Goal: Task Accomplishment & Management: Complete application form

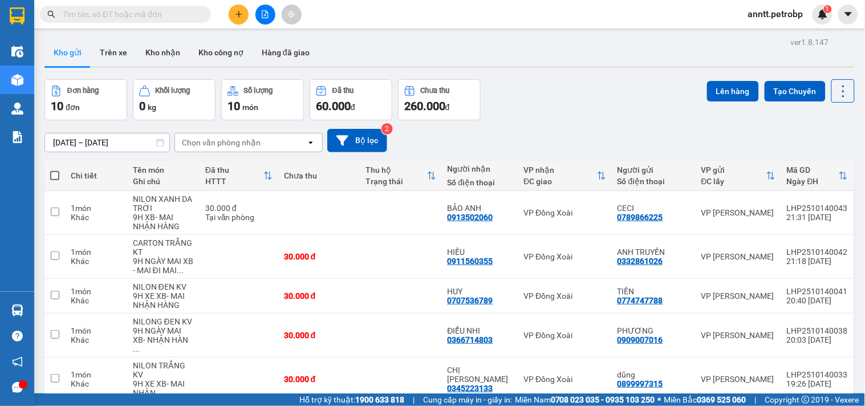
click at [143, 14] on input "text" at bounding box center [130, 14] width 135 height 13
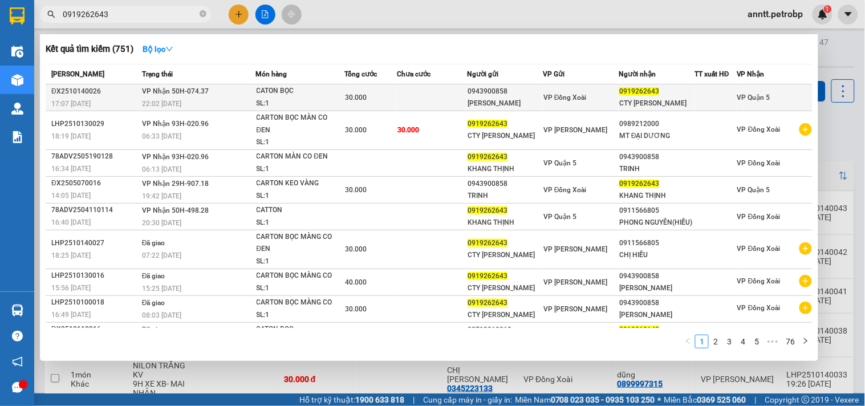
type input "0919262643"
click at [208, 103] on div "22:02 [DATE]" at bounding box center [198, 103] width 113 height 13
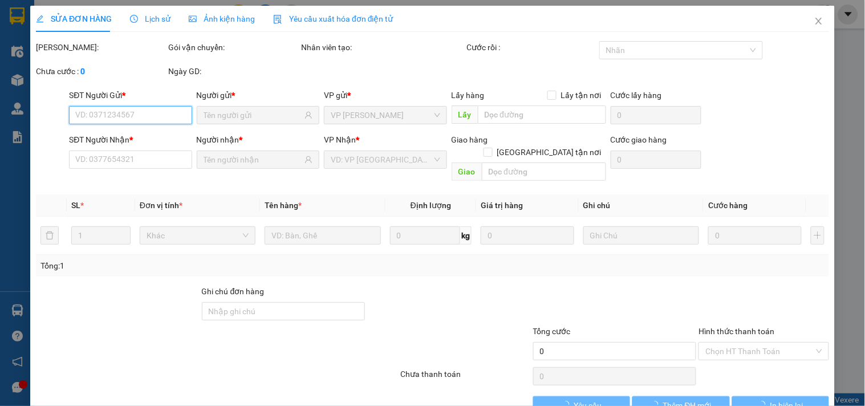
type input "0943900858"
type input "[PERSON_NAME]"
type input "0919262643"
type input "CTY [PERSON_NAME]"
type input "30.000"
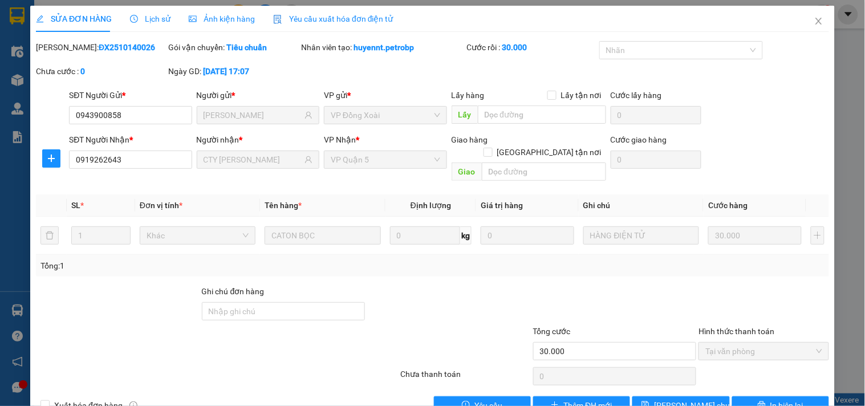
click at [152, 21] on span "Lịch sử" at bounding box center [150, 18] width 40 height 9
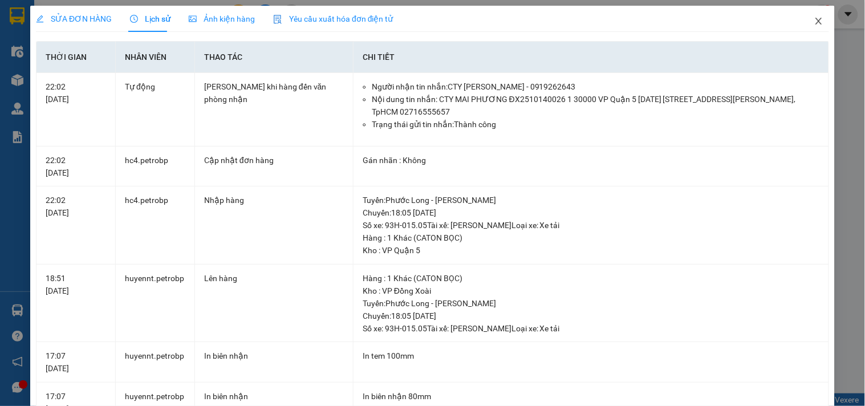
click at [814, 23] on icon "close" at bounding box center [818, 21] width 9 height 9
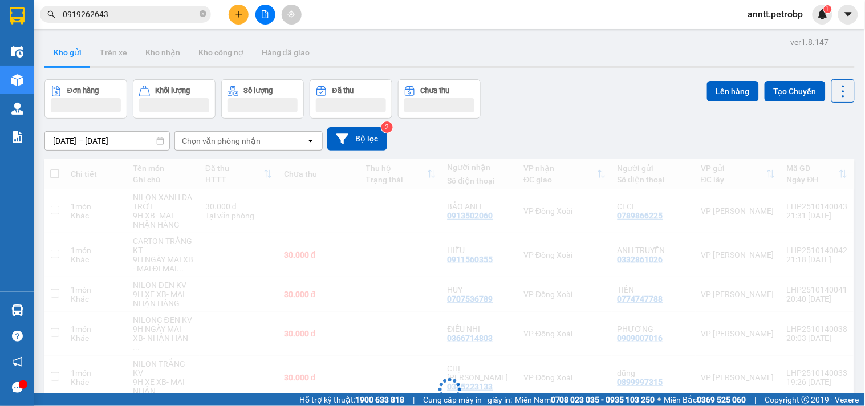
click at [164, 18] on input "0919262643" at bounding box center [130, 14] width 135 height 13
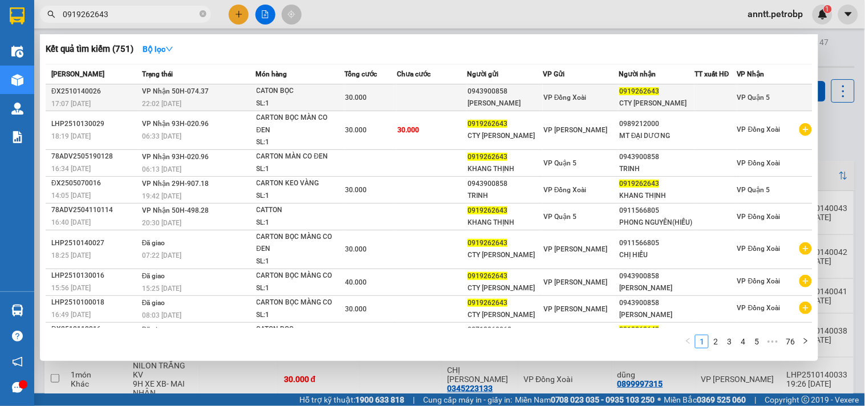
click at [220, 93] on td "VP Nhận 50H-074.37 22:02 [DATE]" at bounding box center [197, 97] width 117 height 27
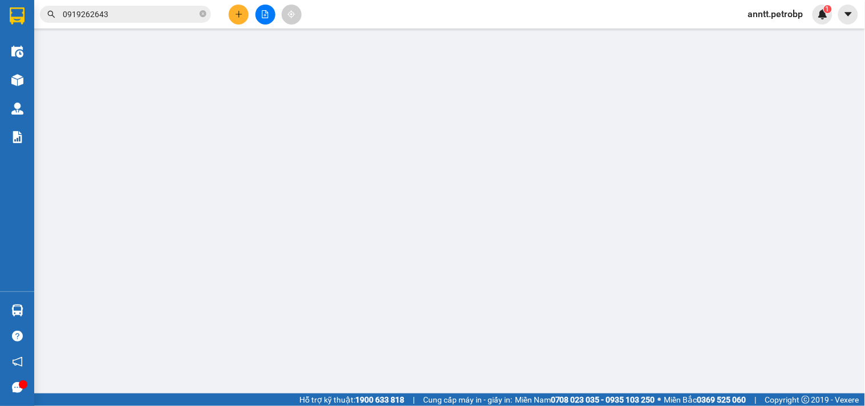
type input "0943900858"
type input "[PERSON_NAME]"
type input "0919262643"
type input "CTY [PERSON_NAME]"
type input "30.000"
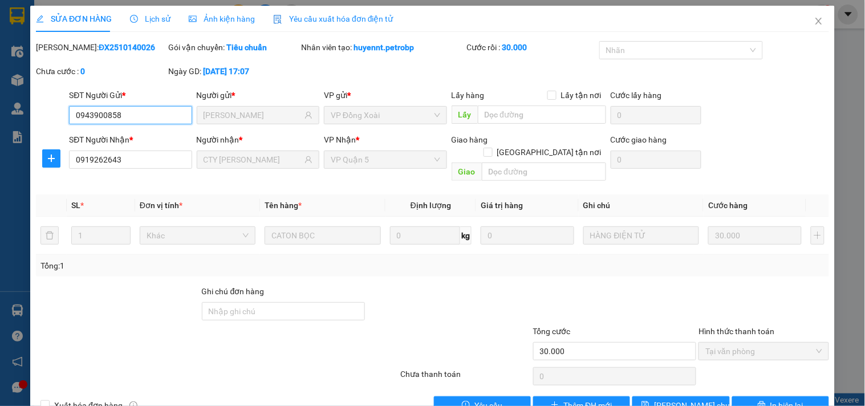
scroll to position [18, 0]
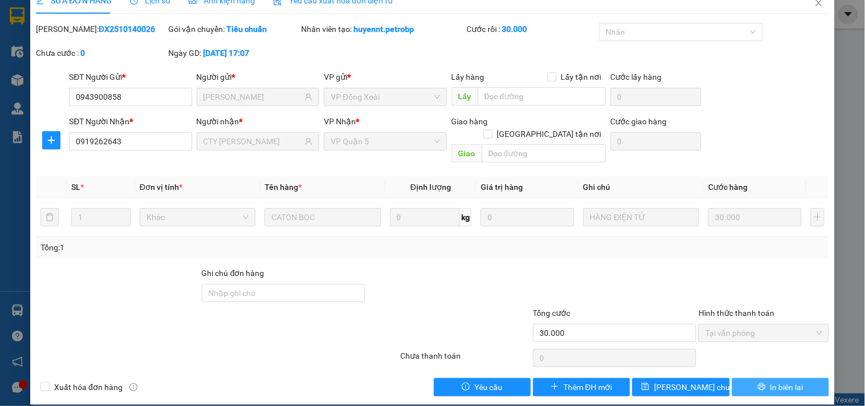
click at [770, 381] on span "In biên lai" at bounding box center [786, 387] width 33 height 13
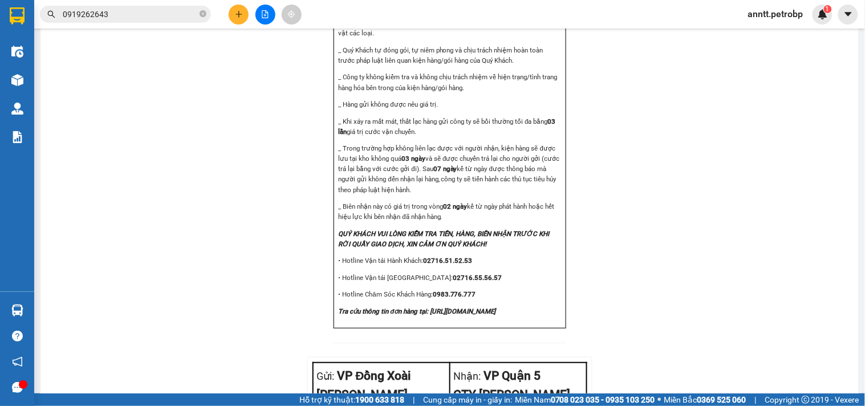
scroll to position [1371, 0]
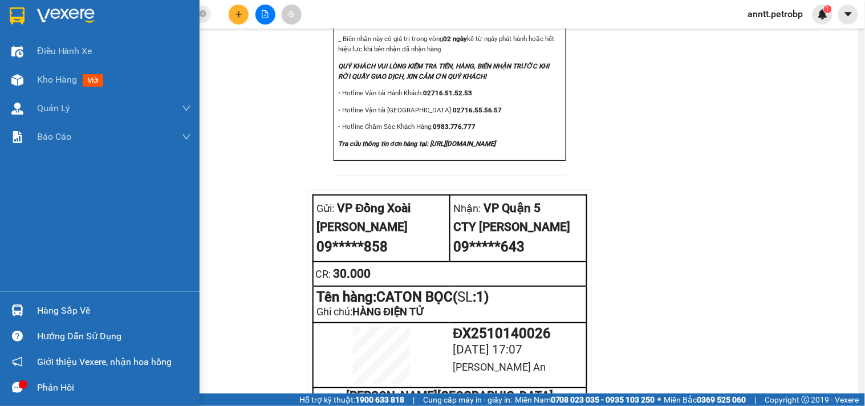
click at [25, 14] on div at bounding box center [17, 16] width 20 height 20
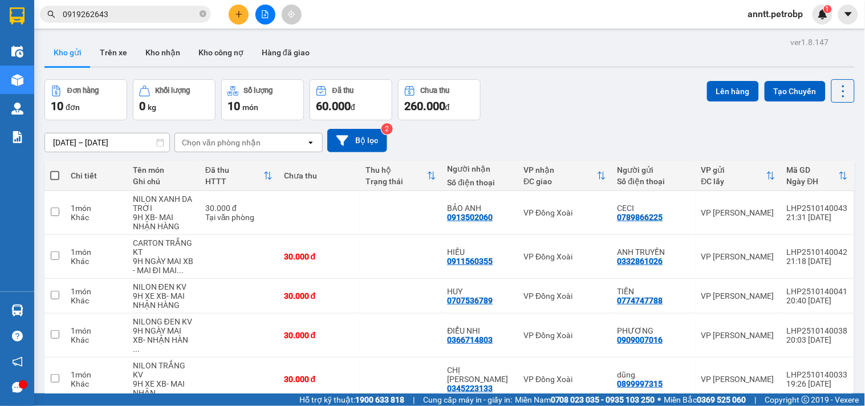
click at [55, 172] on span at bounding box center [54, 175] width 9 height 9
click at [55, 170] on input "checkbox" at bounding box center [55, 170] width 0 height 0
checkbox input "true"
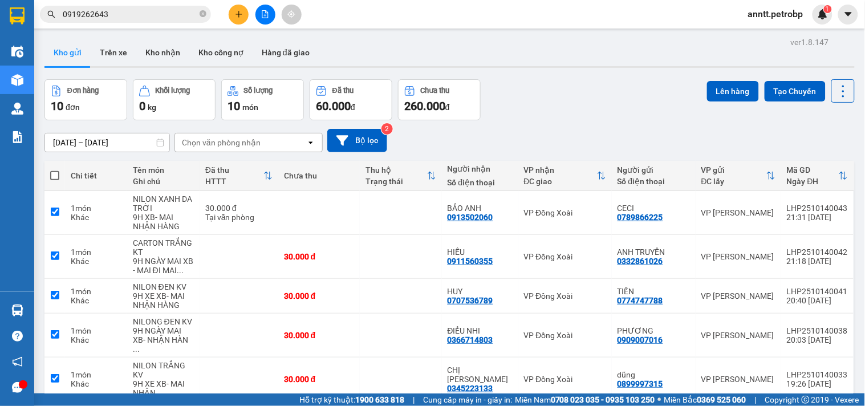
checkbox input "true"
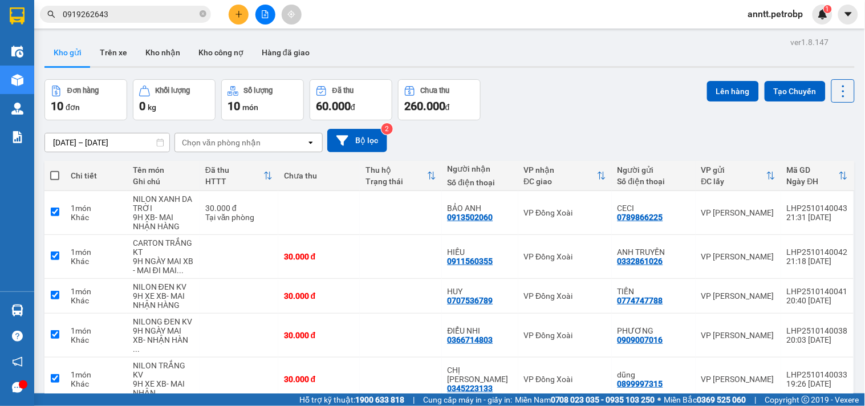
checkbox input "true"
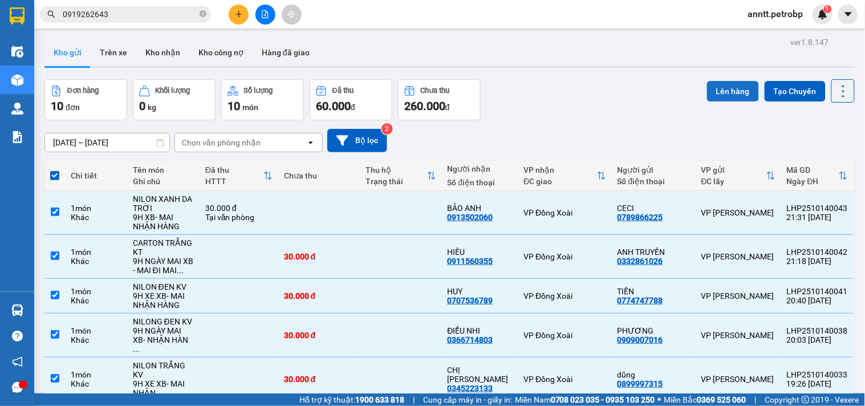
click at [725, 87] on button "Lên hàng" at bounding box center [733, 91] width 52 height 21
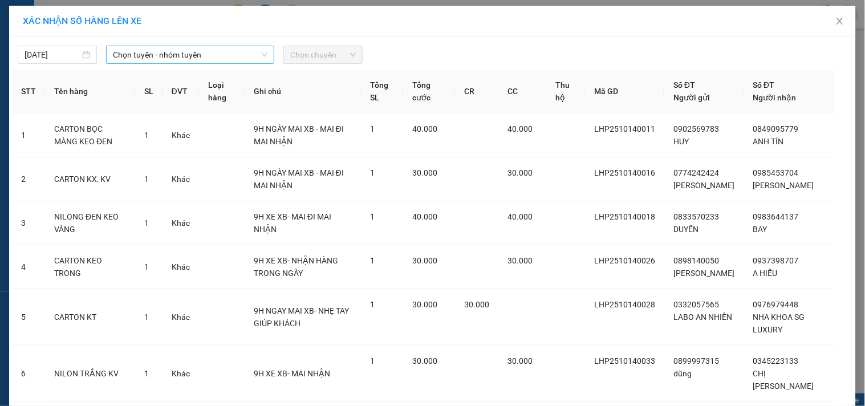
click at [196, 48] on span "Chọn tuyến - nhóm tuyến" at bounding box center [190, 54] width 155 height 17
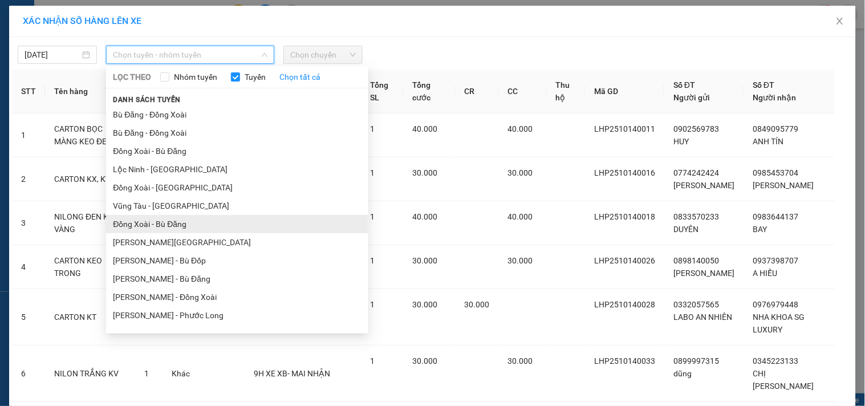
scroll to position [63, 0]
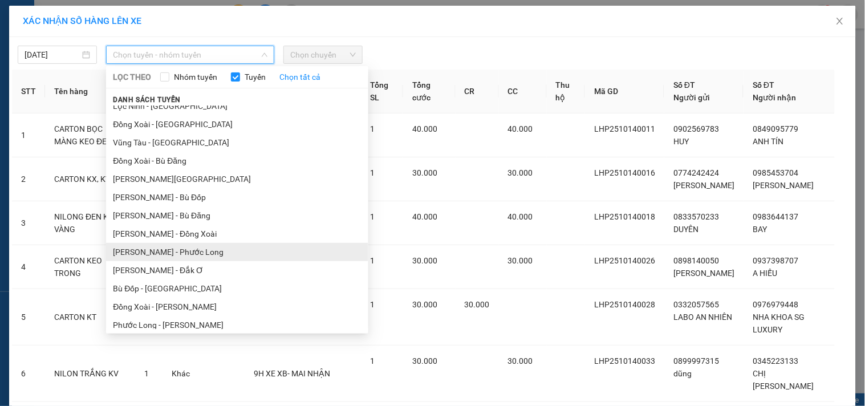
click at [183, 254] on li "[PERSON_NAME] - Phước Long" at bounding box center [237, 252] width 262 height 18
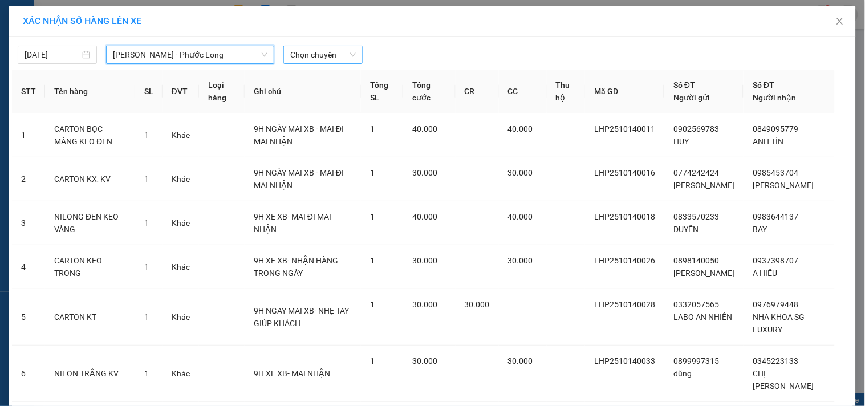
click at [308, 46] on span "Chọn chuyến" at bounding box center [323, 54] width 66 height 17
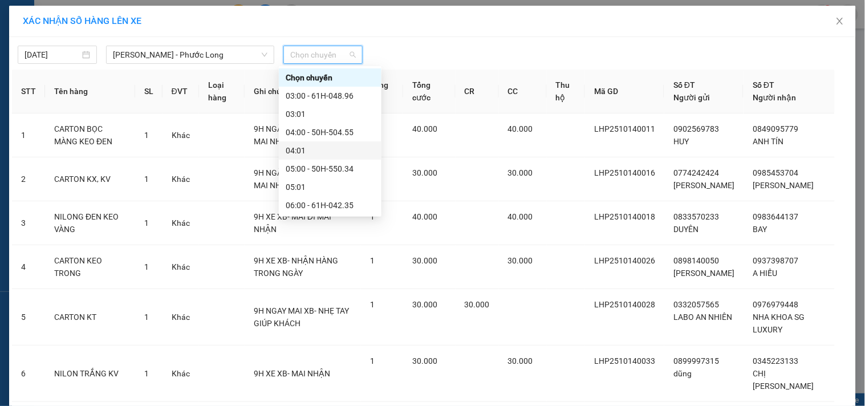
scroll to position [190, 0]
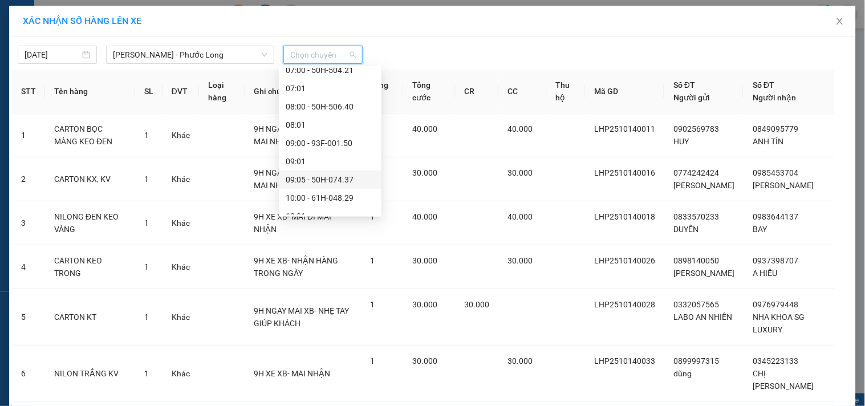
click at [306, 181] on div "09:05 - 50H-074.37" at bounding box center [330, 179] width 89 height 13
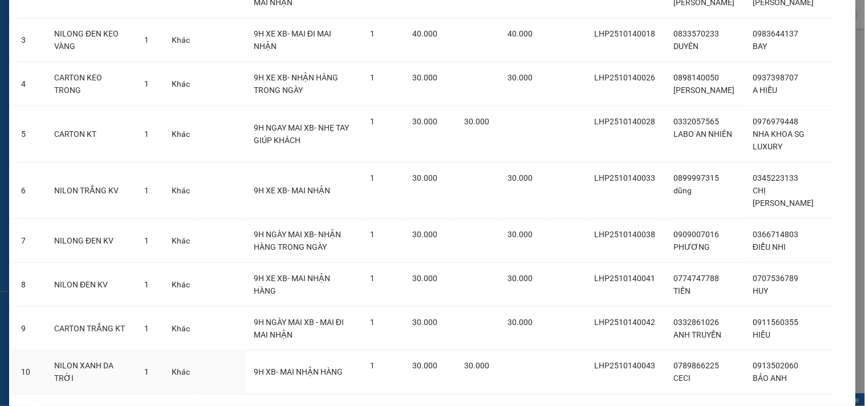
scroll to position [249, 0]
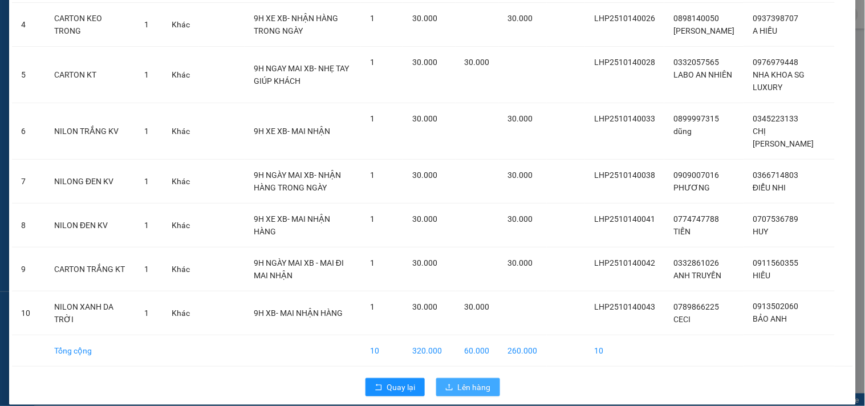
click at [481, 381] on span "Lên hàng" at bounding box center [474, 387] width 33 height 13
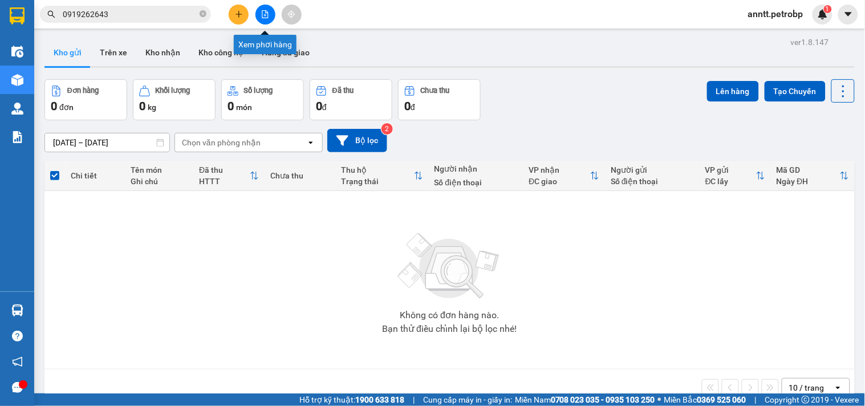
click at [263, 8] on button at bounding box center [265, 15] width 20 height 20
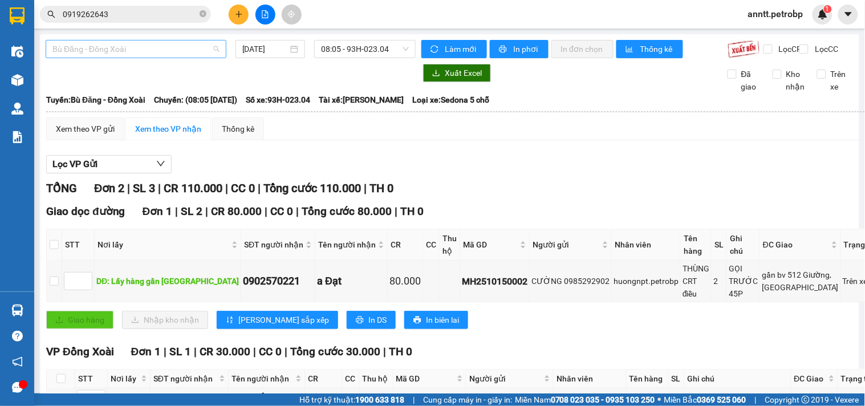
click at [184, 50] on span "Bù Đăng - Đồng Xoài" at bounding box center [135, 48] width 167 height 17
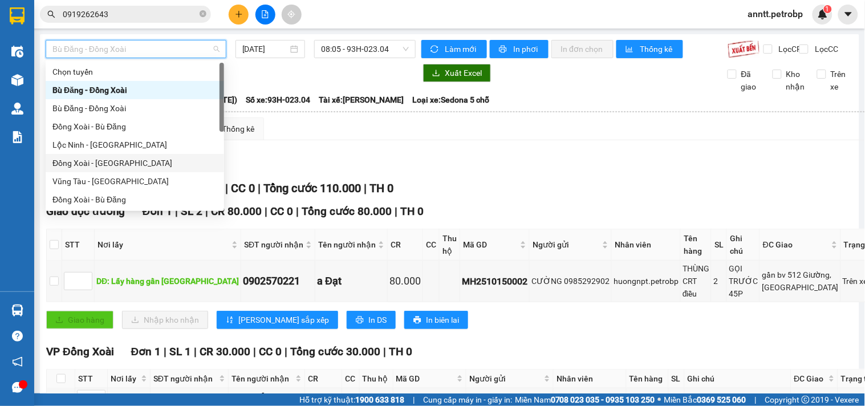
scroll to position [127, 0]
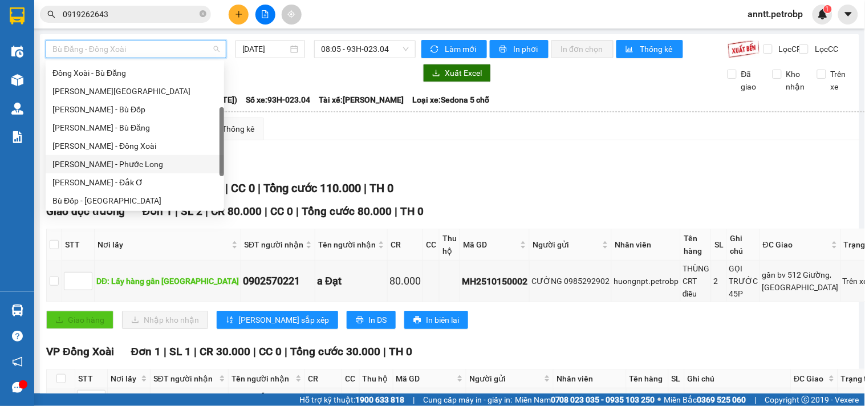
click at [146, 162] on div "[PERSON_NAME] - Phước Long" at bounding box center [134, 164] width 165 height 13
type input "[DATE]"
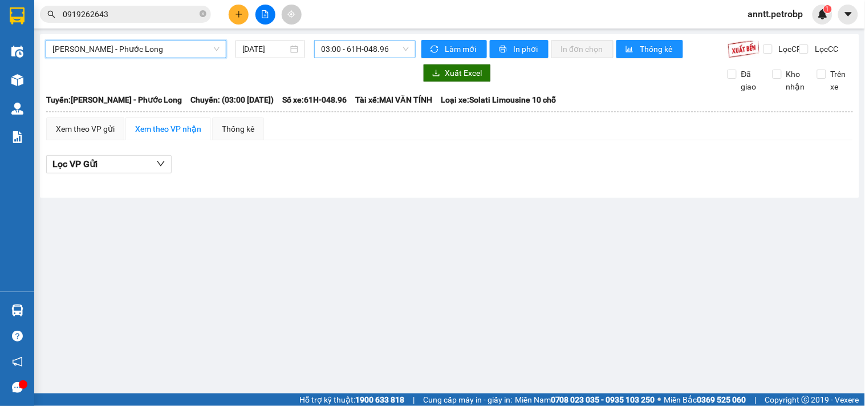
click at [351, 50] on span "03:00 - 61H-048.96" at bounding box center [365, 48] width 88 height 17
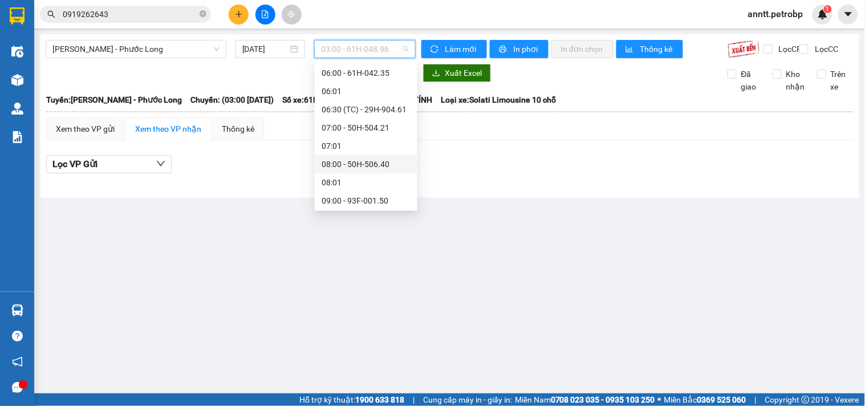
scroll to position [190, 0]
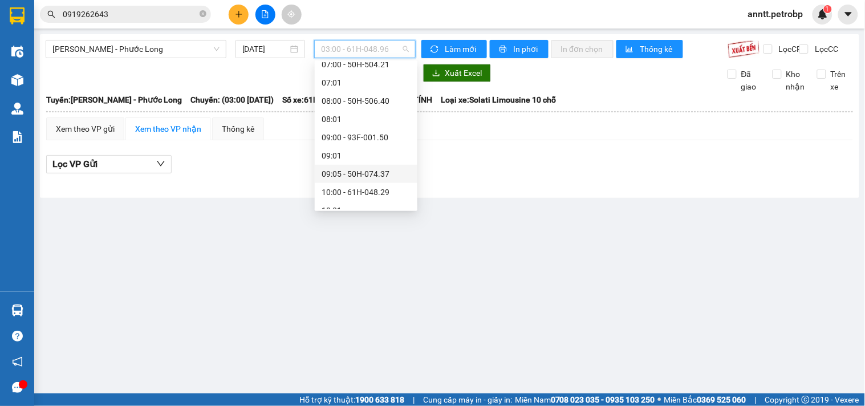
click at [379, 172] on div "09:05 - 50H-074.37" at bounding box center [366, 174] width 89 height 13
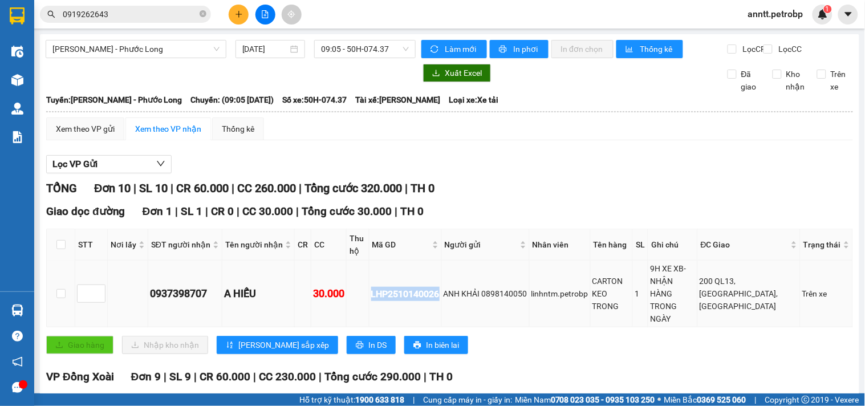
drag, startPoint x: 371, startPoint y: 291, endPoint x: 441, endPoint y: 298, distance: 71.0
click at [441, 298] on td "LHP2510140026" at bounding box center [405, 294] width 72 height 67
copy div "LHP2510140026"
click at [87, 135] on div "Xem theo VP gửi" at bounding box center [85, 129] width 59 height 13
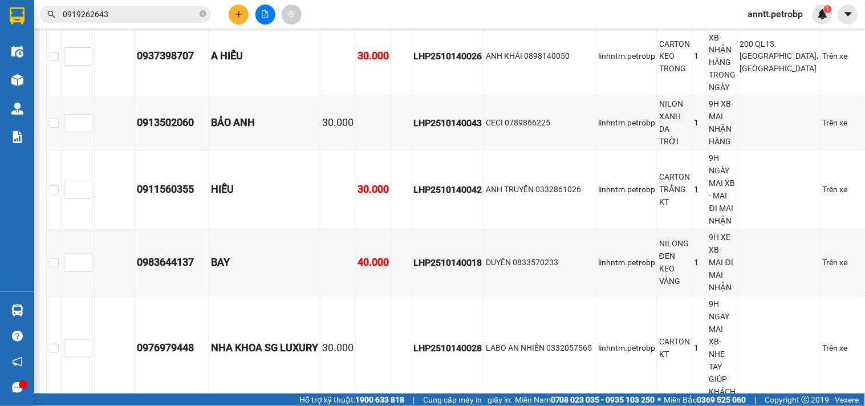
scroll to position [640, 0]
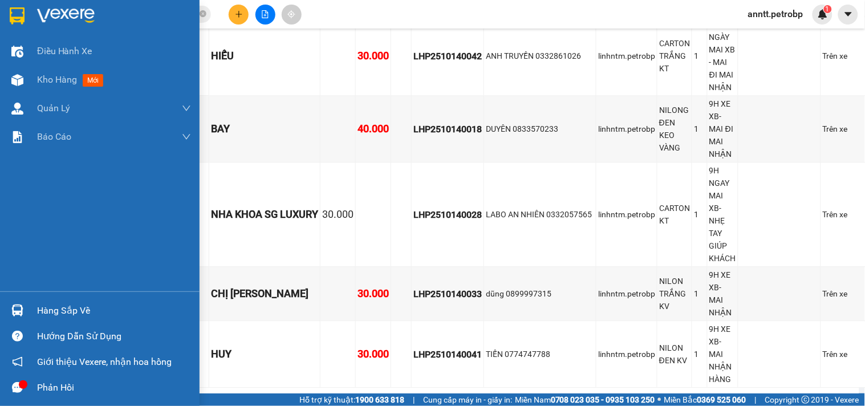
click at [20, 310] on img at bounding box center [17, 310] width 12 height 12
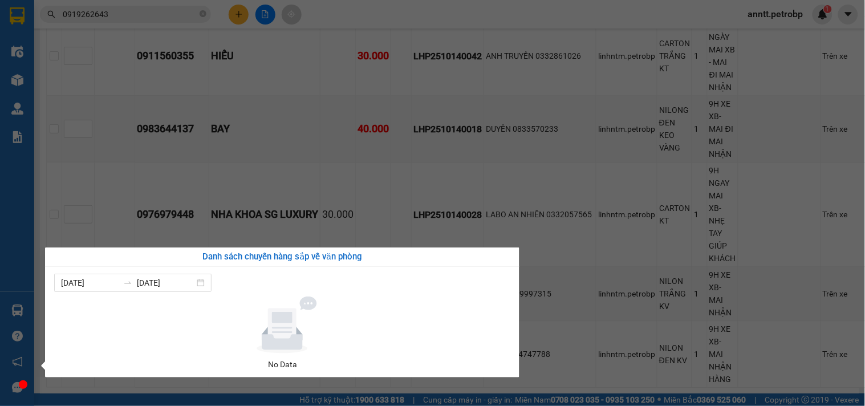
click at [82, 82] on section "Kết quả tìm kiếm ( 751 ) Bộ lọc Mã ĐH Trạng thái Món hàng Tổng cước Chưa cước N…" at bounding box center [432, 203] width 865 height 406
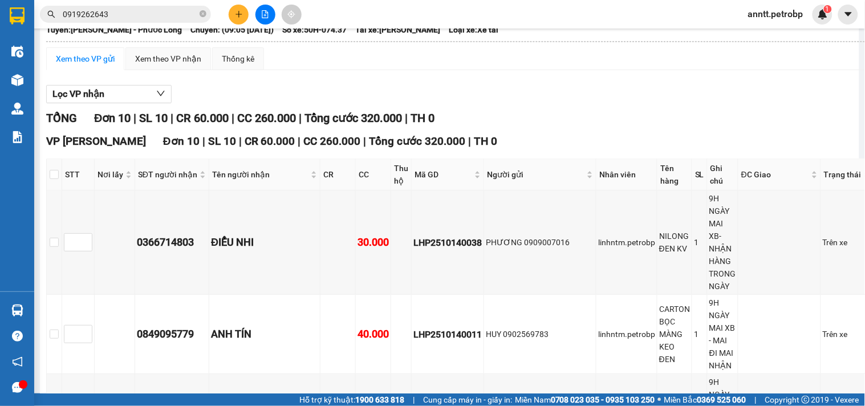
scroll to position [7, 0]
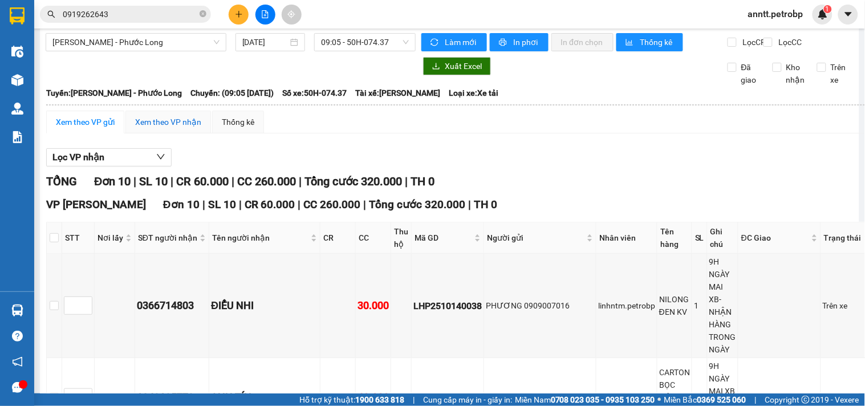
click at [156, 128] on div "Xem theo VP nhận" at bounding box center [168, 122] width 66 height 13
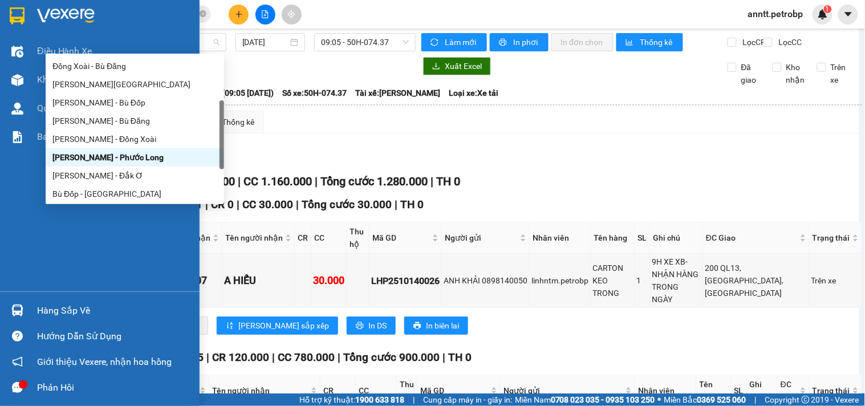
drag, startPoint x: 152, startPoint y: 43, endPoint x: 5, endPoint y: 32, distance: 147.4
click at [0, 27] on section "Kết quả tìm kiếm ( 751 ) Bộ lọc Mã ĐH Trạng thái Món hàng Tổng cước Chưa cước N…" at bounding box center [432, 203] width 865 height 406
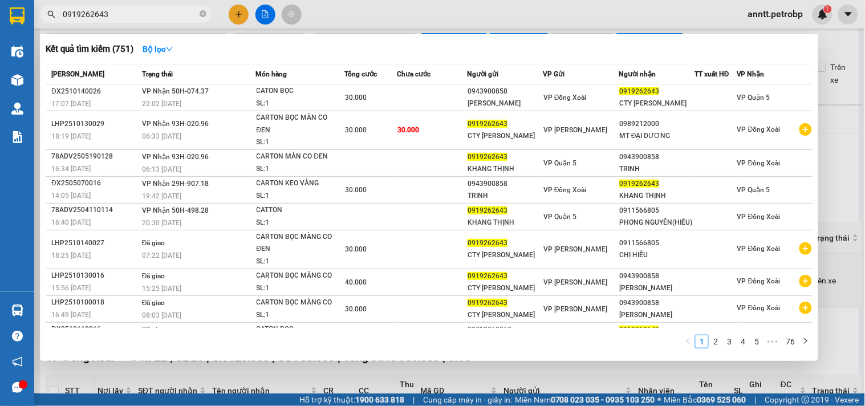
click at [147, 14] on input "0919262643" at bounding box center [130, 14] width 135 height 13
drag, startPoint x: 147, startPoint y: 14, endPoint x: 0, endPoint y: -25, distance: 151.7
click at [0, 0] on html "Kết quả tìm kiếm ( 751 ) Bộ lọc Mã ĐH Trạng thái Món hàng Tổng cước Chưa cước N…" at bounding box center [432, 203] width 865 height 406
paste input "83083708"
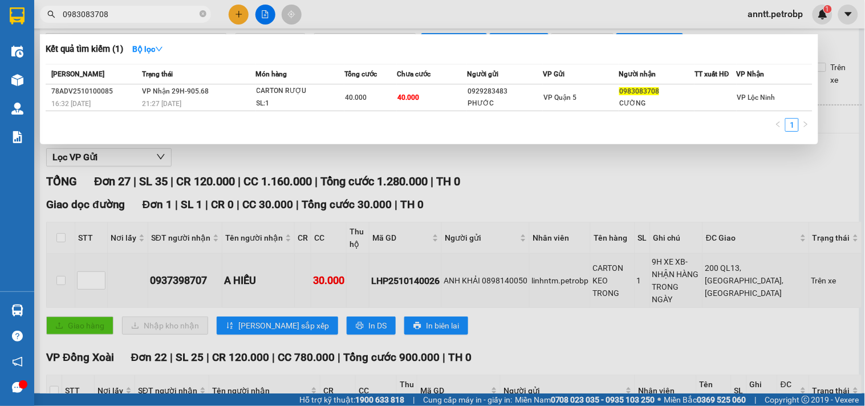
type input "0983083708"
drag, startPoint x: 237, startPoint y: 7, endPoint x: 149, endPoint y: 70, distance: 107.6
click at [236, 8] on div at bounding box center [432, 203] width 865 height 406
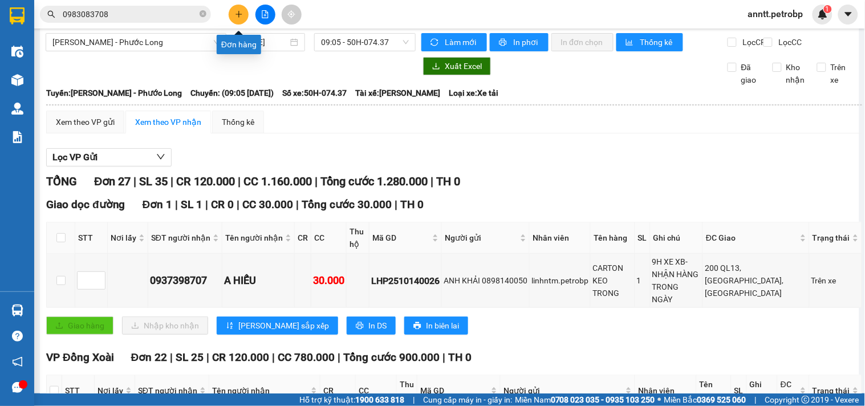
click at [243, 18] on button at bounding box center [239, 15] width 20 height 20
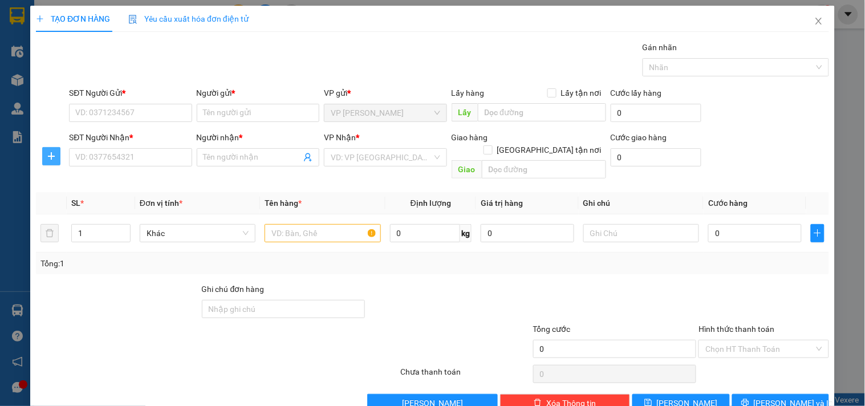
click at [54, 161] on button "button" at bounding box center [51, 156] width 18 height 18
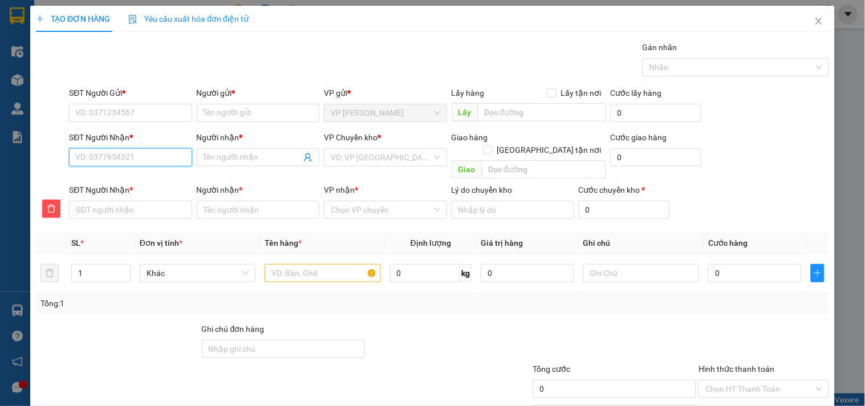
click at [95, 156] on input "SĐT Người Nhận *" at bounding box center [130, 157] width 123 height 18
type input "9"
type input "93"
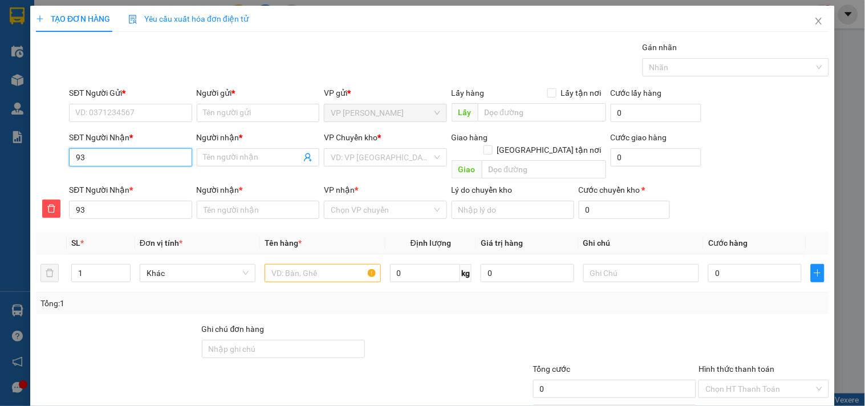
type input "933"
type input "9339"
click at [147, 177] on div "0963339339 - [GEOGRAPHIC_DATA]" at bounding box center [139, 180] width 128 height 13
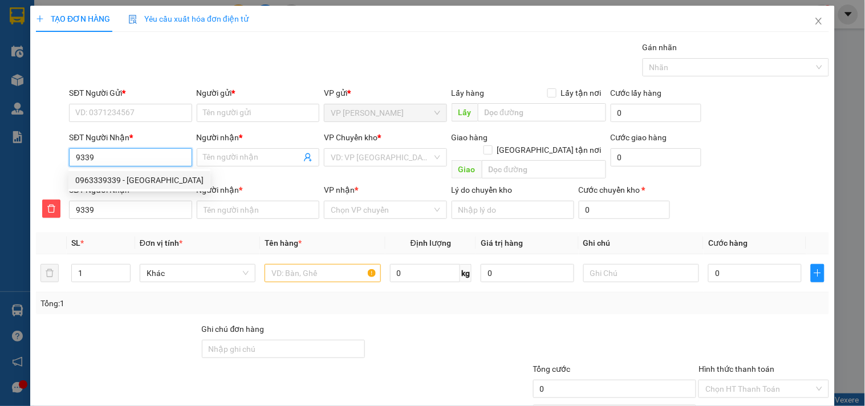
type input "0963339339"
type input "[GEOGRAPHIC_DATA]"
type input "0963339339"
type input "[GEOGRAPHIC_DATA]"
type input "30.000"
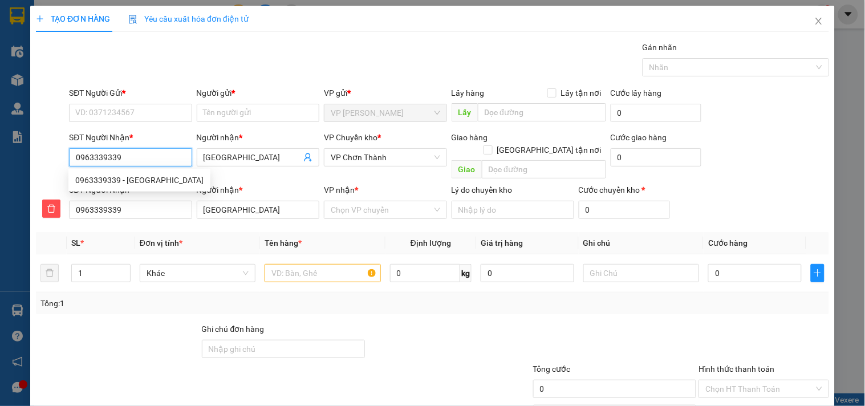
type input "30.000"
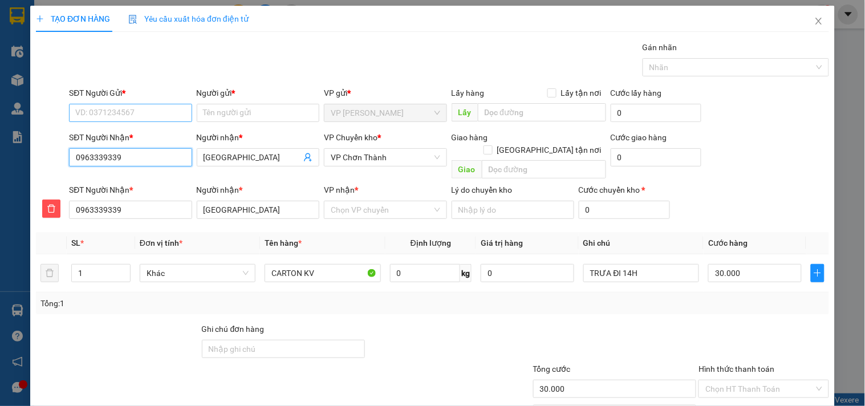
type input "0963339339"
click at [156, 116] on input "SĐT Người Gửi *" at bounding box center [130, 113] width 123 height 18
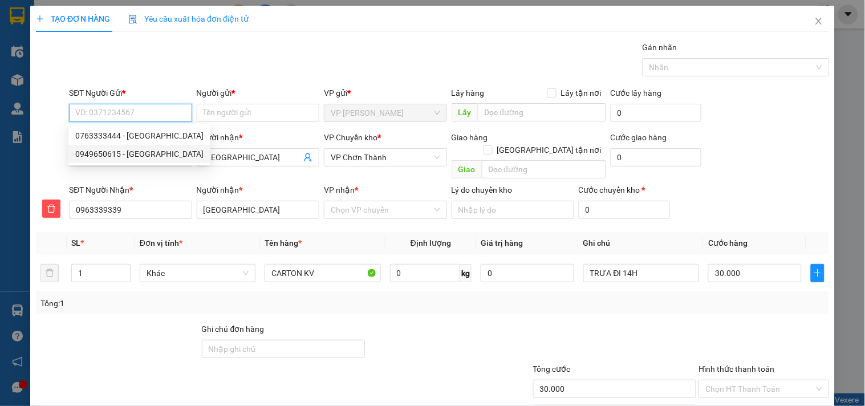
click at [139, 157] on div "0949650615 - [GEOGRAPHIC_DATA]" at bounding box center [139, 154] width 128 height 13
type input "0949650615"
type input "[PERSON_NAME]"
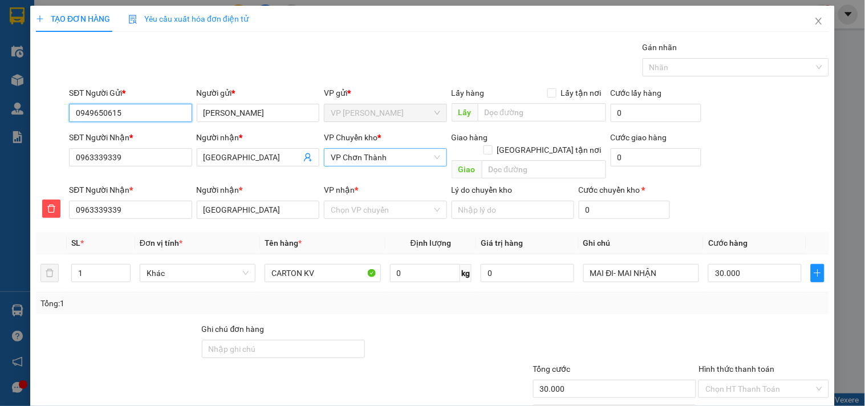
drag, startPoint x: 396, startPoint y: 158, endPoint x: 393, endPoint y: 149, distance: 8.9
click at [396, 156] on span "VP Chơn Thành" at bounding box center [385, 157] width 109 height 17
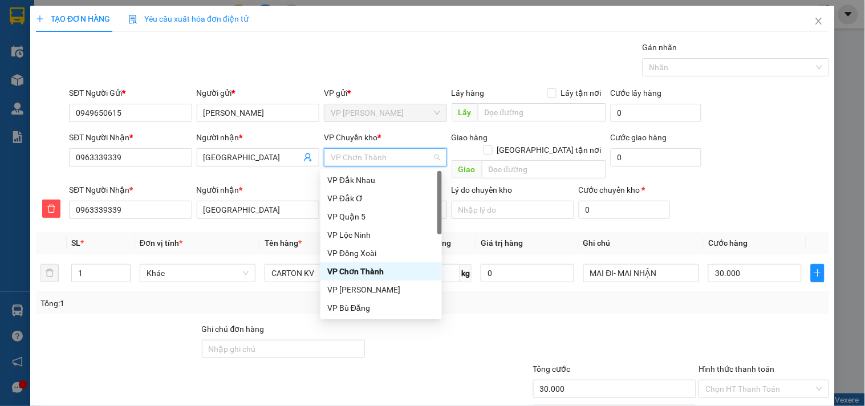
type input "x"
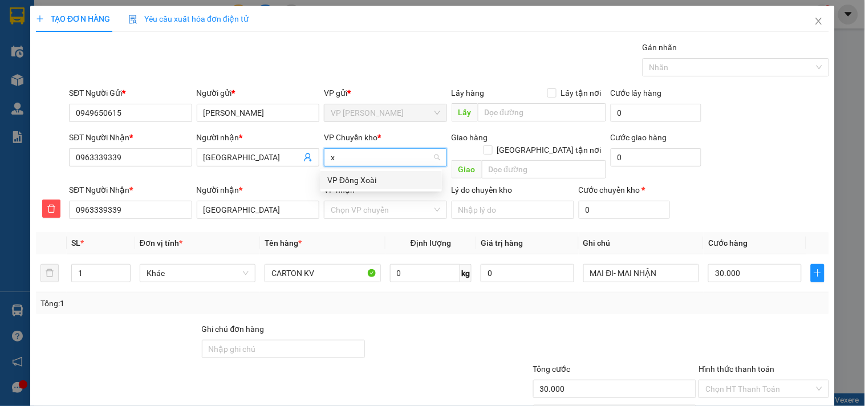
click at [368, 178] on div "VP Đồng Xoài" at bounding box center [381, 180] width 108 height 13
click at [363, 202] on input "VP nhận *" at bounding box center [381, 209] width 101 height 17
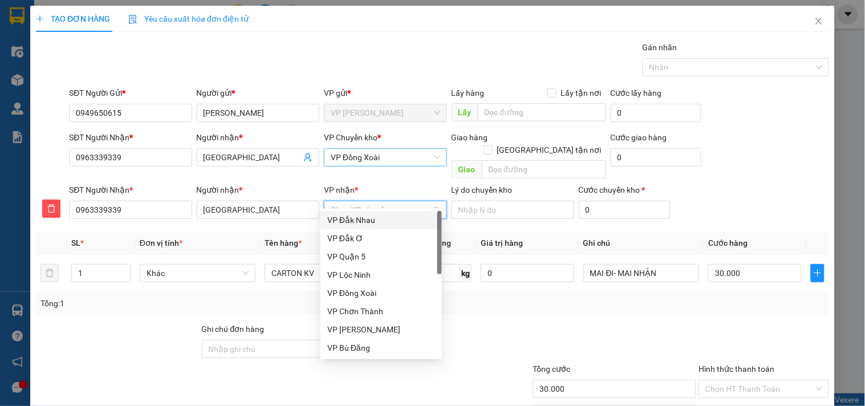
type input "c"
click at [349, 236] on div "VP Chơn Thành" at bounding box center [381, 238] width 108 height 13
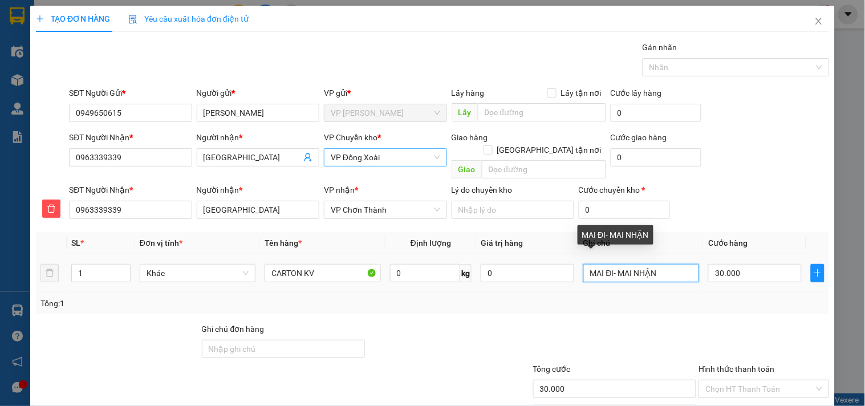
drag, startPoint x: 637, startPoint y: 270, endPoint x: 406, endPoint y: 280, distance: 231.7
click at [406, 280] on tr "1 Khác CARTON KV 0 kg 0 MAI ĐI- MAI NHẬN 30.000" at bounding box center [432, 273] width 793 height 38
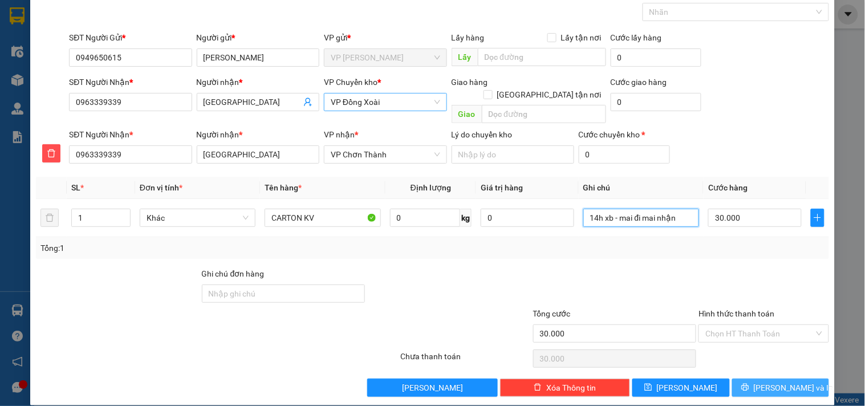
type input "14h xb - mai đi mai nhận"
click at [783, 381] on span "[PERSON_NAME] và In" at bounding box center [794, 387] width 80 height 13
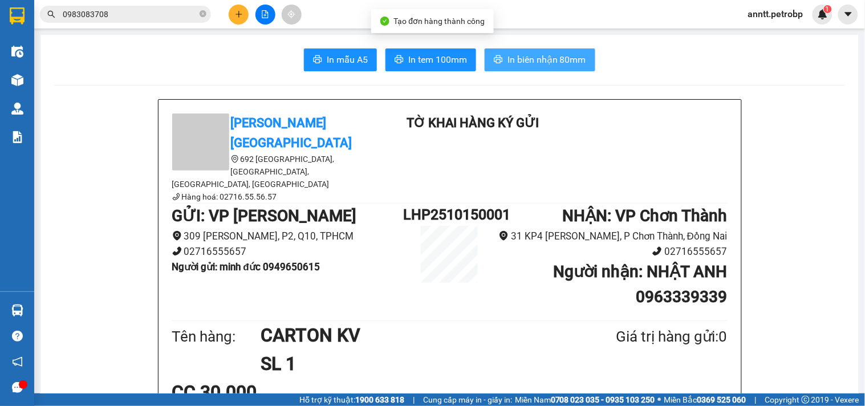
click at [566, 57] on span "In biên nhận 80mm" at bounding box center [546, 59] width 79 height 14
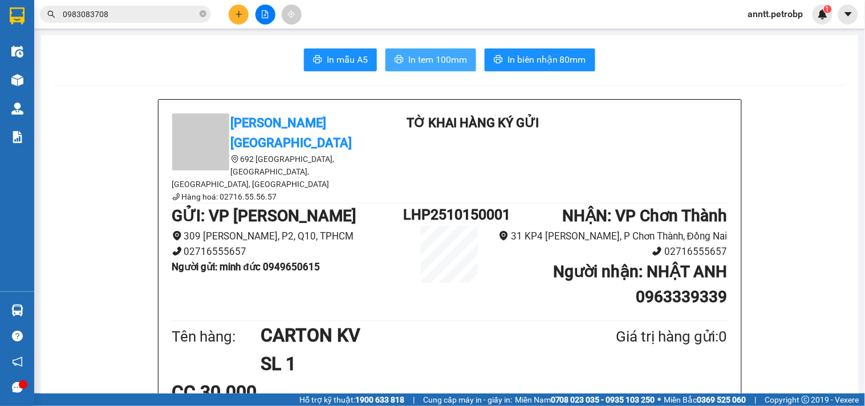
click at [452, 55] on span "In tem 100mm" at bounding box center [437, 59] width 59 height 14
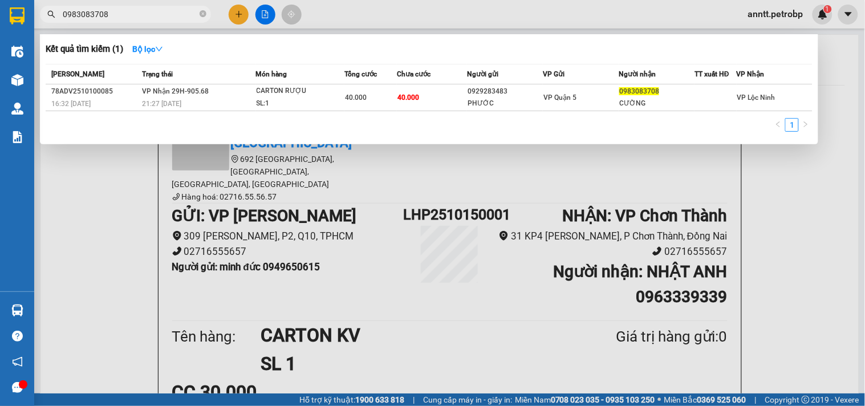
drag, startPoint x: 204, startPoint y: 15, endPoint x: 105, endPoint y: 26, distance: 98.7
click at [201, 15] on icon "close-circle" at bounding box center [203, 13] width 7 height 7
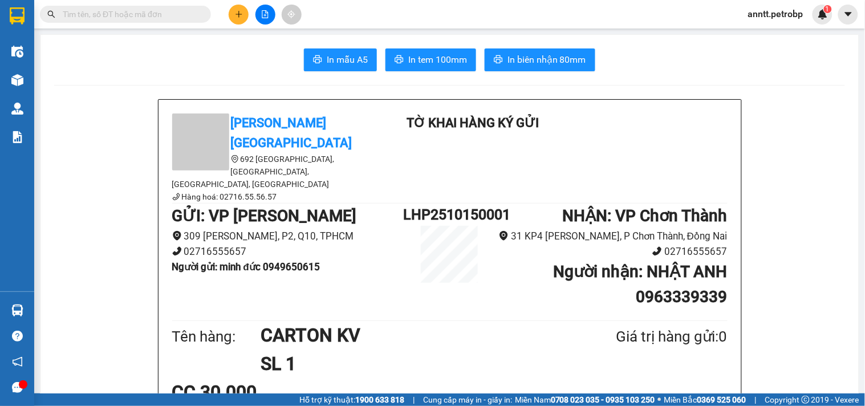
click at [116, 19] on input "text" at bounding box center [130, 14] width 135 height 13
click at [243, 14] on button at bounding box center [239, 15] width 20 height 20
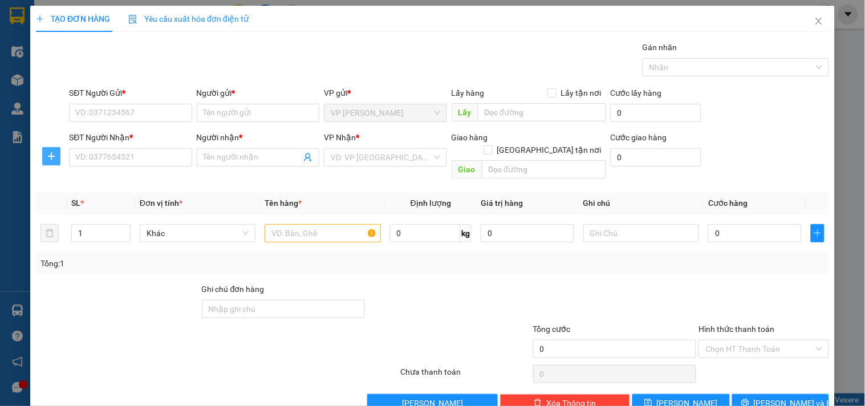
click at [49, 153] on icon "plus" at bounding box center [51, 156] width 9 height 9
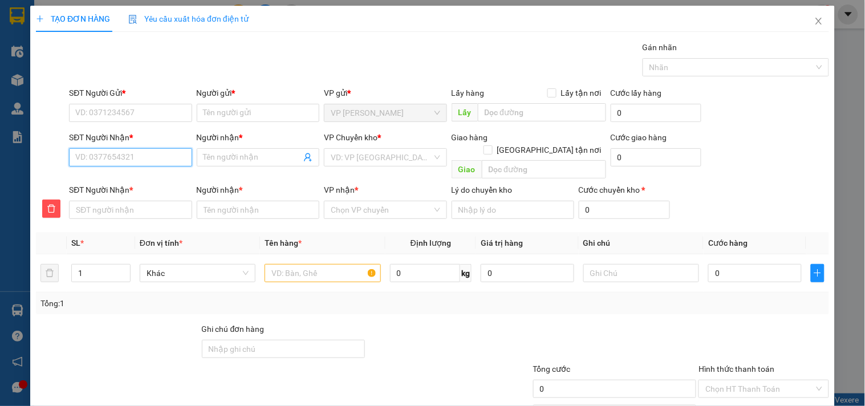
click at [94, 160] on input "SĐT Người Nhận *" at bounding box center [130, 157] width 123 height 18
click at [815, 21] on span "Close" at bounding box center [819, 22] width 32 height 32
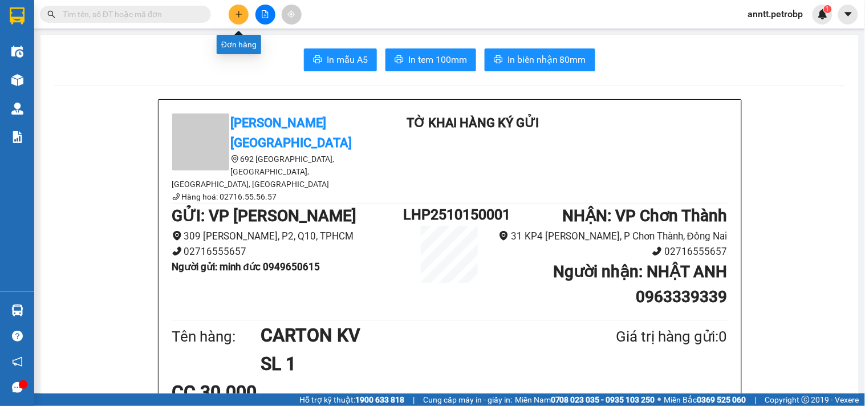
click at [238, 13] on icon "plus" at bounding box center [238, 14] width 1 height 6
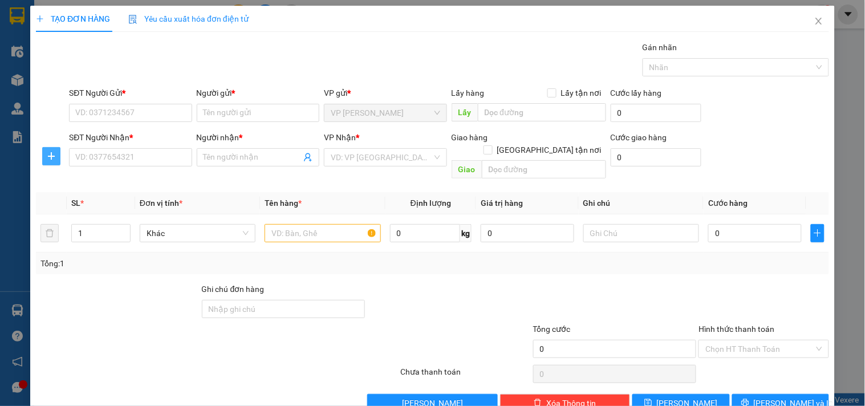
click at [51, 158] on icon "plus" at bounding box center [51, 156] width 9 height 9
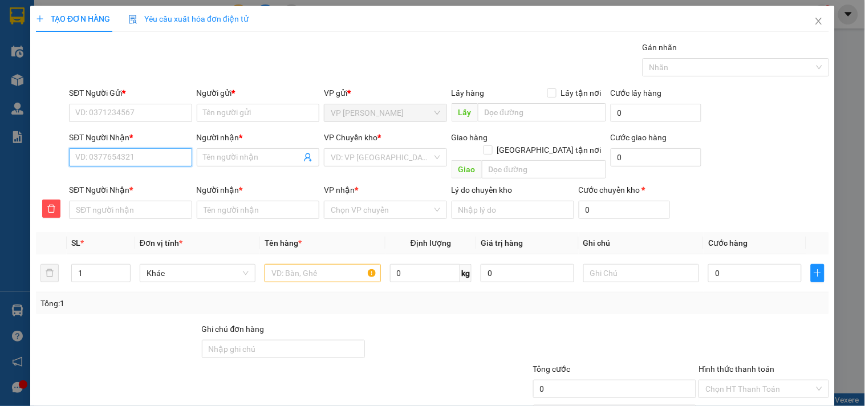
click at [95, 165] on input "SĐT Người Nhận *" at bounding box center [130, 157] width 123 height 18
click at [99, 157] on input "SĐT Người Nhận *" at bounding box center [130, 157] width 123 height 18
type input "0"
type input "03"
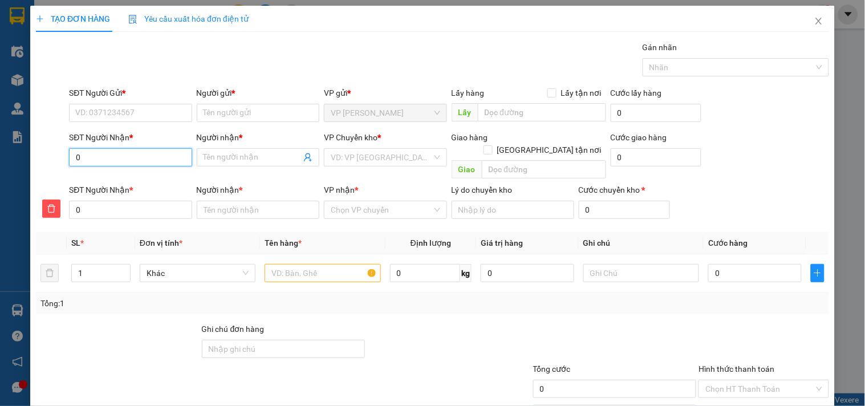
type input "03"
type input "038"
type input "0389"
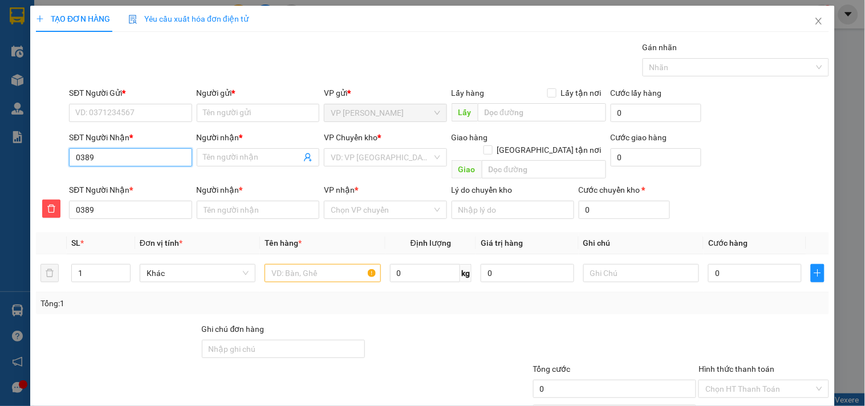
type input "03897"
type input "038978"
type input "0389780"
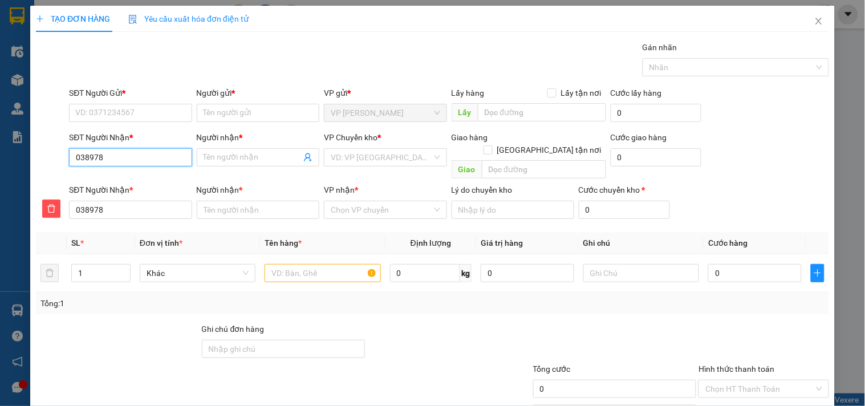
type input "0389780"
type input "03897807"
type input "038978072"
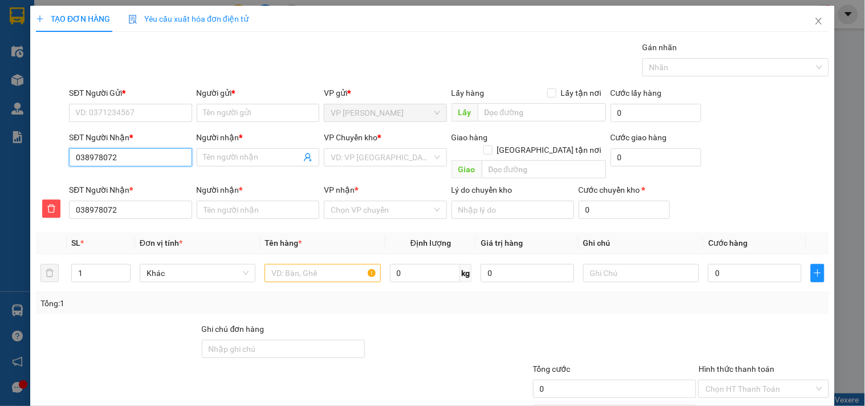
type input "0389780724"
click at [228, 162] on input "Người nhận *" at bounding box center [252, 157] width 97 height 13
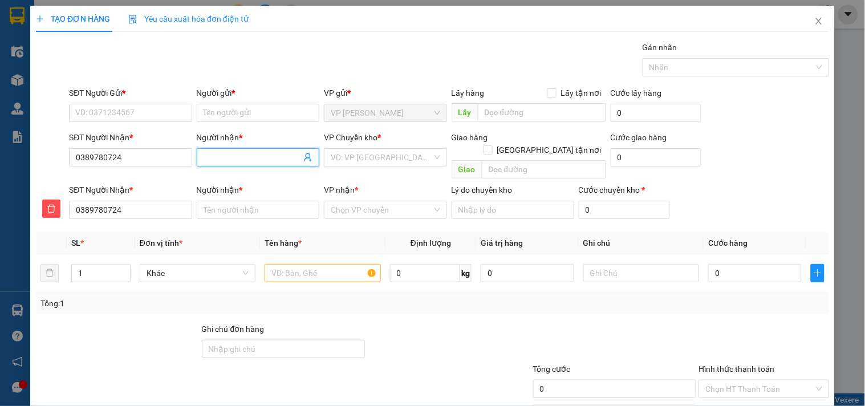
type input "a"
type input "an"
type input "anh"
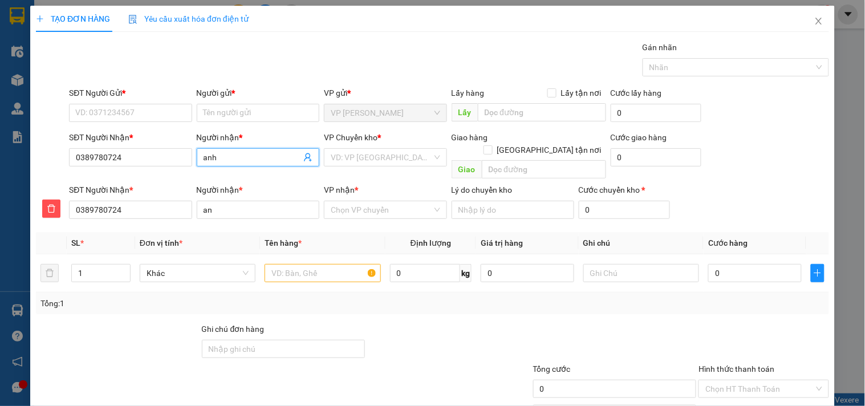
type input "anh"
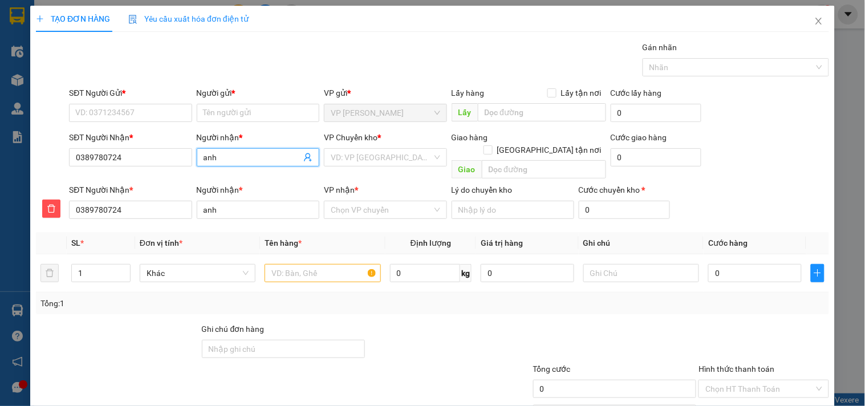
type input "an"
type input "a"
type input "A"
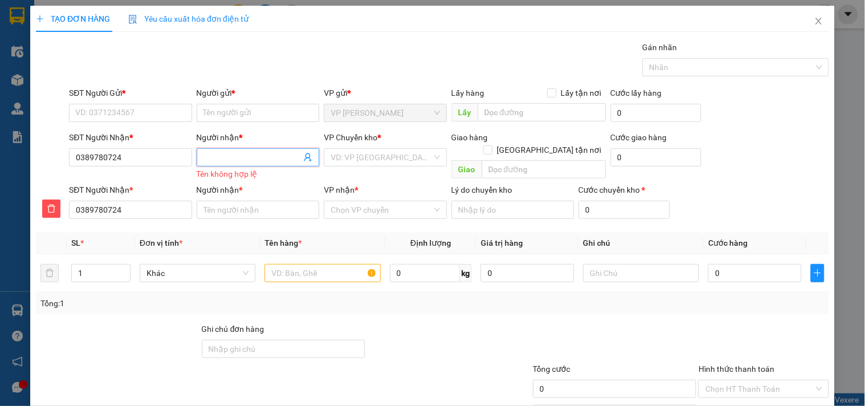
type input "A"
type input "AN"
type input "ANH"
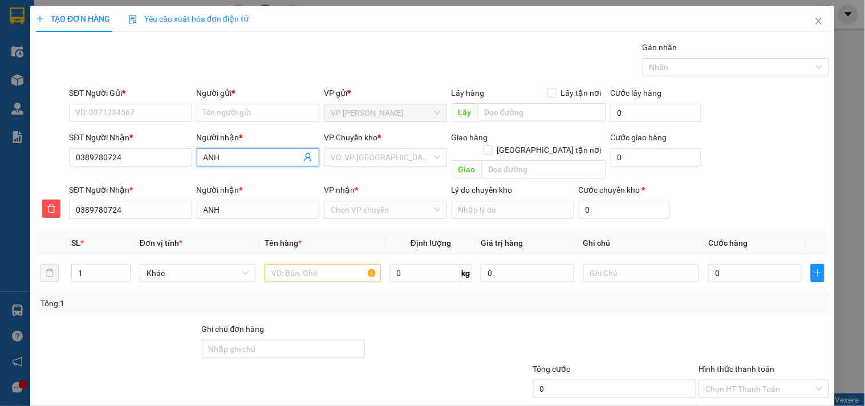
type input "ANH"
type input "ANH K"
type input "ANH KI"
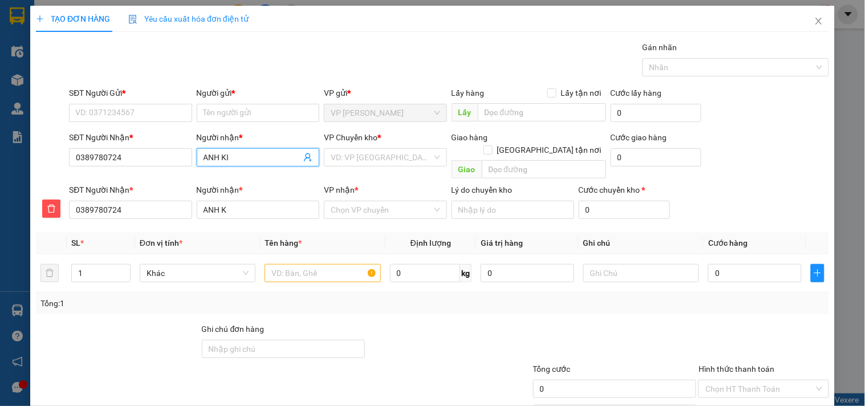
type input "ANH KI"
type input "ANH KIE"
type input "ANH KIÊN"
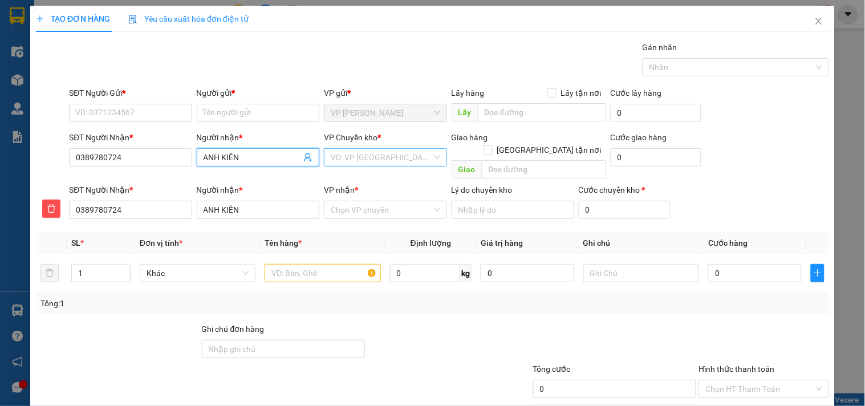
type input "ANH KIÊN"
click at [346, 156] on input "search" at bounding box center [381, 157] width 101 height 17
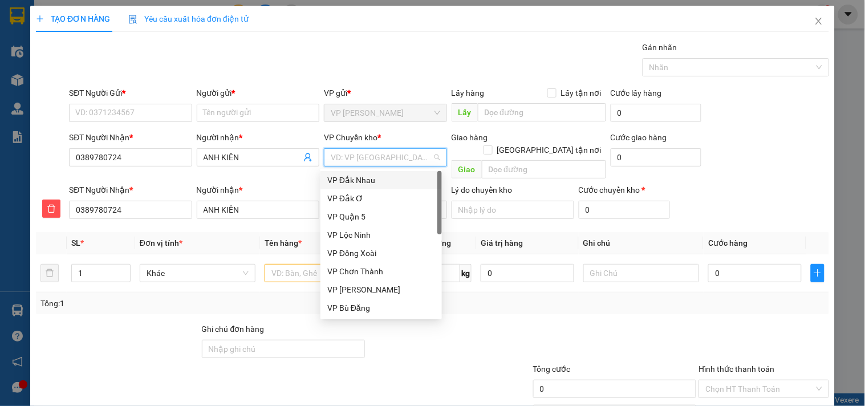
type input "X"
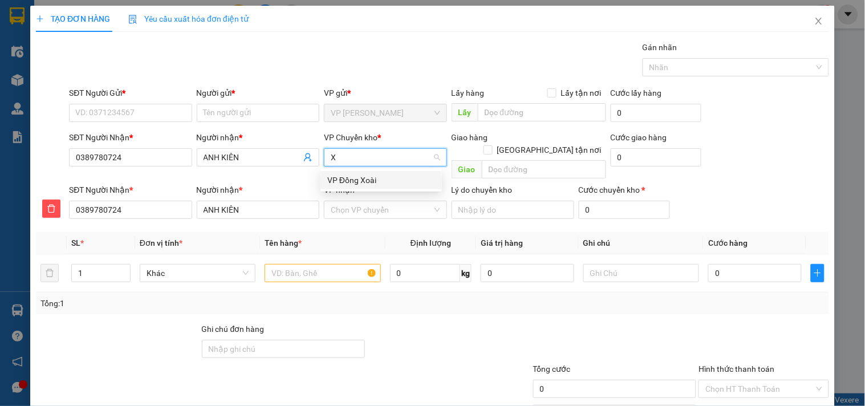
click at [357, 185] on div "VP Đồng Xoài" at bounding box center [381, 180] width 108 height 13
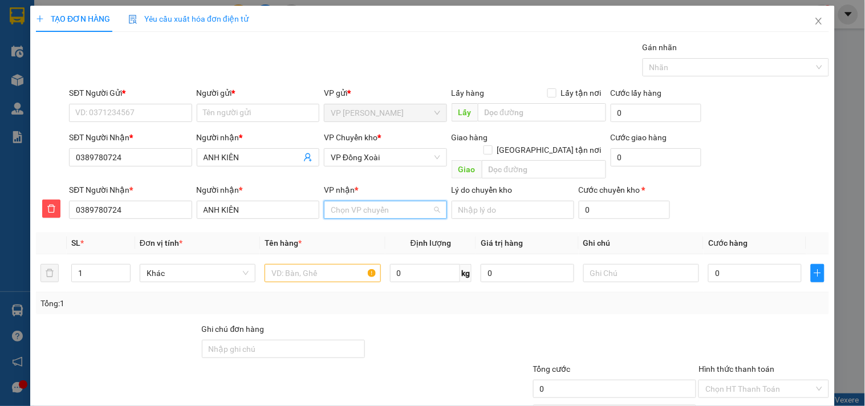
click at [354, 201] on input "VP nhận *" at bounding box center [381, 209] width 101 height 17
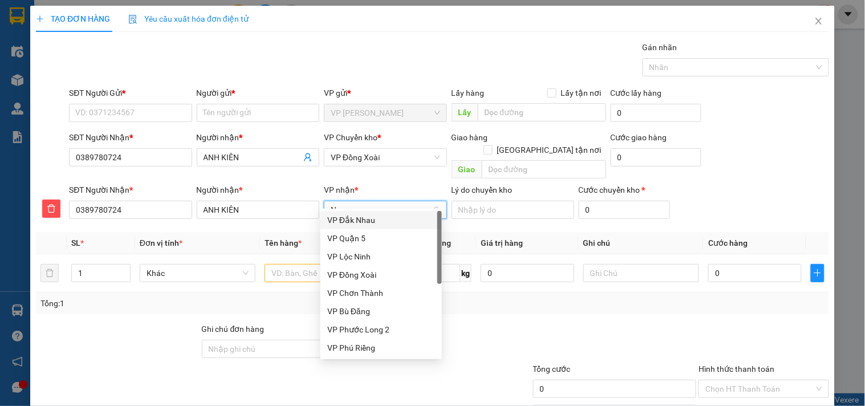
type input "NH"
click at [352, 220] on div "VP Đắk Nhau" at bounding box center [381, 220] width 108 height 13
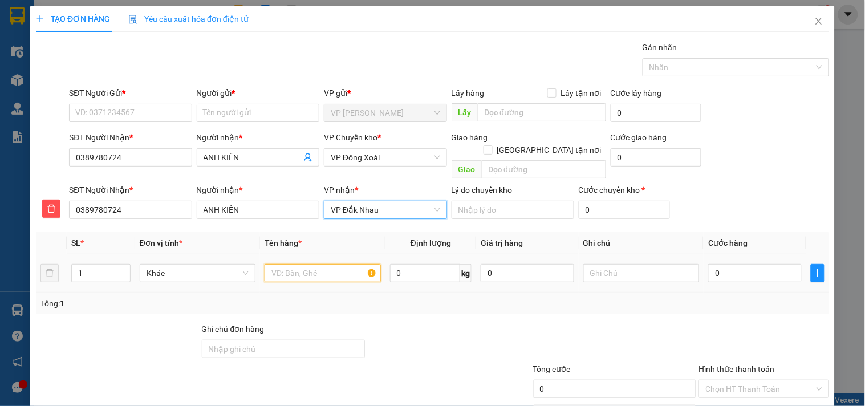
click at [291, 264] on input "text" at bounding box center [323, 273] width 116 height 18
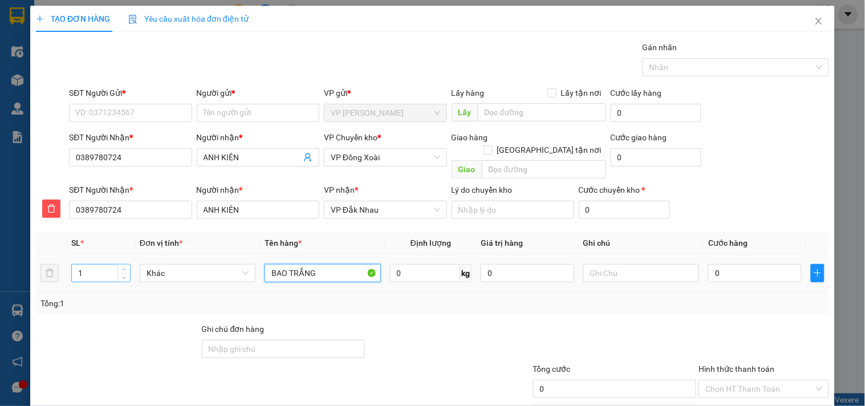
type input "BAO TRẮNG"
click at [101, 265] on input "1" at bounding box center [101, 273] width 58 height 17
type input "4"
click at [103, 118] on input "SĐT Người Gửi *" at bounding box center [130, 113] width 123 height 18
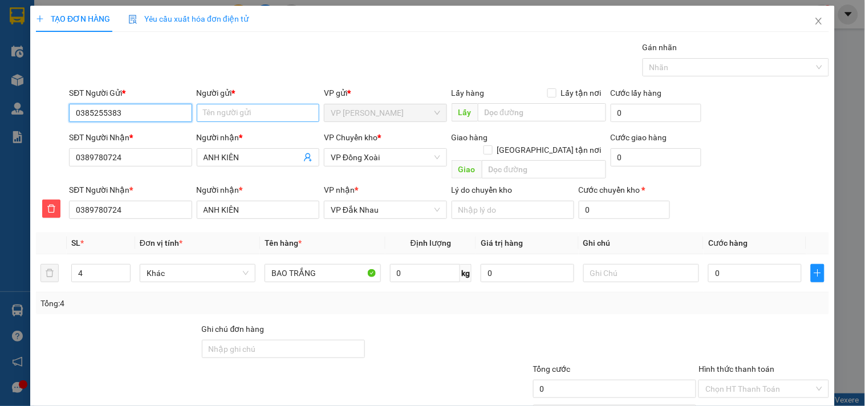
type input "0385255383"
click at [267, 116] on input "Người gửi *" at bounding box center [258, 113] width 123 height 18
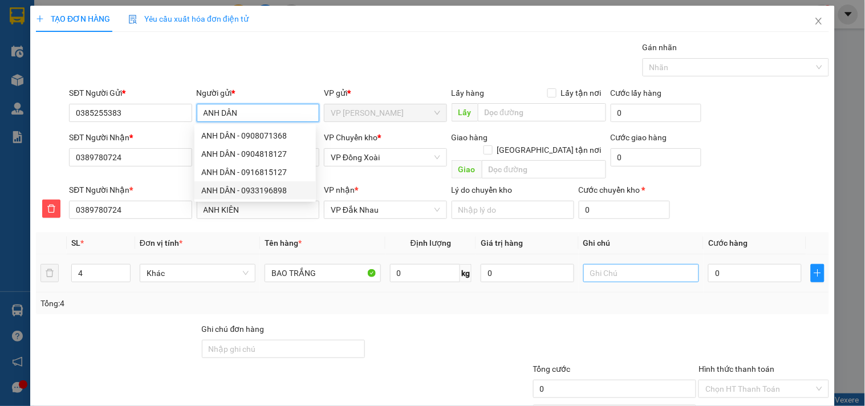
type input "ANH DÂN"
click at [624, 264] on input "text" at bounding box center [641, 273] width 116 height 18
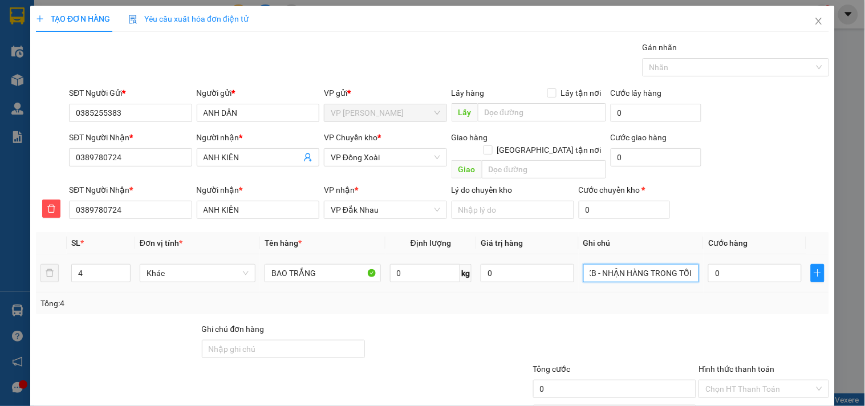
scroll to position [0, 25]
type input "14H XB - NHẬN HÀNG TRONG TỐI"
drag, startPoint x: 737, startPoint y: 271, endPoint x: 737, endPoint y: 255, distance: 16.0
click at [737, 269] on div "0" at bounding box center [754, 273] width 93 height 23
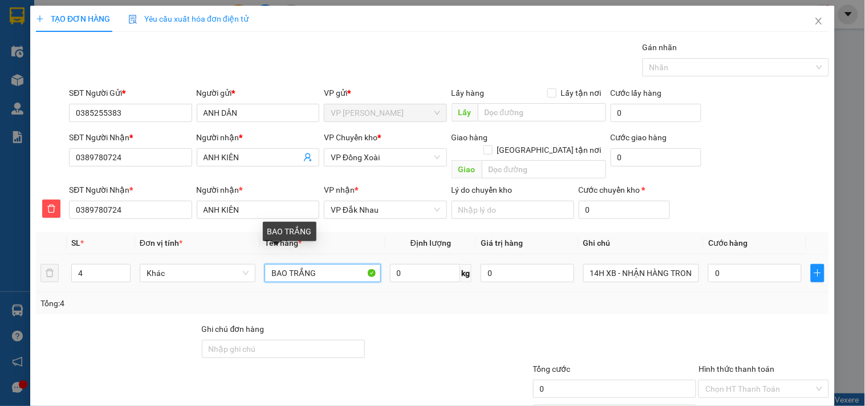
click at [346, 264] on input "BAO TRẮNG" at bounding box center [323, 273] width 116 height 18
click at [265, 264] on input "BAO TRẮNG +2 BAO VÀNG" at bounding box center [323, 273] width 116 height 18
type input "2BAO TRẮNG +2 BAO VÀNG"
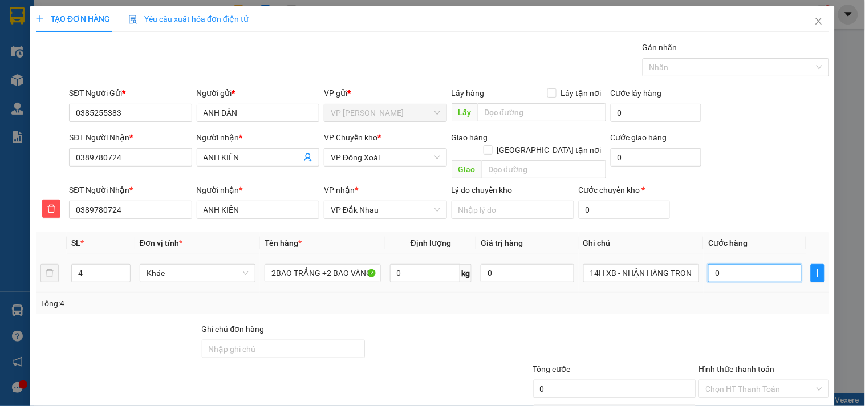
drag, startPoint x: 730, startPoint y: 261, endPoint x: 722, endPoint y: 263, distance: 8.3
click at [728, 264] on input "0" at bounding box center [754, 273] width 93 height 18
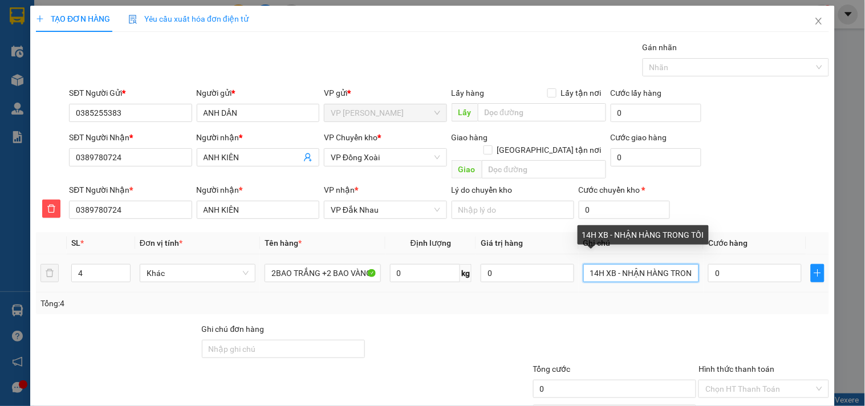
click at [679, 264] on input "14H XB - NHẬN HÀNG TRONG TỐI" at bounding box center [641, 273] width 116 height 18
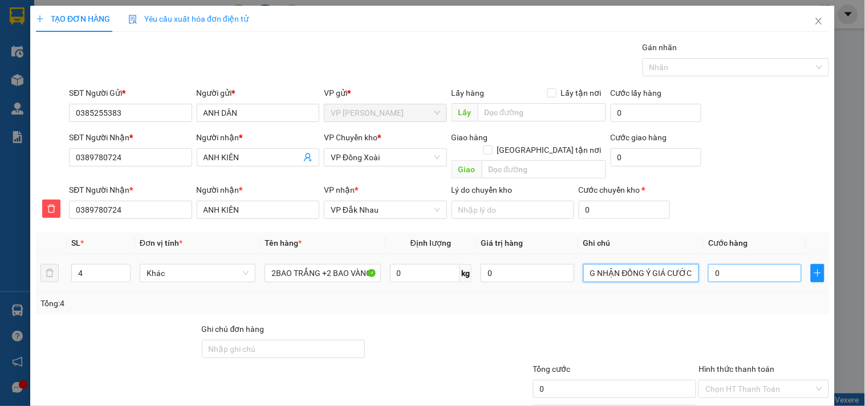
type input "14H XB - NHẬN HÀNG TRONG TỐI -NG NHẬN ĐỒNG Ý GIÁ CƯỚC"
click at [735, 264] on input "0" at bounding box center [754, 273] width 93 height 18
type input "12"
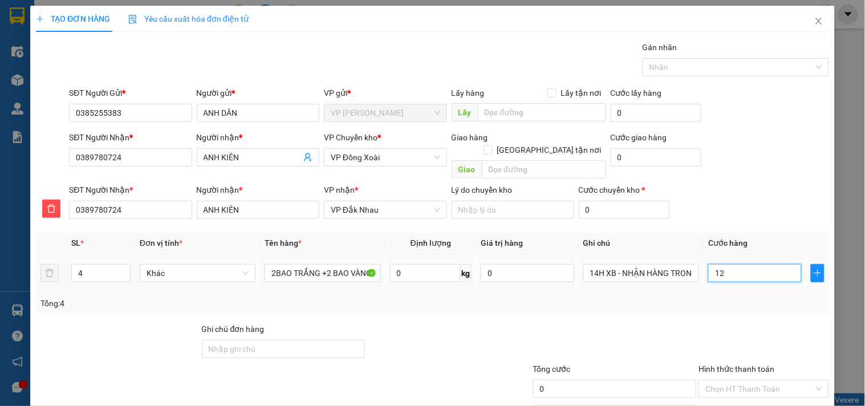
type input "12"
type input "129"
type input "1.290"
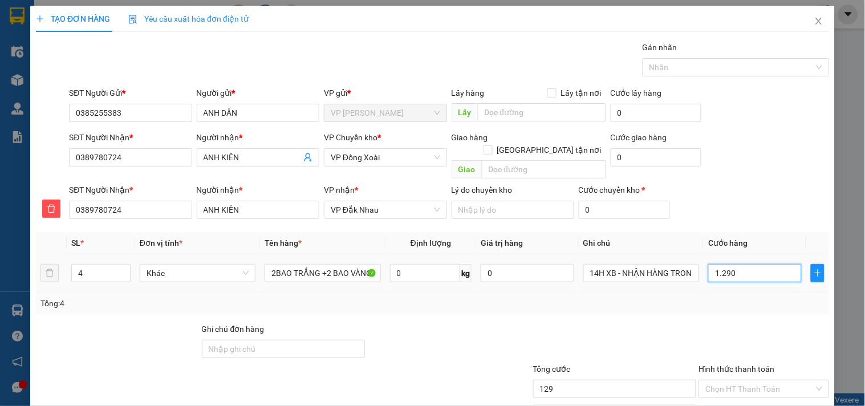
type input "1.290"
type input "129"
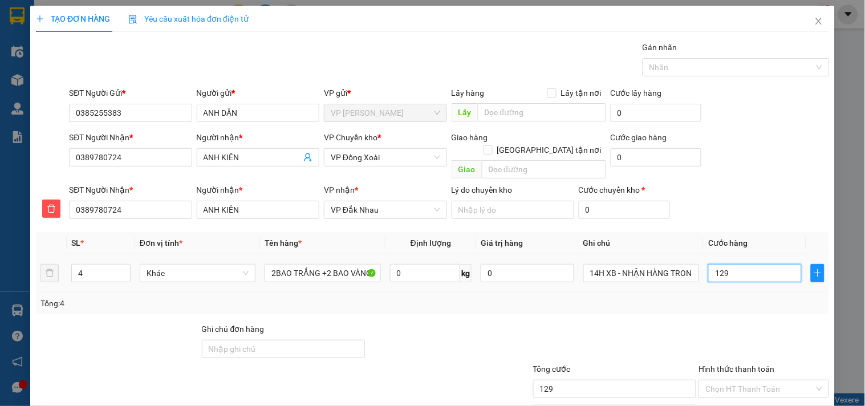
type input "12"
type input "1"
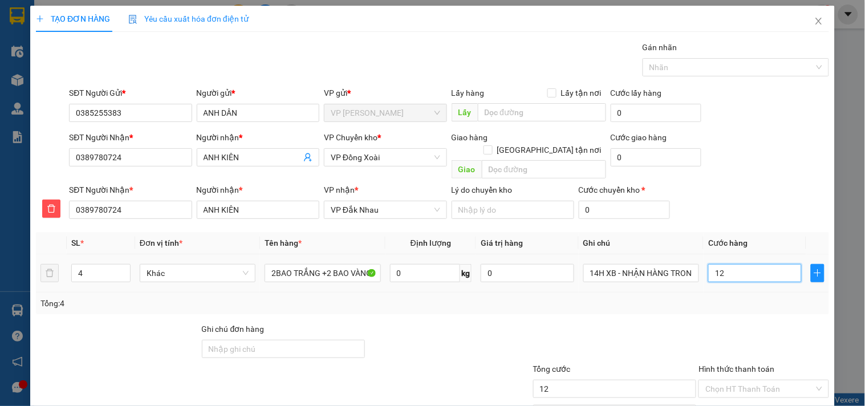
type input "1"
type input "19"
type input "190"
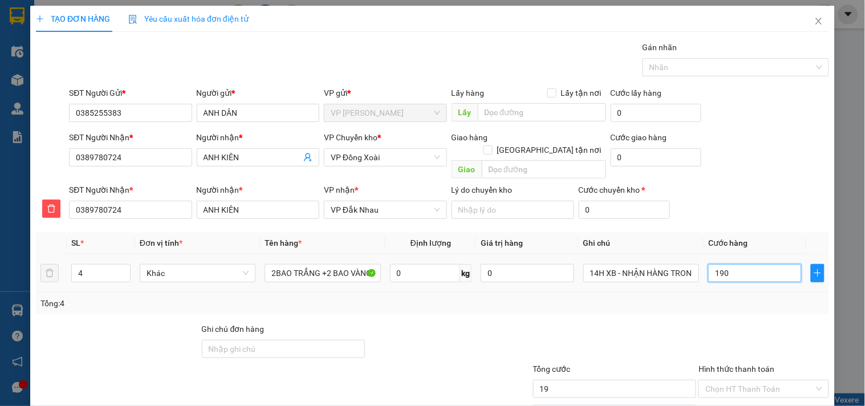
type input "190"
type input "190.000"
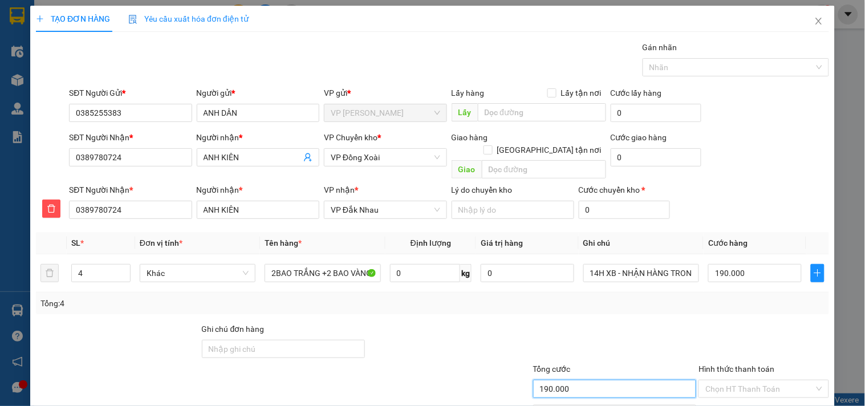
click at [555, 380] on input "190.000" at bounding box center [615, 389] width 164 height 18
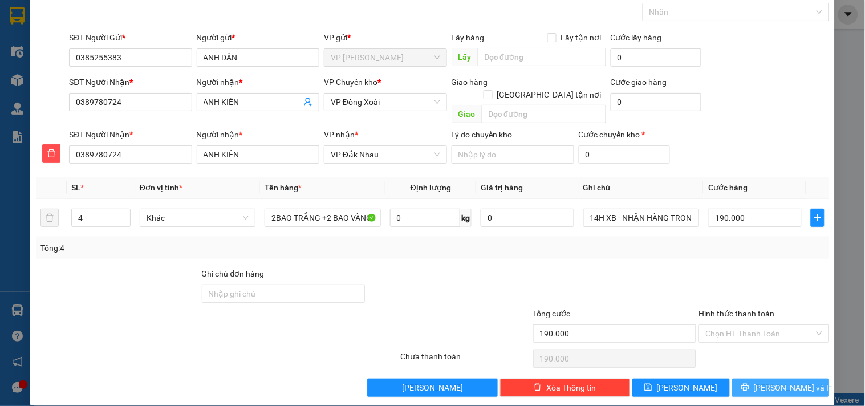
click at [747, 379] on button "[PERSON_NAME] và In" at bounding box center [780, 388] width 97 height 18
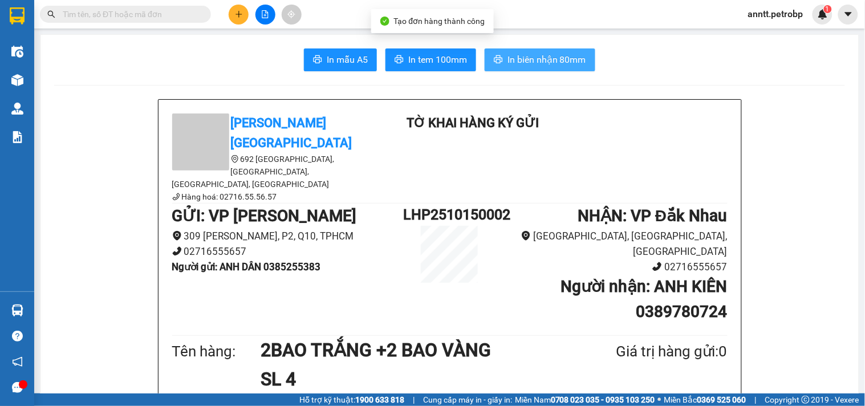
click at [566, 60] on span "In biên nhận 80mm" at bounding box center [546, 59] width 79 height 14
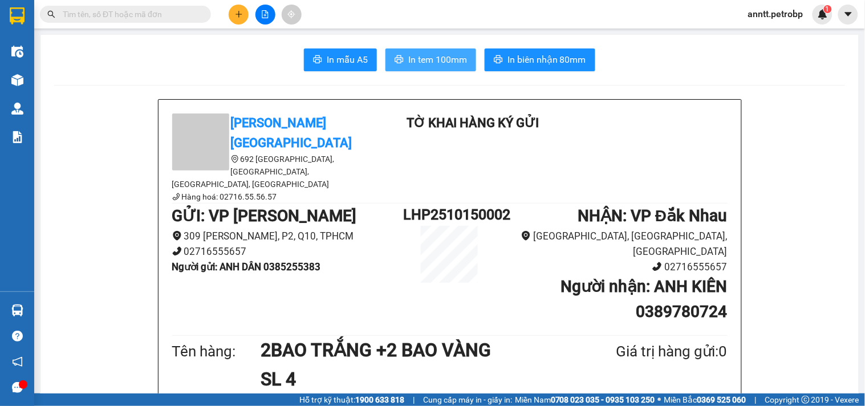
click at [446, 64] on span "In tem 100mm" at bounding box center [437, 59] width 59 height 14
click at [158, 17] on input "text" at bounding box center [130, 14] width 135 height 13
paste input "0354997805"
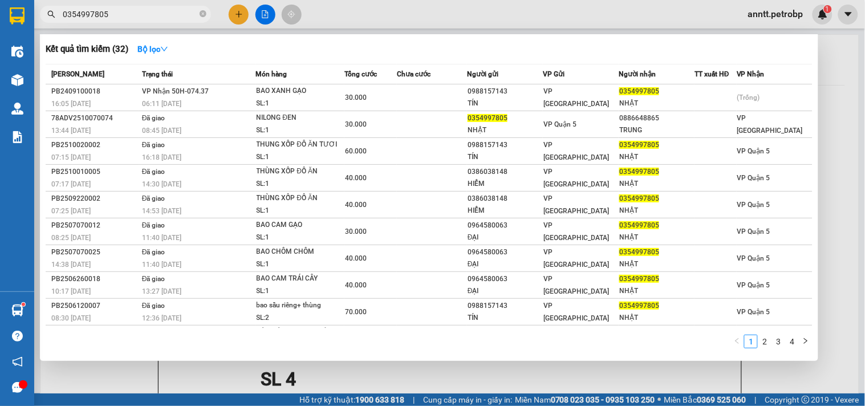
click at [144, 17] on input "0354997805" at bounding box center [130, 14] width 135 height 13
type input "0354997805"
click at [202, 12] on icon "close-circle" at bounding box center [203, 13] width 7 height 7
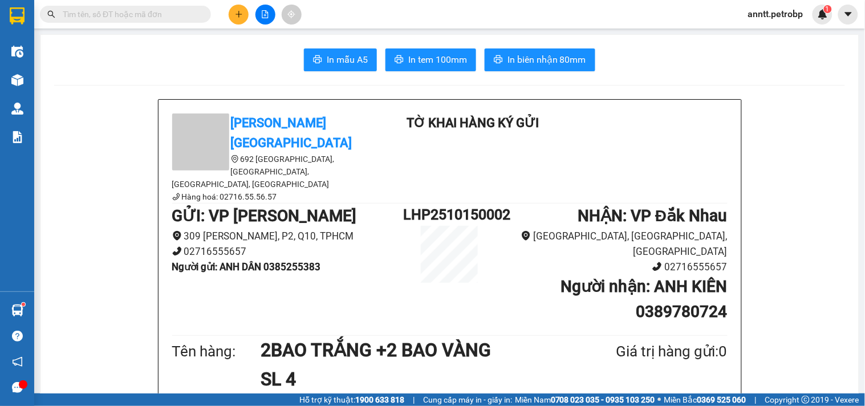
click at [143, 23] on div "Kết quả tìm kiếm ( 32 ) Bộ lọc Mã ĐH Trạng thái Món hàng Tổng cước Chưa cước Ng…" at bounding box center [111, 15] width 222 height 20
click at [149, 12] on input "text" at bounding box center [130, 14] width 135 height 13
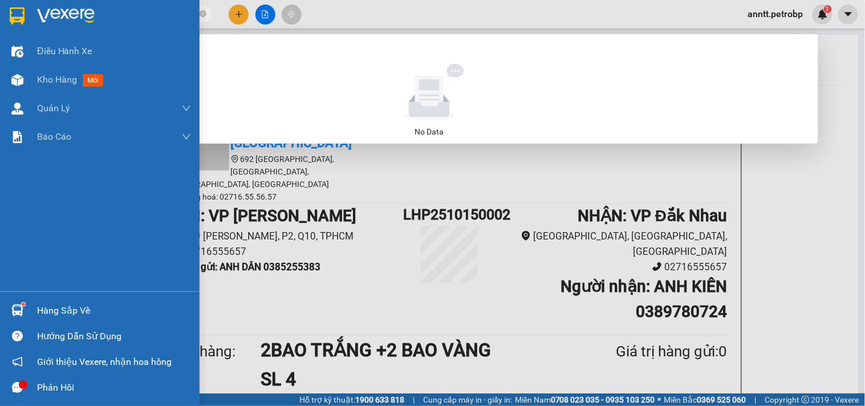
drag, startPoint x: 147, startPoint y: 15, endPoint x: 2, endPoint y: 18, distance: 144.9
click at [2, 18] on section "Kết quả tìm kiếm ( 0 ) Bộ lọc No Data 0913567668 anntt.petrobp 1 Điều hành xe K…" at bounding box center [432, 203] width 865 height 406
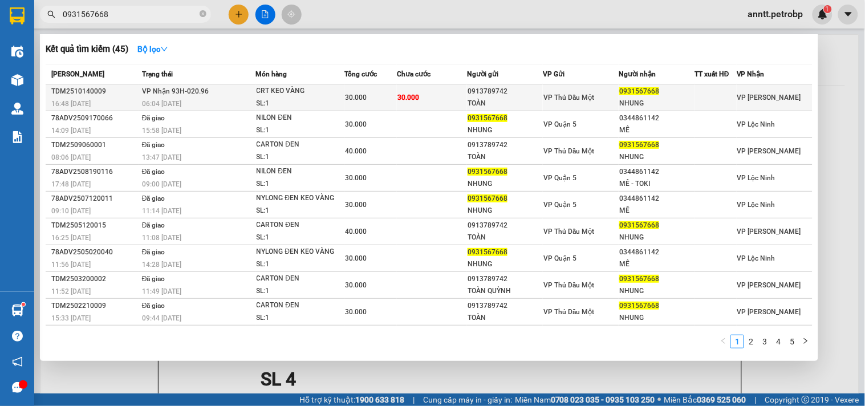
type input "0931567668"
click at [424, 100] on td "30.000" at bounding box center [432, 97] width 70 height 27
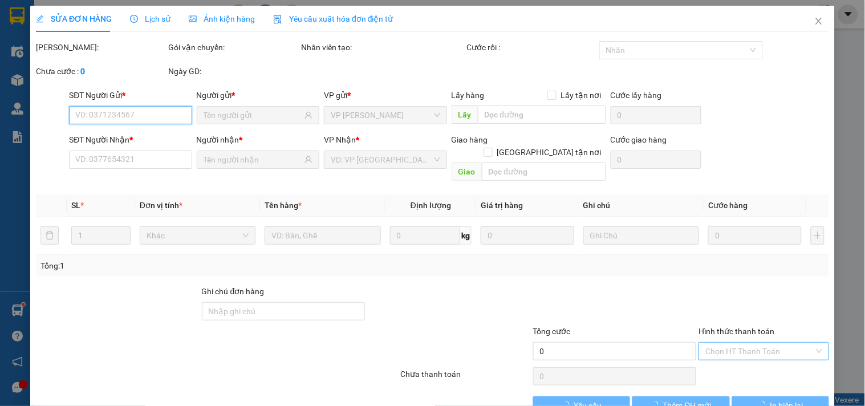
type input "0913789742"
type input "TOÀN"
type input "0931567668"
type input "NHUNG"
type input "30.000"
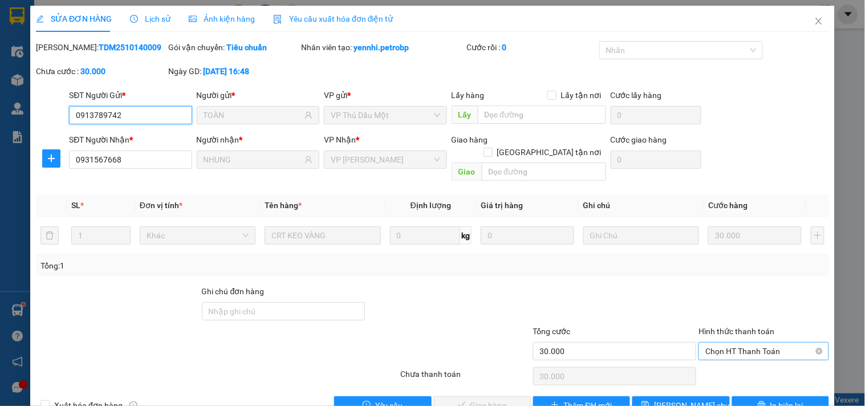
click at [750, 343] on span "Chọn HT Thanh Toán" at bounding box center [763, 351] width 116 height 17
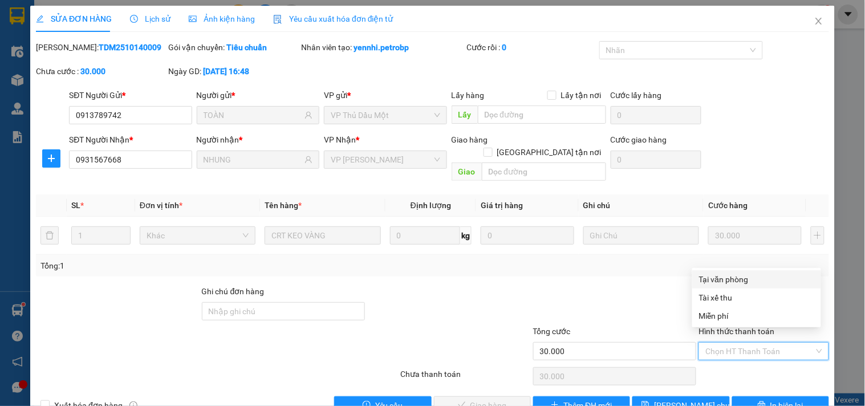
click at [744, 277] on div "Tại văn phòng" at bounding box center [756, 279] width 115 height 13
type input "0"
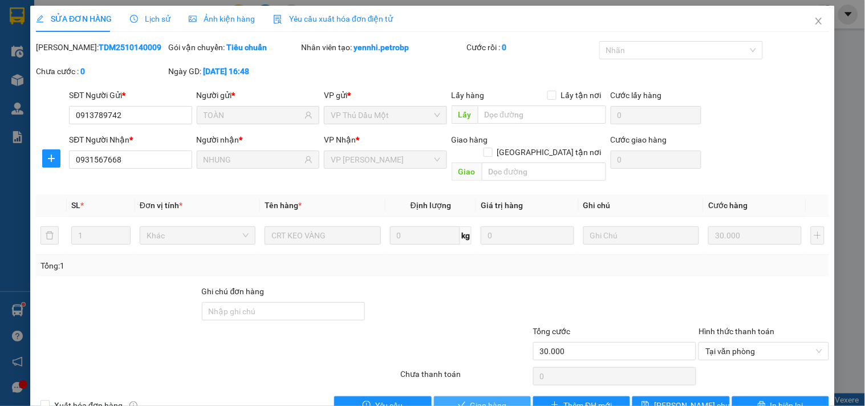
click at [480, 399] on span "Giao hàng" at bounding box center [488, 405] width 36 height 13
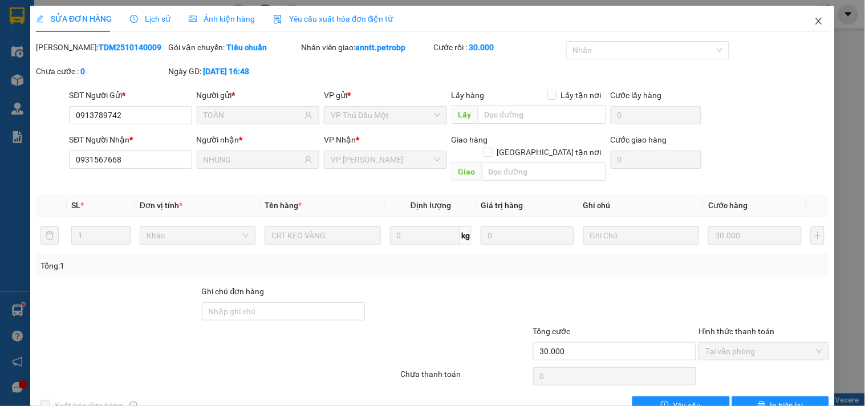
click at [814, 20] on icon "close" at bounding box center [818, 21] width 9 height 9
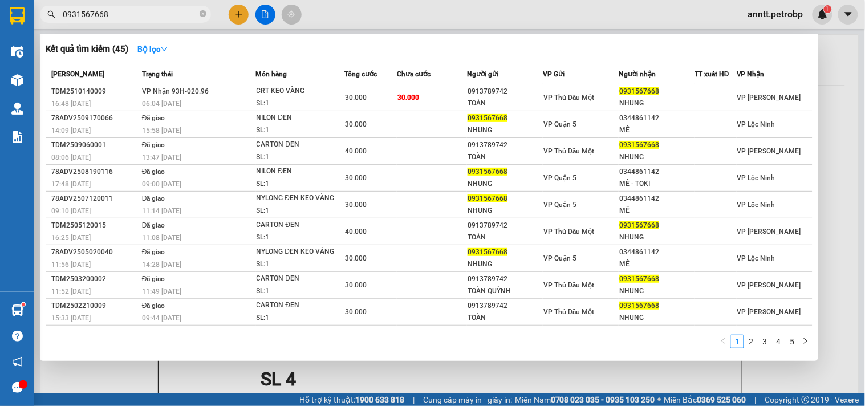
drag, startPoint x: 205, startPoint y: 13, endPoint x: 170, endPoint y: 12, distance: 35.4
click at [200, 13] on icon "close-circle" at bounding box center [203, 13] width 7 height 7
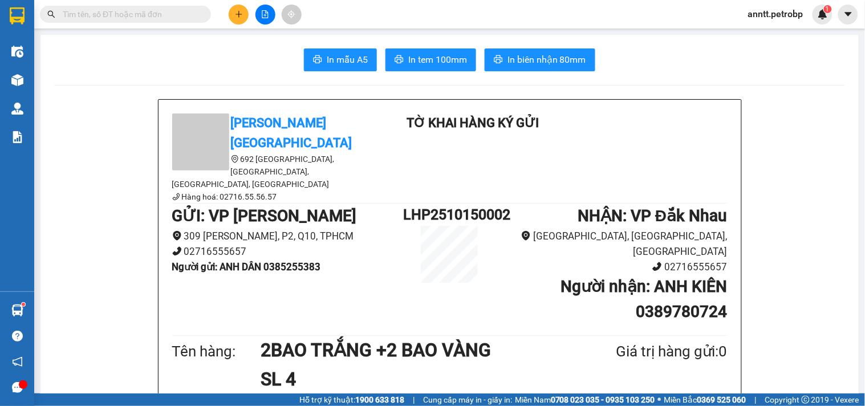
click at [170, 12] on input "text" at bounding box center [130, 14] width 135 height 13
paste input "BT2509240025"
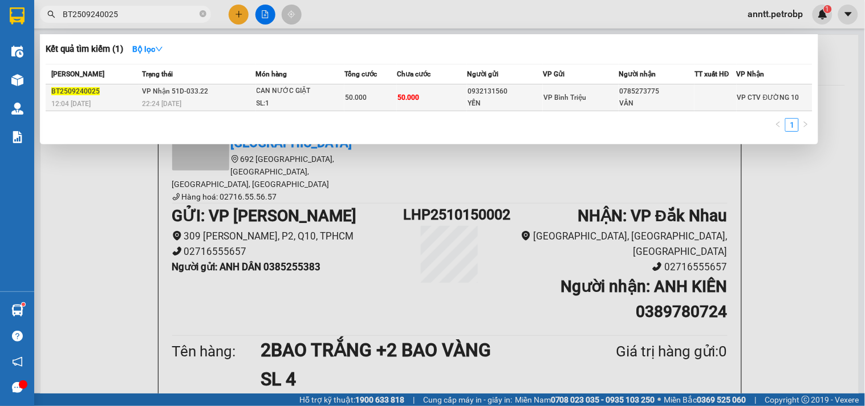
type input "BT2509240025"
click at [297, 104] on div "SL: 1" at bounding box center [300, 103] width 86 height 13
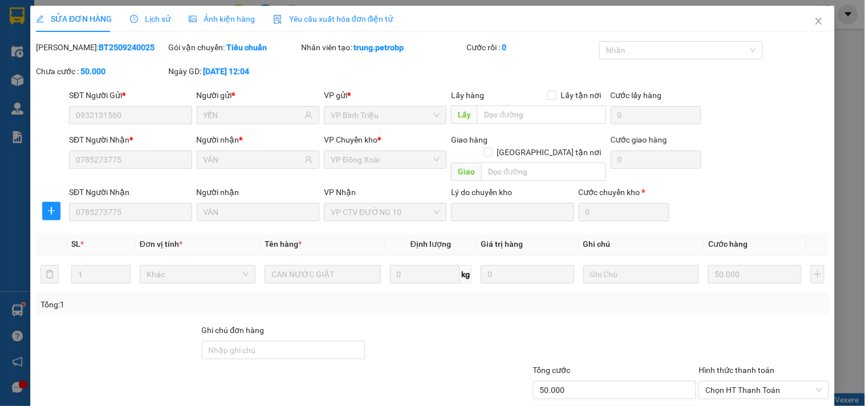
type input "0932131560"
type input "YẾN"
type input "0785273775"
type input "VÂN"
type input "50.000"
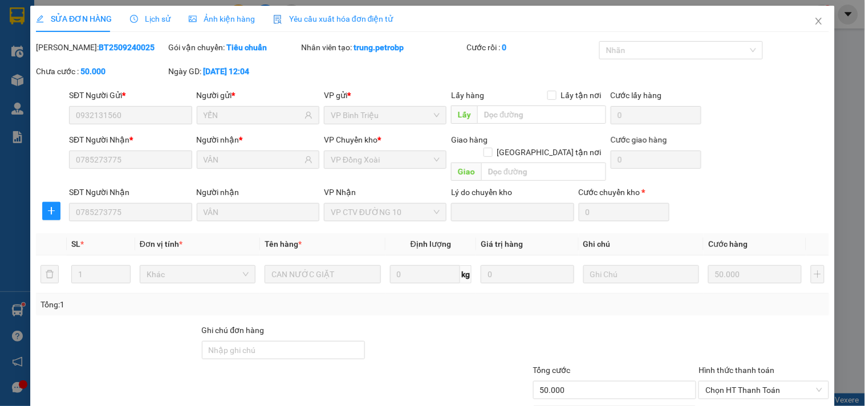
type input "50.000"
click at [152, 21] on span "Lịch sử" at bounding box center [150, 18] width 40 height 9
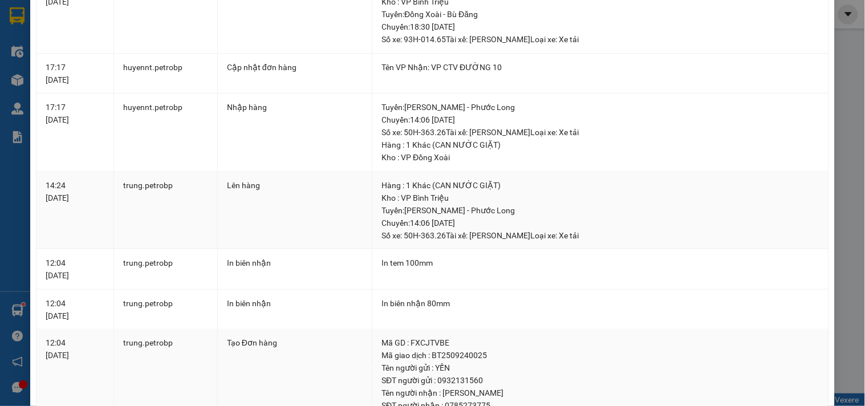
scroll to position [478, 0]
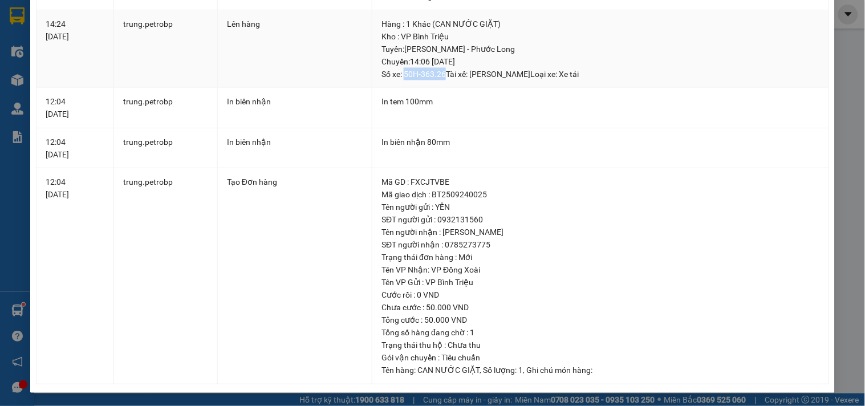
drag, startPoint x: 401, startPoint y: 72, endPoint x: 440, endPoint y: 72, distance: 39.3
click at [440, 72] on div "Tuyến : [PERSON_NAME] - Phước Long Chuyến: 14:06 [DATE] Số xe: 50H-363.26 Tài …" at bounding box center [599, 62] width 437 height 38
copy div "50H-363.26"
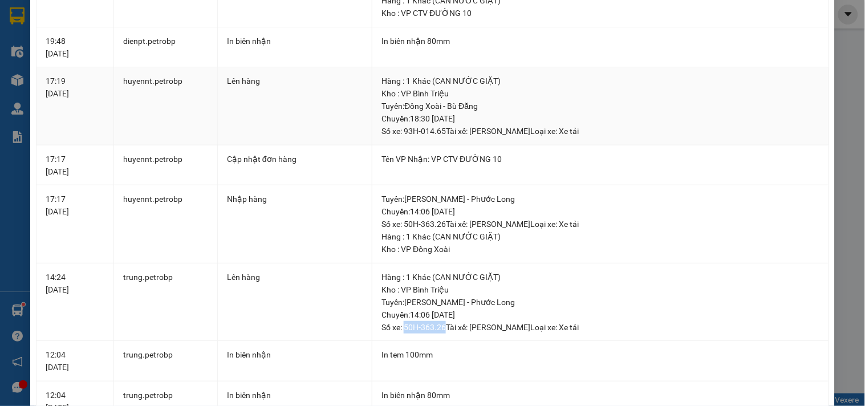
scroll to position [0, 0]
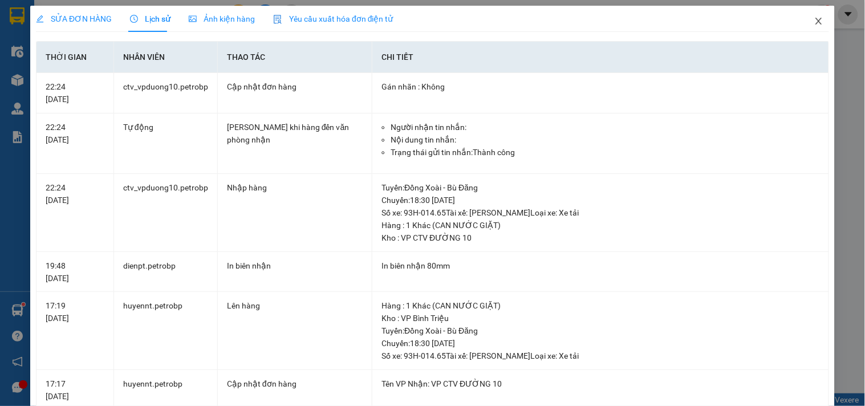
click at [814, 18] on icon "close" at bounding box center [818, 21] width 9 height 9
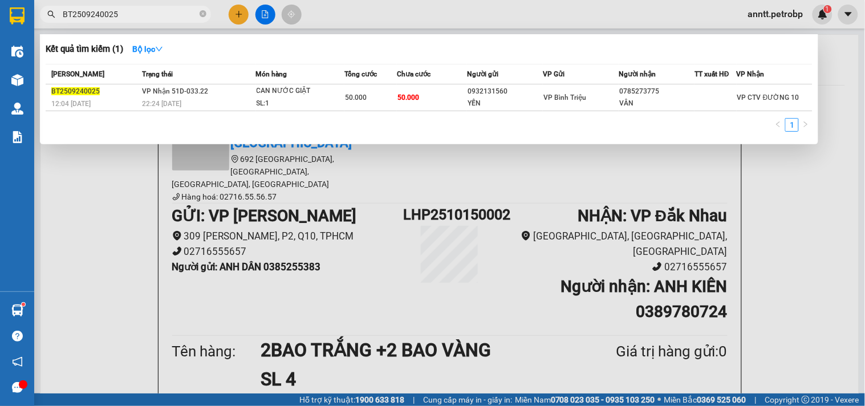
drag, startPoint x: 141, startPoint y: 19, endPoint x: 7, endPoint y: 14, distance: 133.5
click at [7, 14] on section "Kết quả tìm kiếm ( 1 ) Bộ lọc Mã ĐH Trạng thái Món hàng Tổng cước Chưa cước Ngư…" at bounding box center [432, 203] width 865 height 406
paste input "78ADV2509260051"
type input "78ADV2509260051"
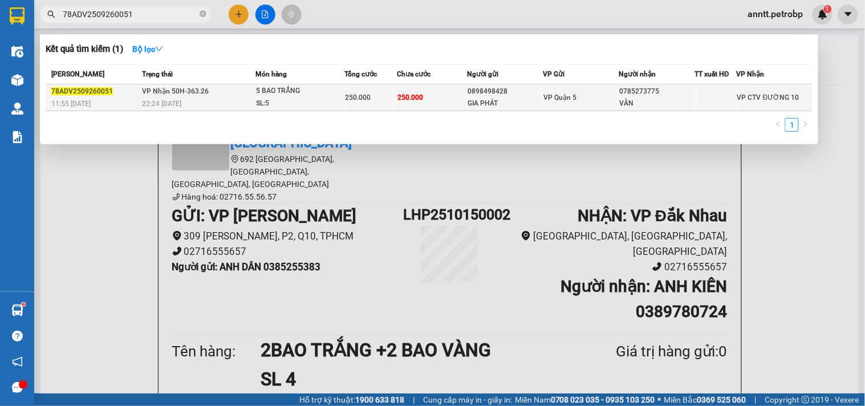
click at [325, 103] on div "SL: 5" at bounding box center [300, 103] width 86 height 13
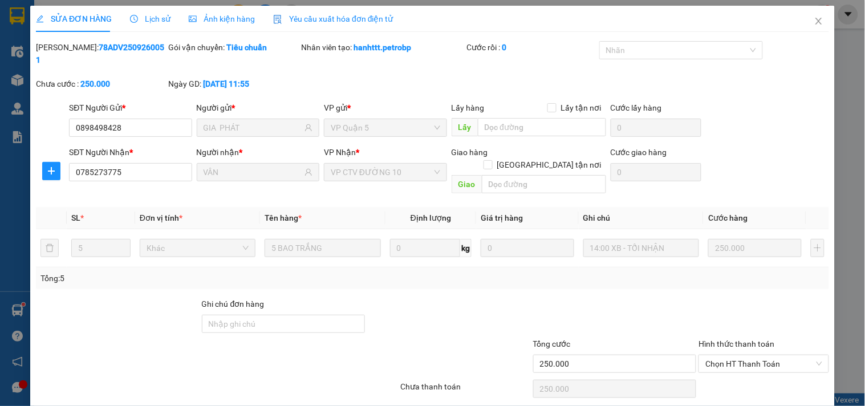
type input "0898498428"
type input "GIA PHÁT"
type input "0785273775"
type input "VÂN"
type input "250.000"
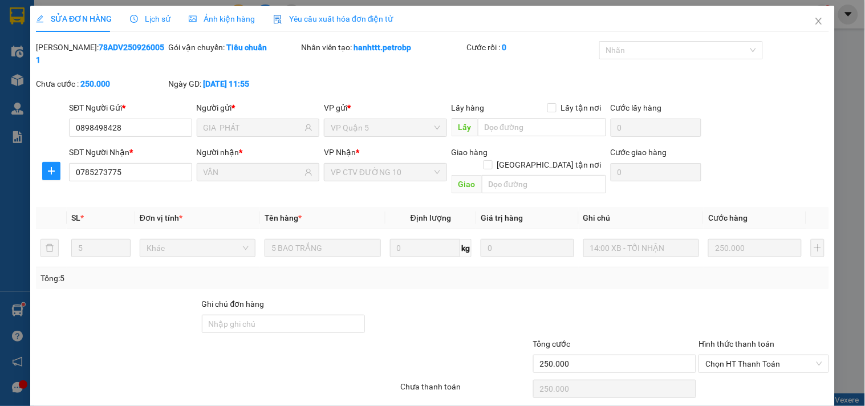
type input "250.000"
click at [158, 20] on span "Lịch sử" at bounding box center [150, 18] width 40 height 9
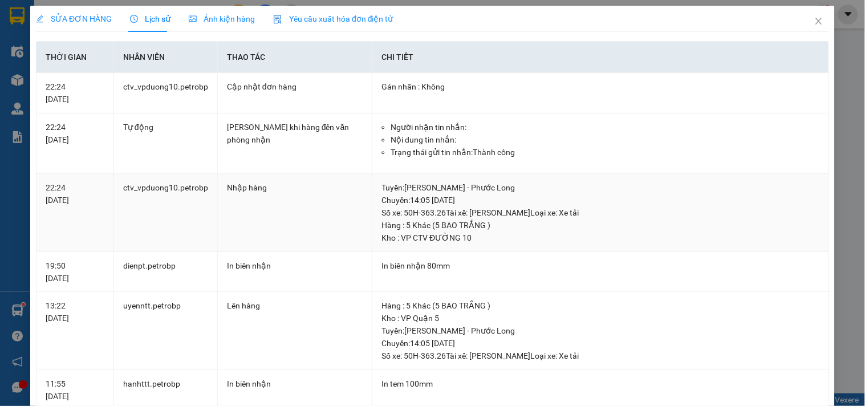
scroll to position [242, 0]
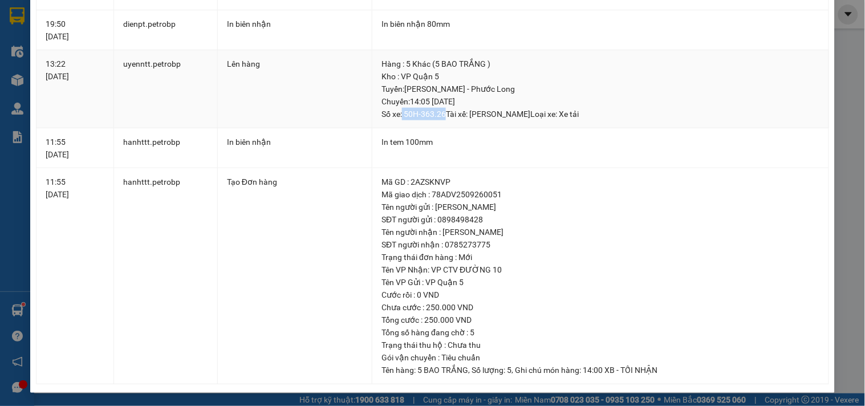
drag, startPoint x: 399, startPoint y: 115, endPoint x: 440, endPoint y: 116, distance: 41.1
click at [440, 116] on div "Tuyến : [PERSON_NAME] - Phước Long Chuyến: 14:05 [DATE] Số xe: 50H-363.26 Tài …" at bounding box center [599, 102] width 437 height 38
copy div "50H-363.26"
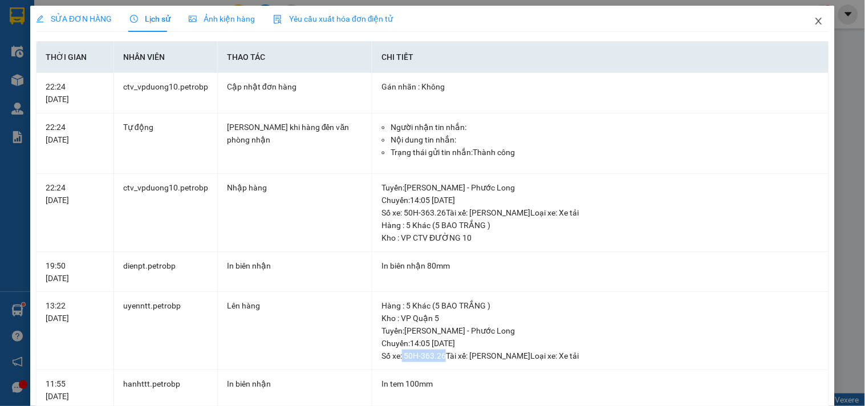
click at [814, 17] on icon "close" at bounding box center [818, 21] width 9 height 9
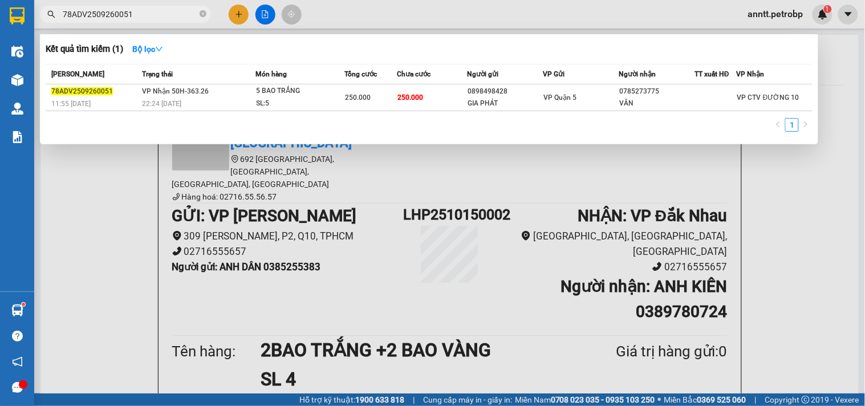
drag, startPoint x: 203, startPoint y: 13, endPoint x: 171, endPoint y: 13, distance: 31.9
click at [186, 13] on span "78ADV2509260051" at bounding box center [125, 14] width 171 height 17
click at [170, 13] on input "78ADV2509260051" at bounding box center [130, 14] width 135 height 13
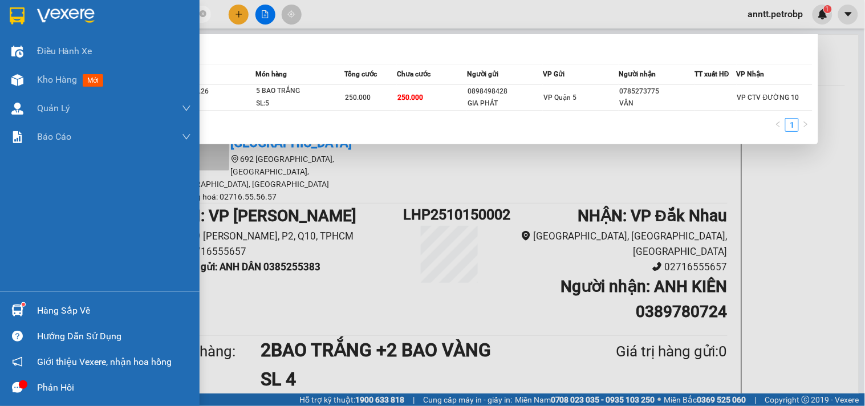
drag, startPoint x: 170, startPoint y: 13, endPoint x: 16, endPoint y: 24, distance: 154.4
click at [0, 21] on section "Kết quả tìm kiếm ( 1 ) Bộ lọc Mã ĐH Trạng thái Món hàng Tổng cước Chưa cước Ngư…" at bounding box center [432, 203] width 865 height 406
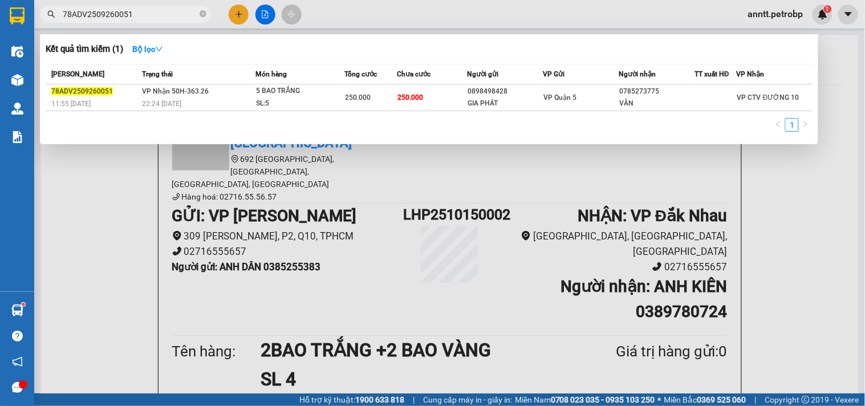
paste input "BT2510010047"
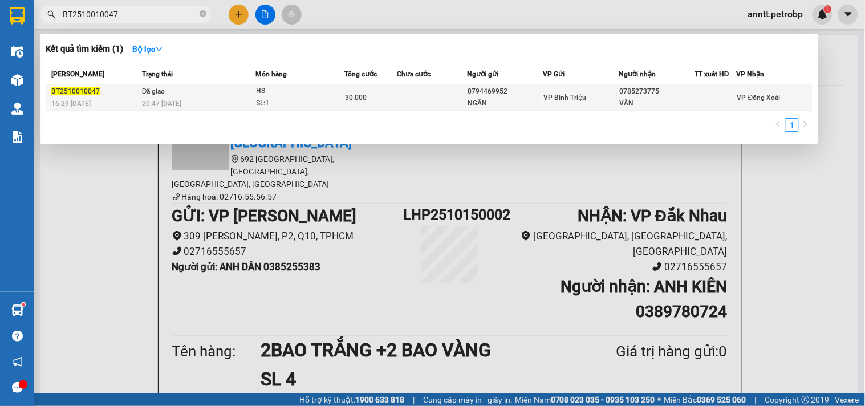
type input "BT2510010047"
click at [210, 103] on div "20:47 [DATE]" at bounding box center [198, 103] width 113 height 13
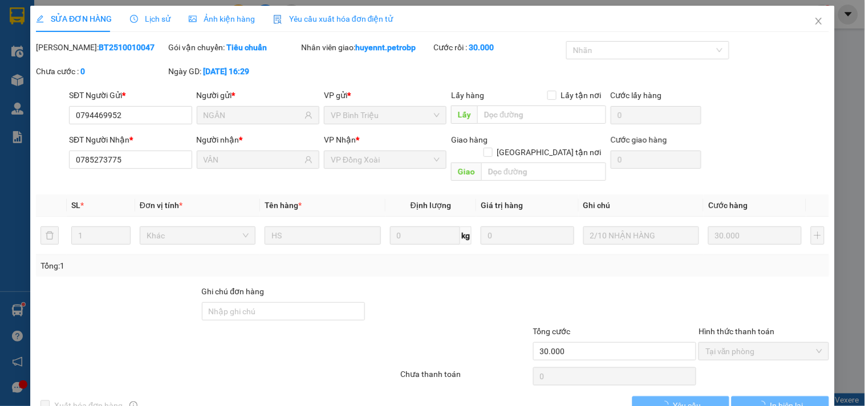
type input "0794469952"
type input "NGÂN"
type input "0785273775"
type input "VÂN"
type input "30.000"
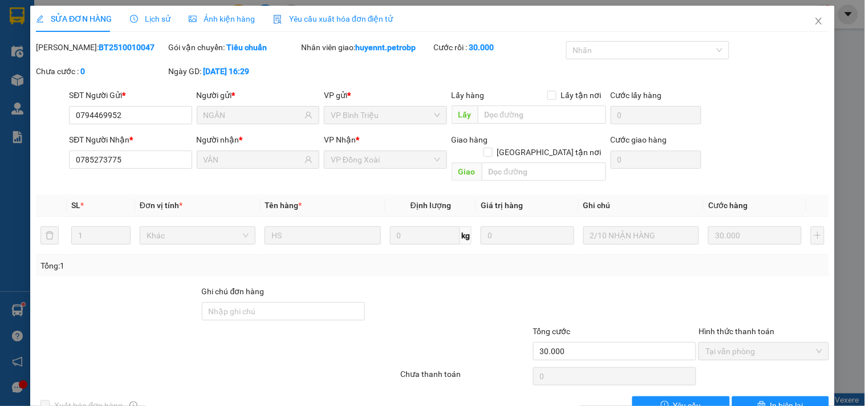
click at [155, 19] on span "Lịch sử" at bounding box center [150, 18] width 40 height 9
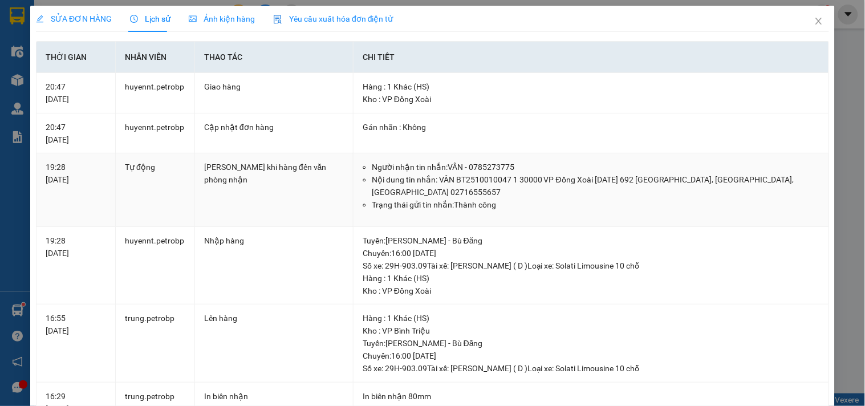
scroll to position [190, 0]
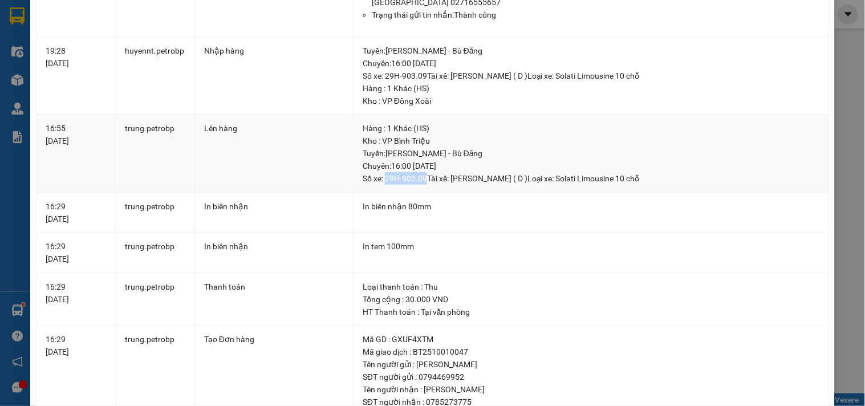
drag, startPoint x: 381, startPoint y: 181, endPoint x: 421, endPoint y: 184, distance: 40.1
click at [421, 184] on div "Tuyến : [PERSON_NAME] - Bù Đăng Chuyến: 16:00 [DATE] Số xe: 29H-903.09 Tài xế: …" at bounding box center [591, 166] width 457 height 38
copy div "29H-903.09"
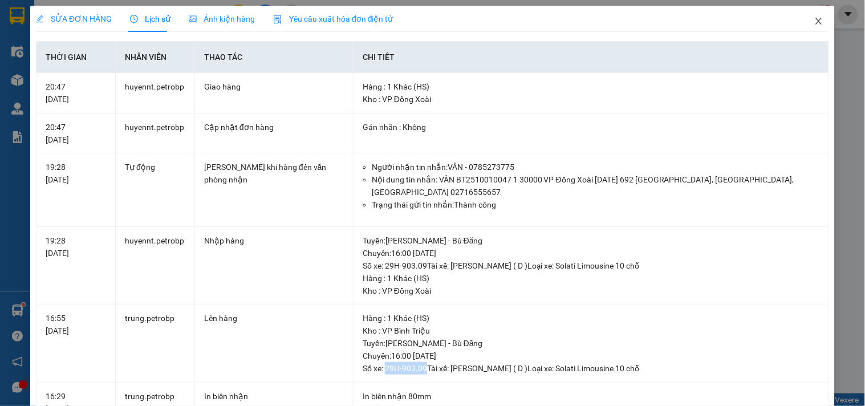
click at [814, 19] on icon "close" at bounding box center [818, 21] width 9 height 9
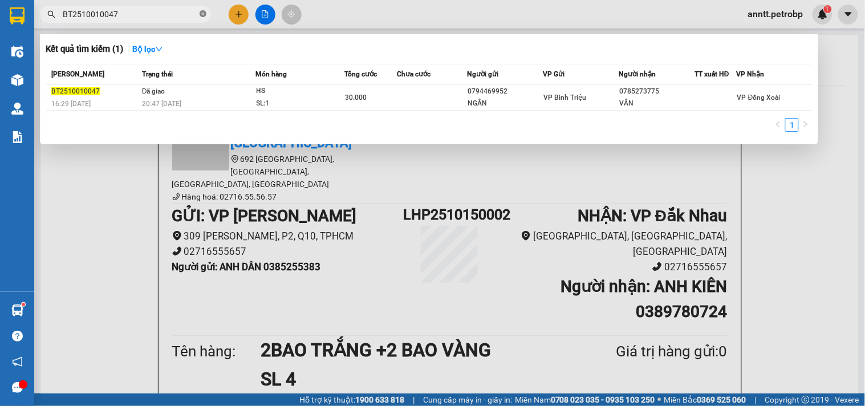
drag, startPoint x: 202, startPoint y: 13, endPoint x: 185, endPoint y: 21, distance: 18.4
click at [202, 13] on icon "close-circle" at bounding box center [203, 13] width 7 height 7
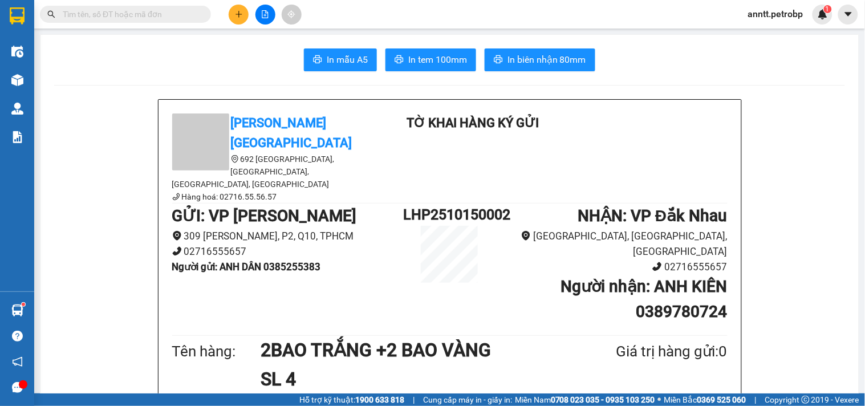
click at [158, 10] on input "text" at bounding box center [130, 14] width 135 height 13
click at [152, 13] on input "text" at bounding box center [130, 14] width 135 height 13
paste input "78ADV2510020071"
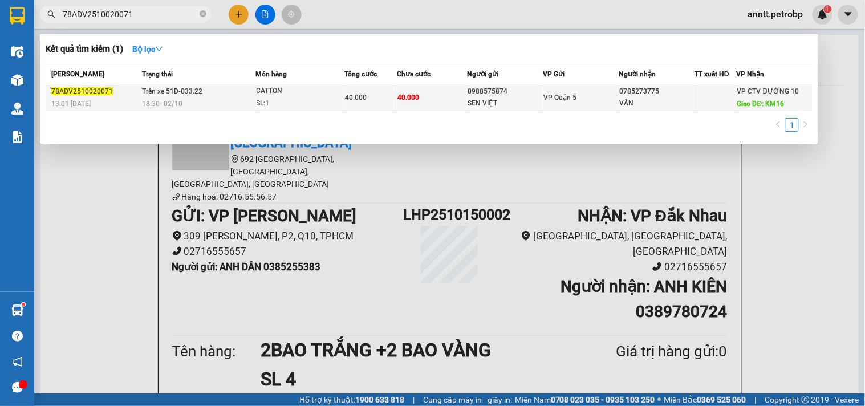
type input "78ADV2510020071"
click at [111, 92] on div "78ADV2510020071" at bounding box center [94, 92] width 87 height 12
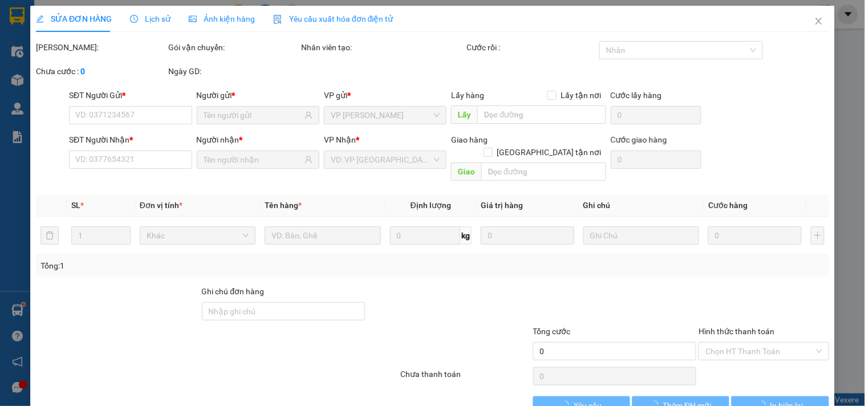
type input "0988575874"
type input "SEN VIỆT"
type input "0785273775"
type input "VÂN"
type input "KM16"
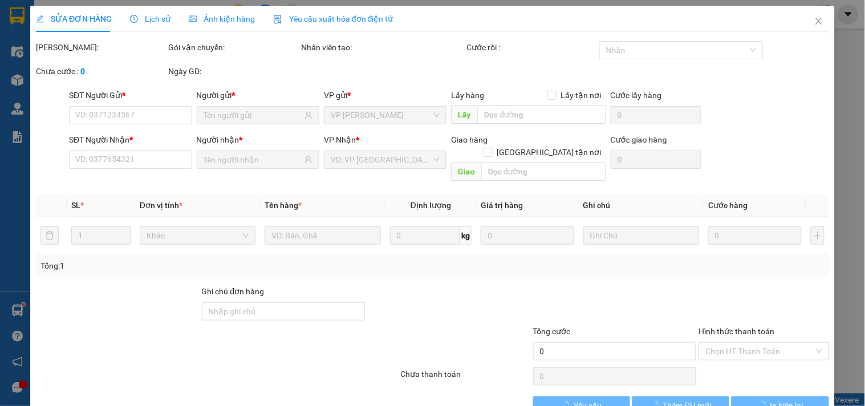
type input "40.000"
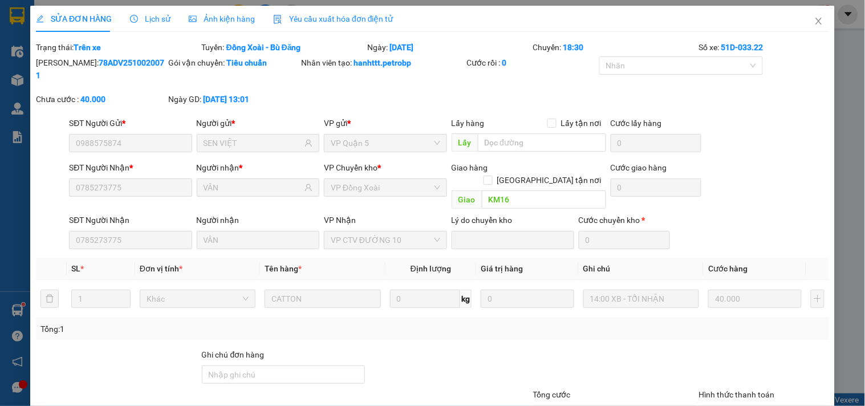
click at [143, 19] on span "Lịch sử" at bounding box center [150, 18] width 40 height 9
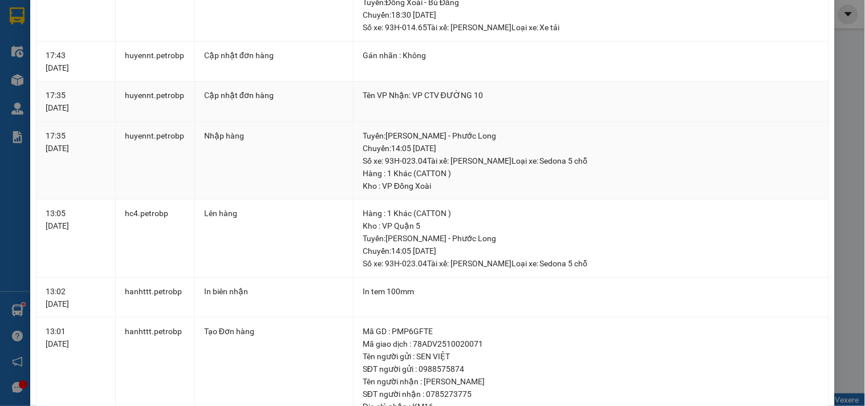
scroll to position [253, 0]
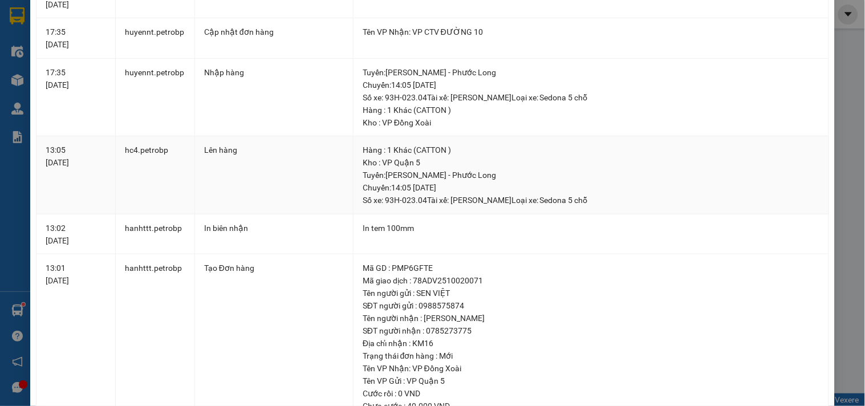
drag, startPoint x: 381, startPoint y: 201, endPoint x: 424, endPoint y: 201, distance: 43.3
click at [424, 201] on div "Tuyến : [PERSON_NAME] - Phước Long Chuyến: 14:05 [DATE] Số xe: 93H-023.04 Tài …" at bounding box center [591, 188] width 457 height 38
copy div "93H-023.04"
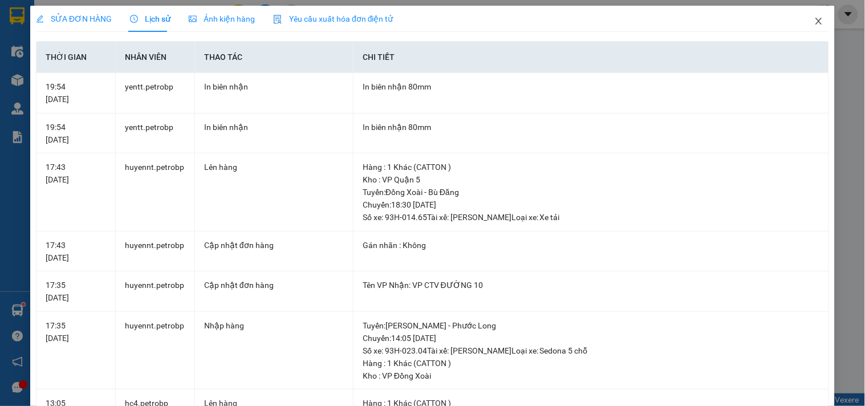
click at [807, 15] on span "Close" at bounding box center [819, 22] width 32 height 32
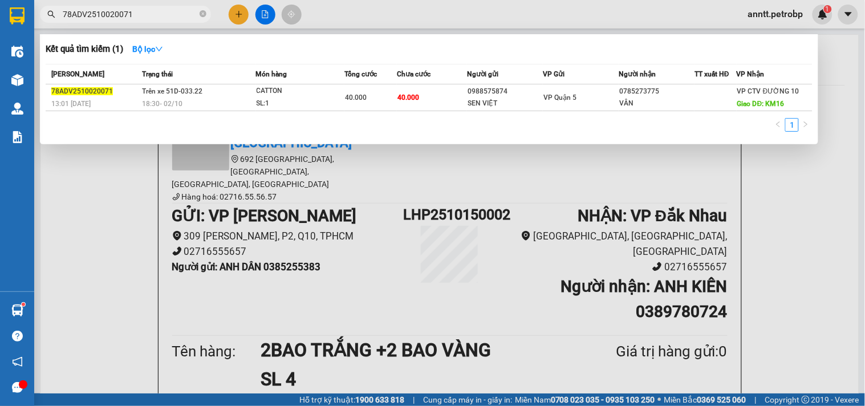
drag, startPoint x: 107, startPoint y: 13, endPoint x: 0, endPoint y: 13, distance: 106.6
click at [0, 11] on section "Kết quả tìm kiếm ( 1 ) Bộ lọc Mã ĐH Trạng thái Món hàng Tổng cước Chưa cước Ngư…" at bounding box center [432, 203] width 865 height 406
paste input "QL13251006002"
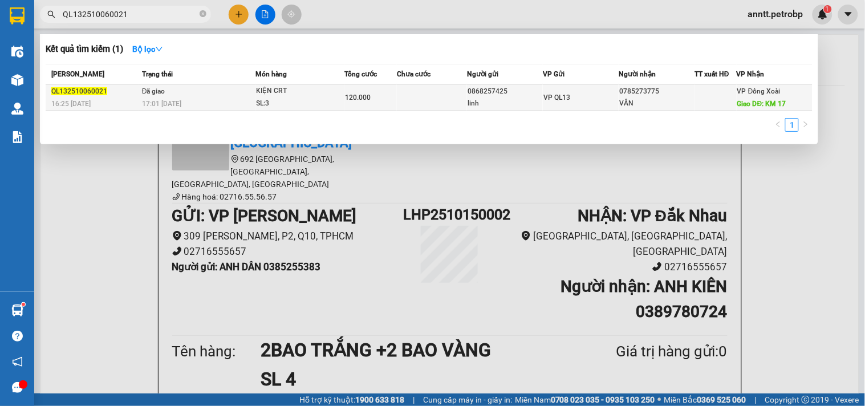
type input "QL132510060021"
click at [385, 99] on div "120.000" at bounding box center [370, 97] width 51 height 13
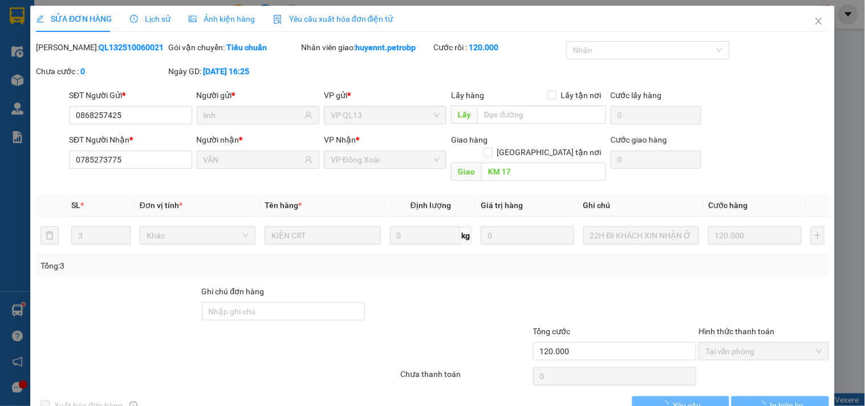
type input "0868257425"
type input "linh"
type input "0785273775"
type input "VÂN"
type input "KM 17"
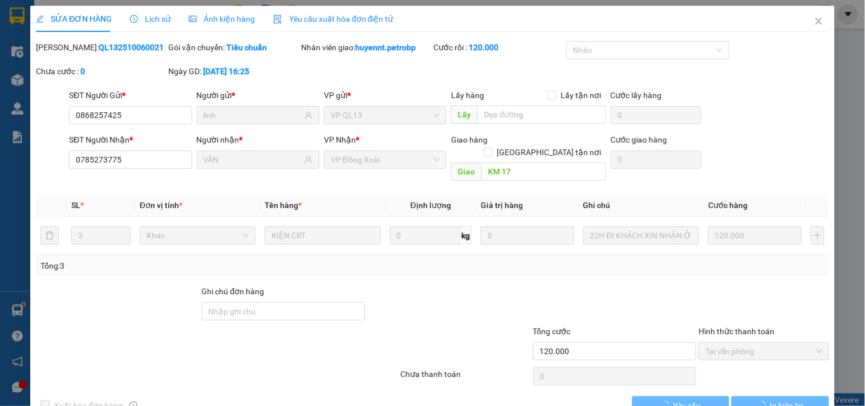
type input "120.000"
click at [153, 15] on span "Lịch sử" at bounding box center [150, 18] width 40 height 9
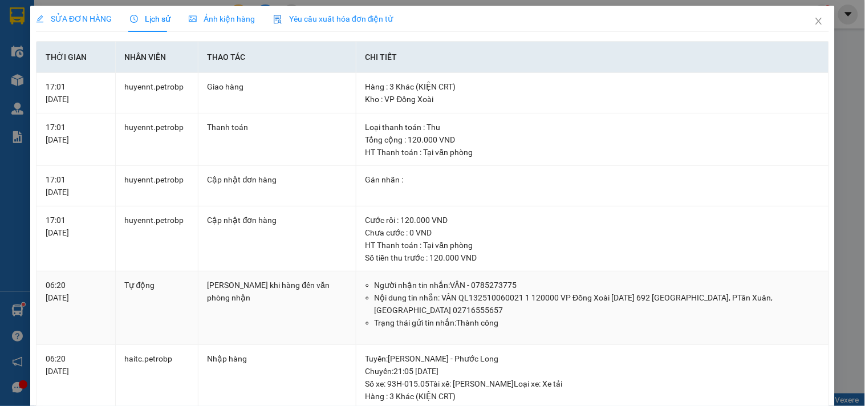
scroll to position [190, 0]
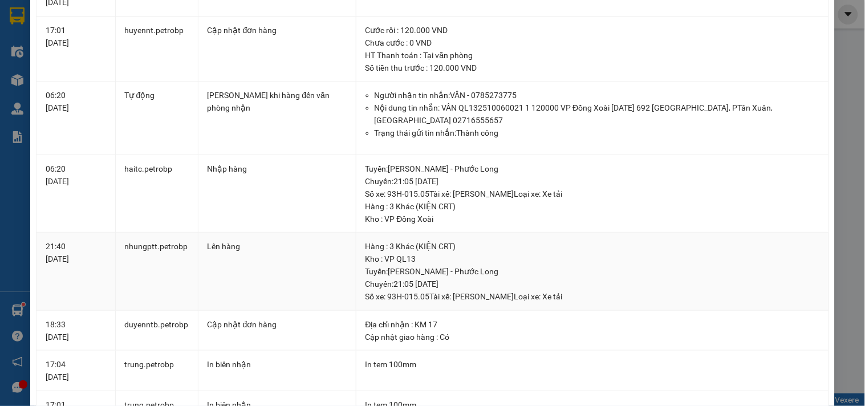
drag, startPoint x: 385, startPoint y: 297, endPoint x: 426, endPoint y: 297, distance: 41.6
click at [426, 297] on div "Tuyến : [PERSON_NAME] - Phước Long Chuyến: 21:05 [DATE] Số xe: 93H-015.05 Tài …" at bounding box center [592, 284] width 454 height 38
copy div "93H-015.05"
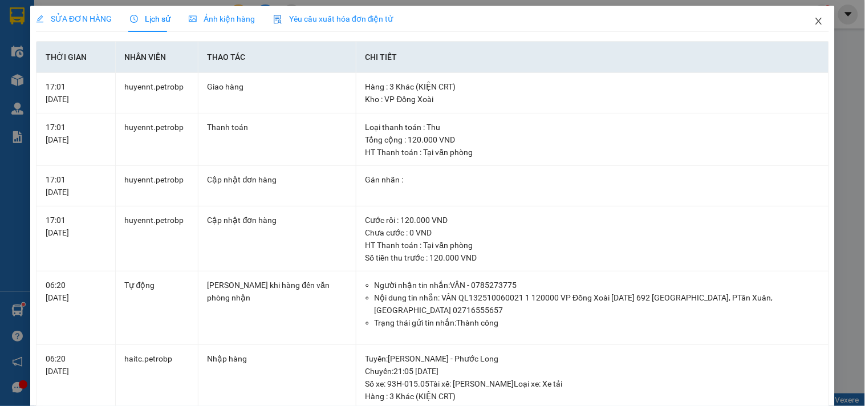
click at [814, 17] on icon "close" at bounding box center [818, 21] width 9 height 9
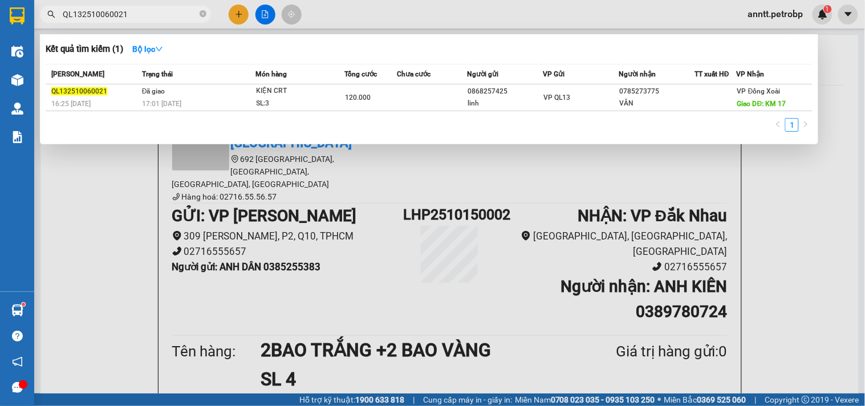
drag, startPoint x: 201, startPoint y: 14, endPoint x: 174, endPoint y: 16, distance: 26.9
click at [198, 14] on span "QL132510060021" at bounding box center [125, 14] width 171 height 17
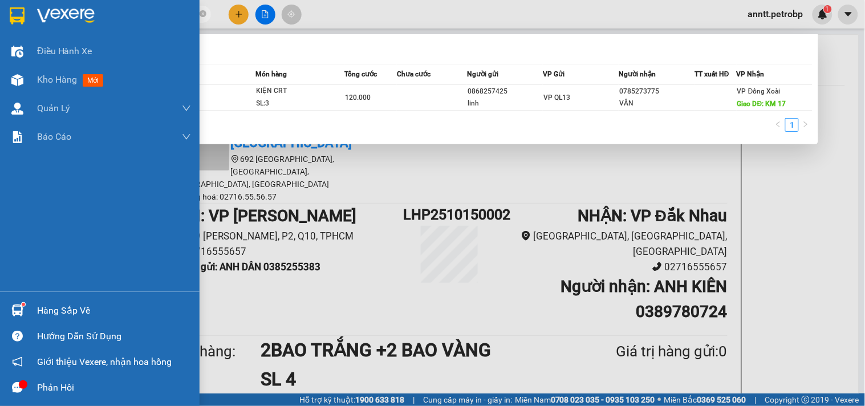
drag, startPoint x: 168, startPoint y: 18, endPoint x: 11, endPoint y: 9, distance: 157.0
click at [11, 9] on section "Kết quả tìm kiếm ( 1 ) Bộ lọc Mã ĐH Trạng thái Món hàng Tổng cước Chưa cước Ngư…" at bounding box center [432, 203] width 865 height 406
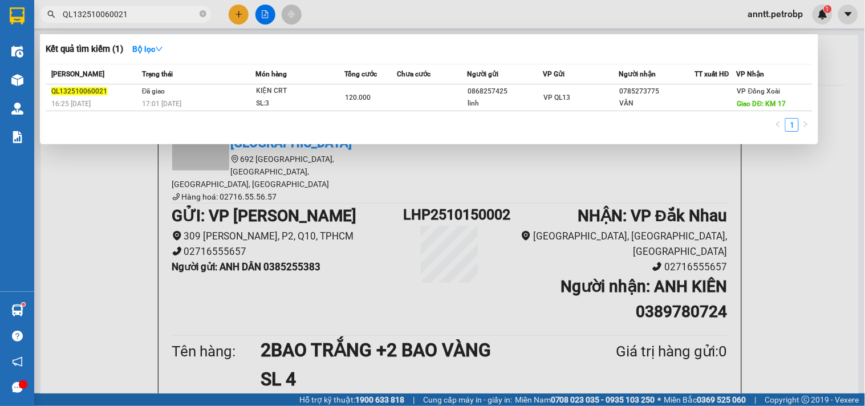
paste input "BT2510070026"
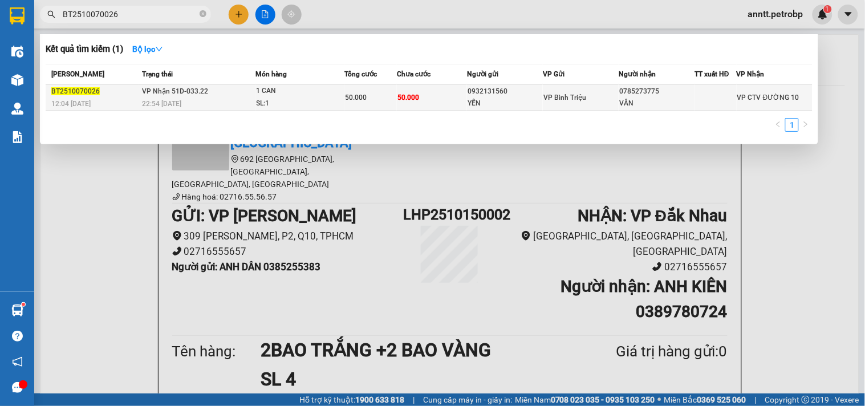
type input "BT2510070026"
click at [229, 97] on td "VP Nhận 51D-033.22 22:54 [DATE]" at bounding box center [197, 97] width 117 height 27
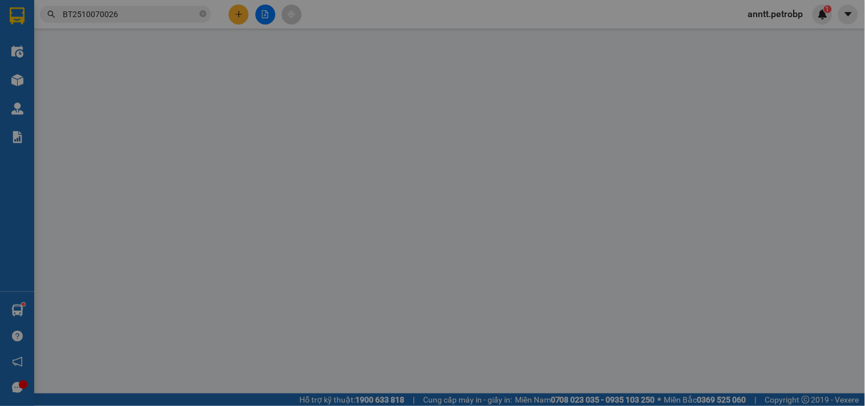
type input "0932131560"
type input "YẾN"
type input "0785273775"
type input "VÂN"
type input "50.000"
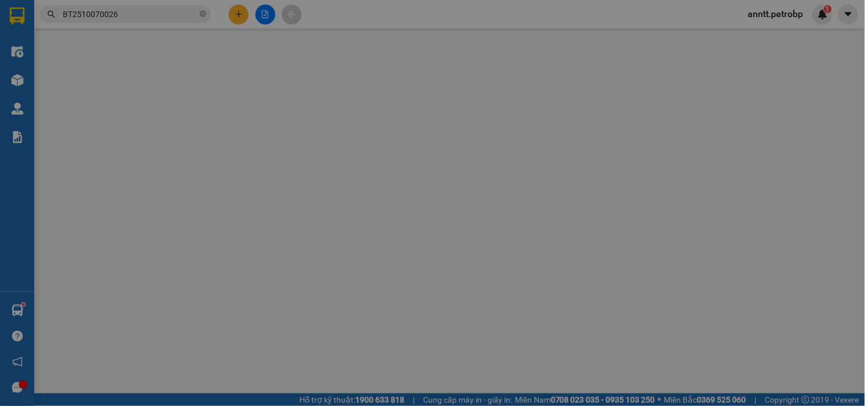
type input "50.000"
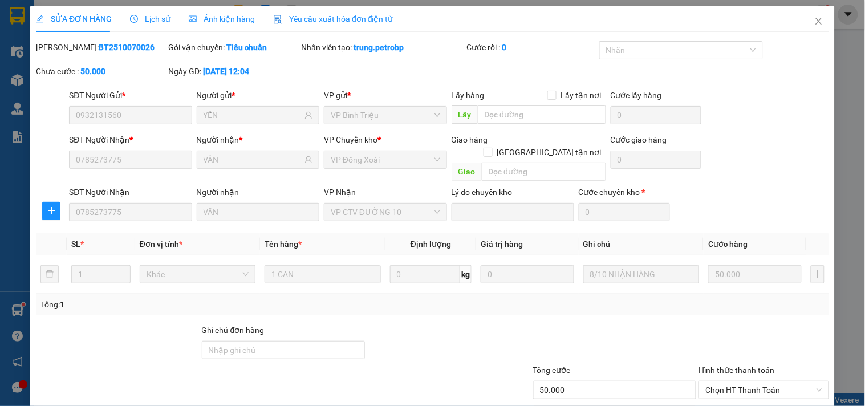
click at [152, 20] on span "Lịch sử" at bounding box center [150, 18] width 40 height 9
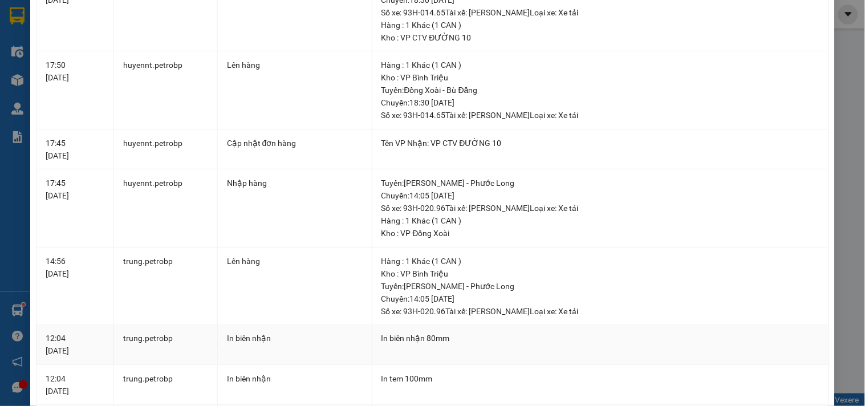
scroll to position [380, 0]
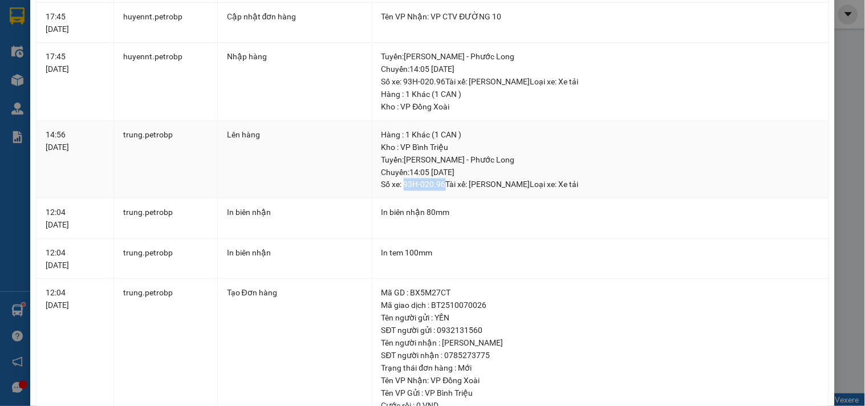
drag, startPoint x: 400, startPoint y: 186, endPoint x: 441, endPoint y: 189, distance: 41.7
click at [441, 189] on div "Tuyến : [PERSON_NAME] - Phước Long Chuyến: 14:05 [DATE] Số xe: 93H-020.96 Tài …" at bounding box center [600, 172] width 438 height 38
copy div "93H-020.96"
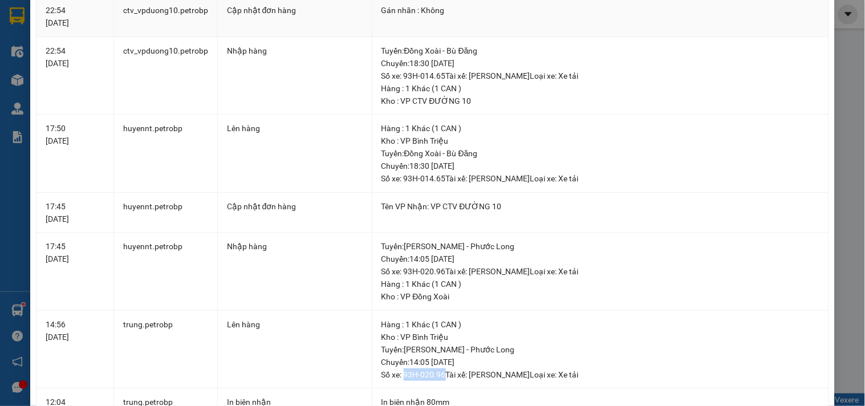
scroll to position [0, 0]
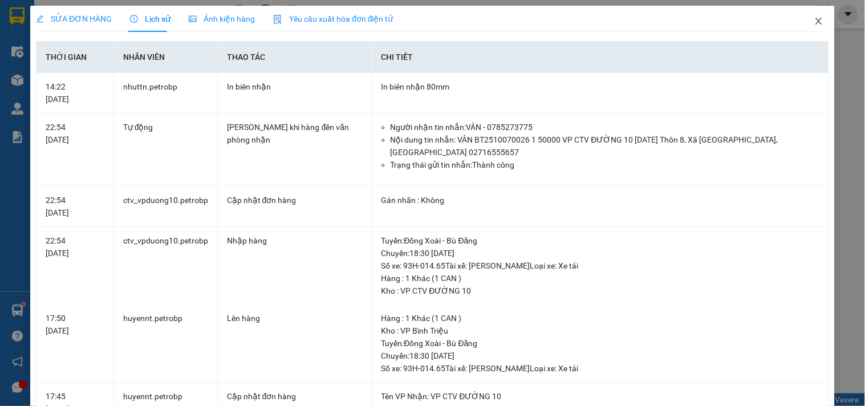
click at [814, 19] on icon "close" at bounding box center [818, 21] width 9 height 9
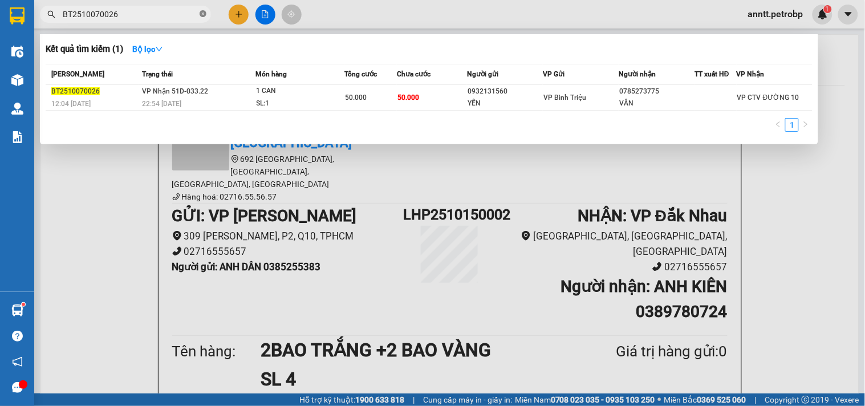
click at [201, 14] on icon "close-circle" at bounding box center [203, 13] width 7 height 7
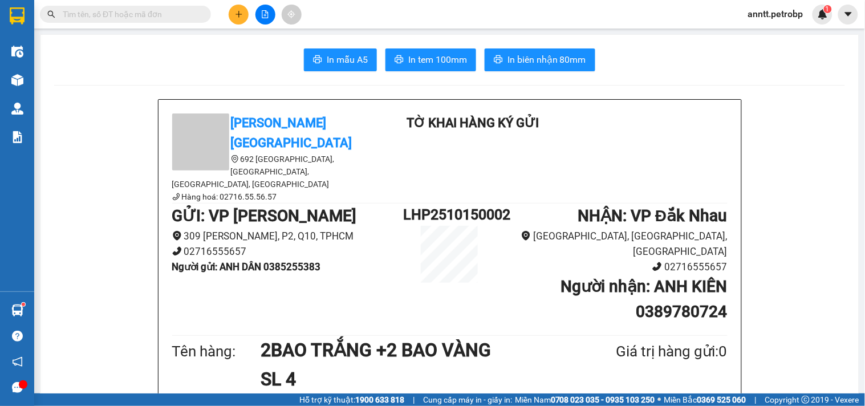
drag, startPoint x: 156, startPoint y: 14, endPoint x: 55, endPoint y: 26, distance: 102.1
click at [55, 26] on div "Kết quả tìm kiếm ( 1 ) Bộ lọc Mã ĐH Trạng thái Món hàng Tổng cước Chưa cước Ngư…" at bounding box center [432, 14] width 865 height 29
click at [73, 14] on input "text" at bounding box center [130, 14] width 135 height 13
paste input "78ADV2510080039"
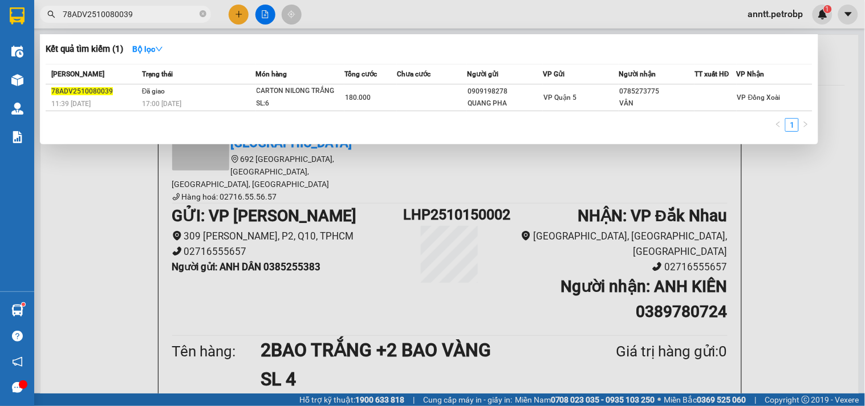
type input "78ADV2510080039"
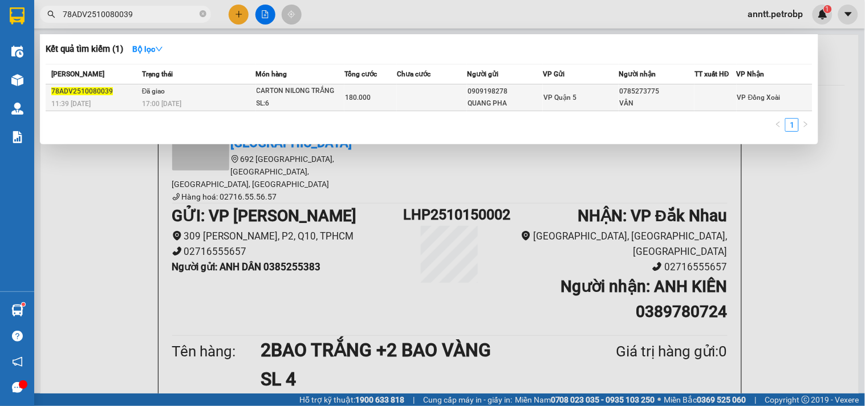
click at [107, 87] on span "78ADV2510080039" at bounding box center [82, 91] width 62 height 8
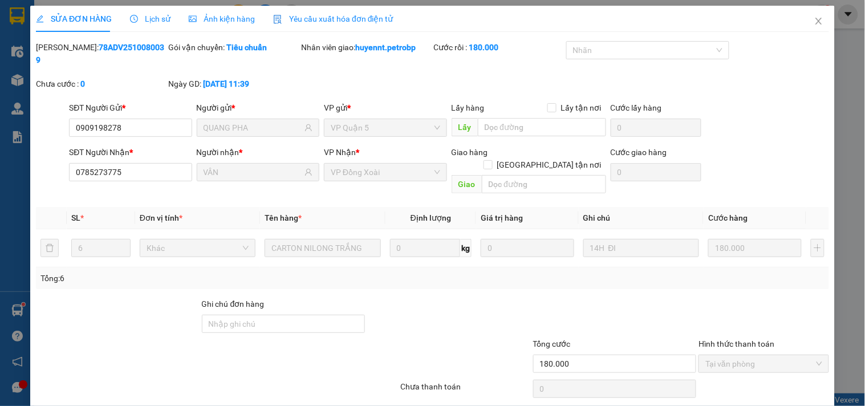
type input "0909198278"
type input "QUANG PHA"
type input "0785273775"
type input "VÂN"
type input "180.000"
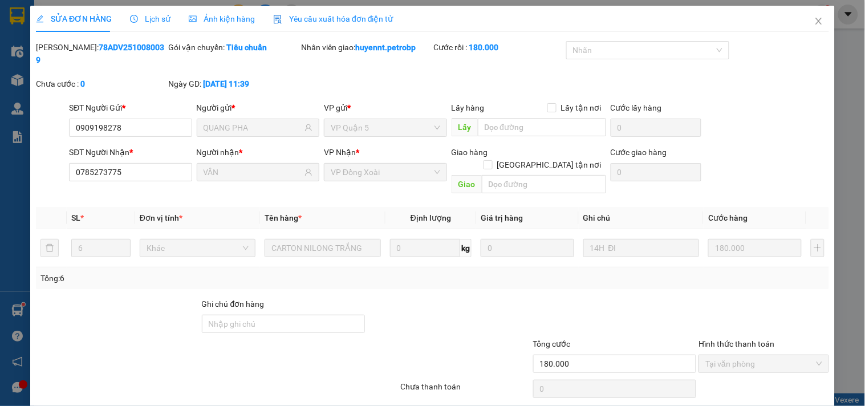
click at [154, 18] on span "Lịch sử" at bounding box center [150, 18] width 40 height 9
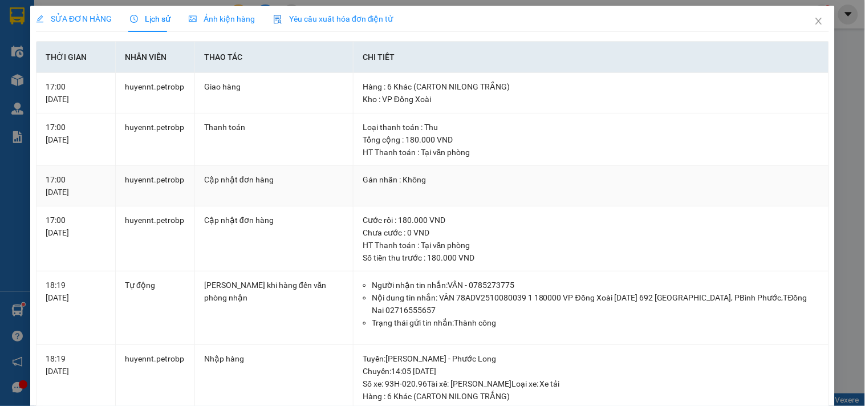
scroll to position [253, 0]
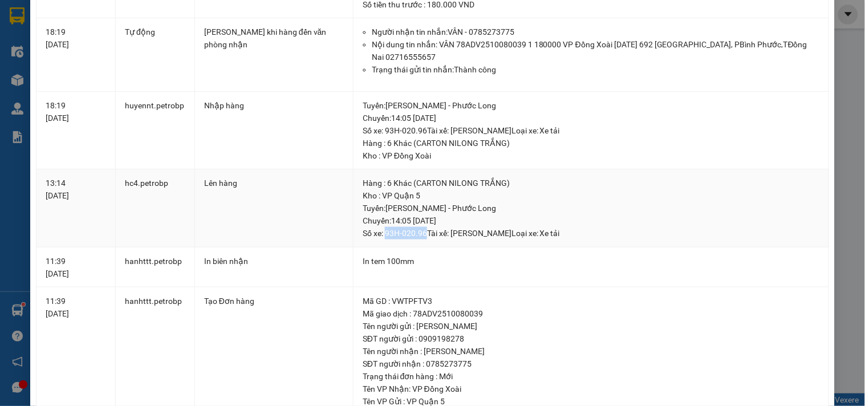
drag, startPoint x: 381, startPoint y: 232, endPoint x: 422, endPoint y: 232, distance: 41.0
click at [422, 232] on div "Tuyến : [PERSON_NAME] - Phước Long Chuyến: 14:05 [DATE] Số xe: 93H-020.96 Tài …" at bounding box center [591, 221] width 457 height 38
copy div "93H-020.96"
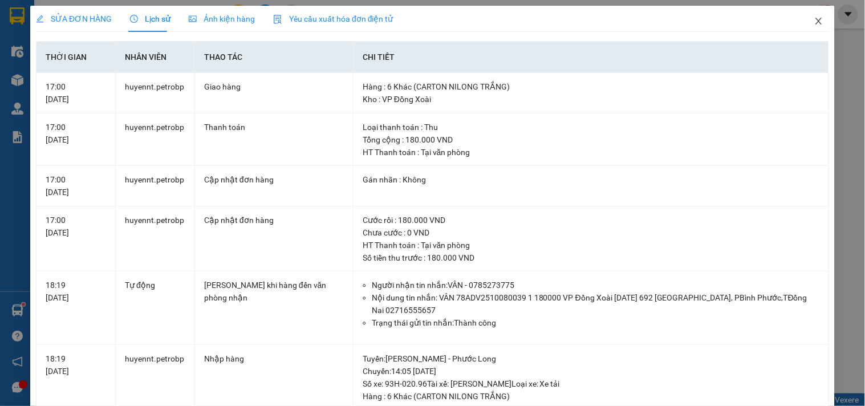
drag, startPoint x: 811, startPoint y: 18, endPoint x: 616, endPoint y: 29, distance: 194.7
click at [814, 20] on icon "close" at bounding box center [818, 21] width 9 height 9
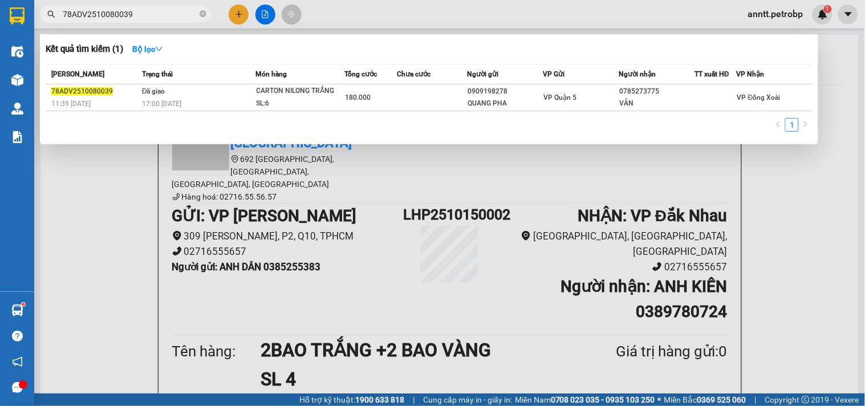
drag, startPoint x: 143, startPoint y: 14, endPoint x: 52, endPoint y: 8, distance: 91.4
click at [52, 8] on span "78ADV2510080039" at bounding box center [125, 14] width 171 height 17
paste input "2091"
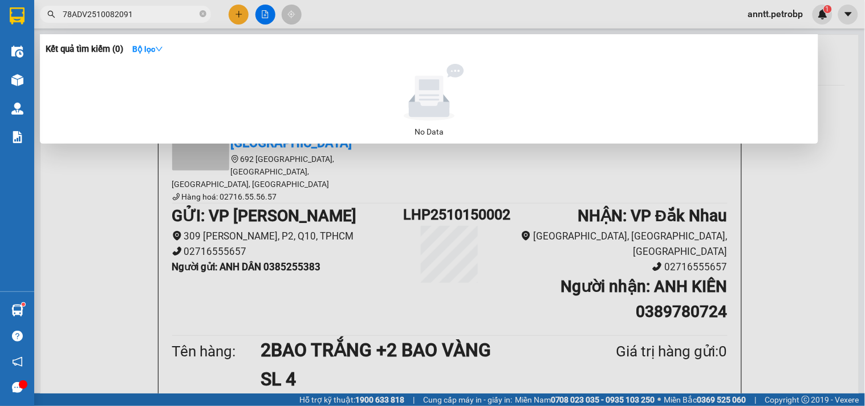
click at [151, 18] on input "78ADV2510082091" at bounding box center [130, 14] width 135 height 13
type input "78ADV2510082091"
drag, startPoint x: 151, startPoint y: 16, endPoint x: 39, endPoint y: 19, distance: 111.8
click at [39, 19] on div "78ADV2510082091" at bounding box center [111, 14] width 222 height 17
click at [155, 48] on strong "Bộ lọc" at bounding box center [147, 48] width 31 height 9
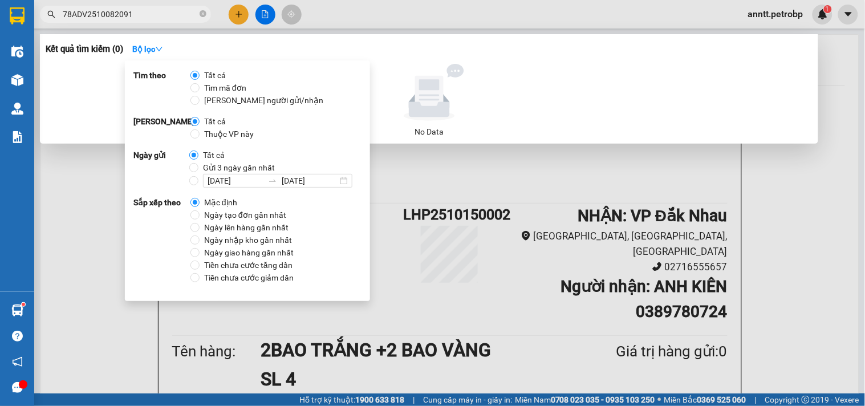
click at [213, 216] on span "Ngày tạo đơn gần nhất" at bounding box center [245, 215] width 91 height 13
click at [200, 216] on input "Ngày tạo đơn gần nhất" at bounding box center [194, 214] width 9 height 9
radio input "true"
radio input "false"
click at [145, 16] on input "78ADV2510082091" at bounding box center [130, 14] width 135 height 13
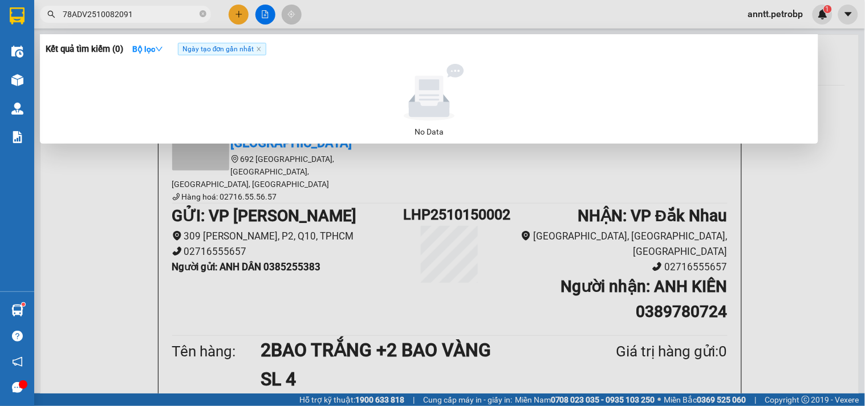
drag, startPoint x: 144, startPoint y: 16, endPoint x: 35, endPoint y: 18, distance: 108.9
click at [34, 15] on div "78ADV2510082091" at bounding box center [111, 14] width 222 height 17
paste input "100083"
type input "78ADV2510100083"
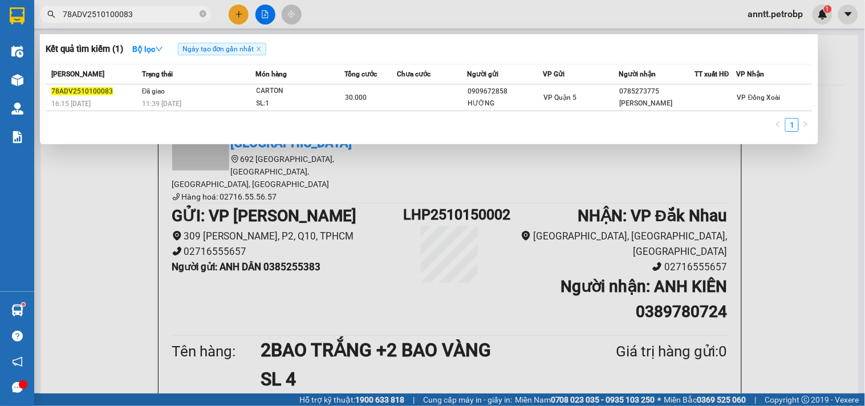
click at [123, 218] on div at bounding box center [432, 203] width 865 height 406
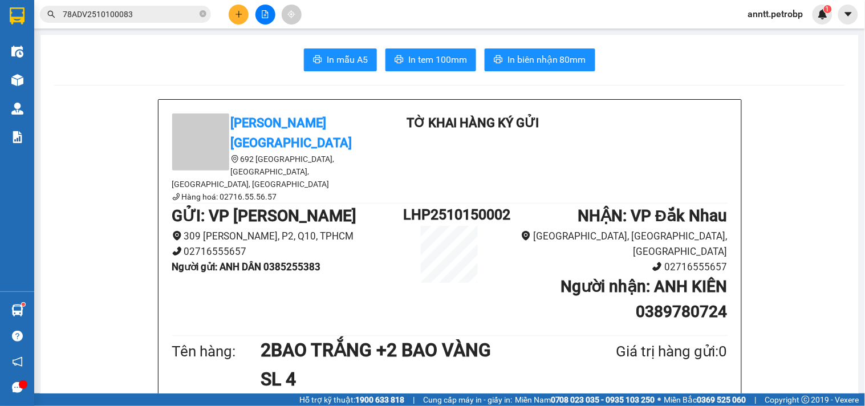
click at [144, 13] on input "78ADV2510100083" at bounding box center [130, 14] width 135 height 13
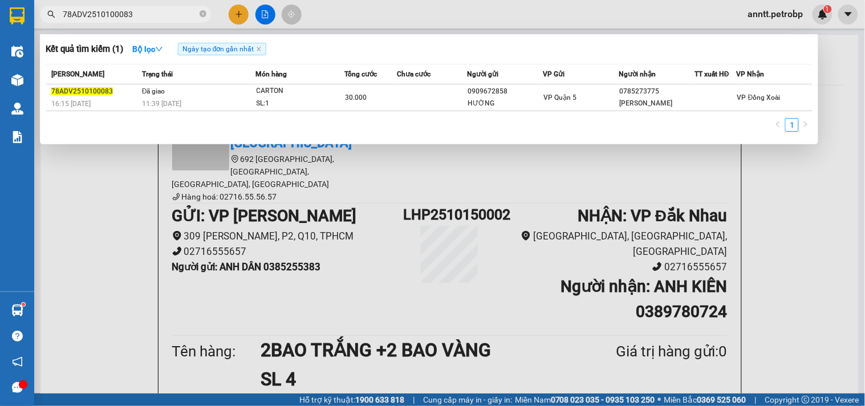
click at [214, 80] on div "Trạng thái" at bounding box center [198, 74] width 113 height 13
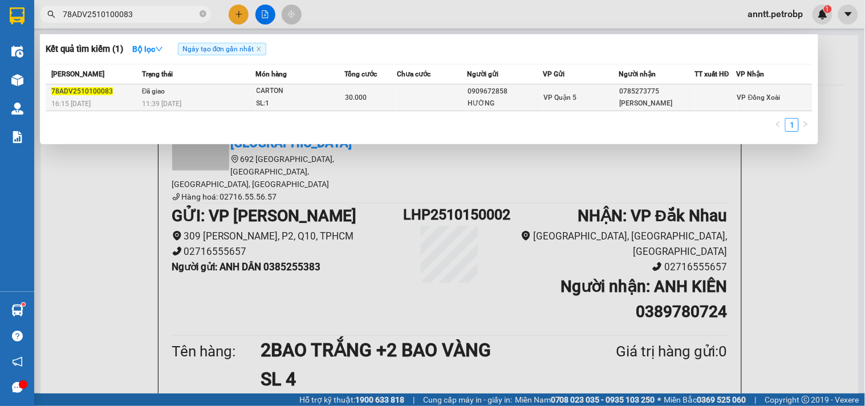
click at [120, 95] on div "78ADV2510100083" at bounding box center [94, 92] width 87 height 12
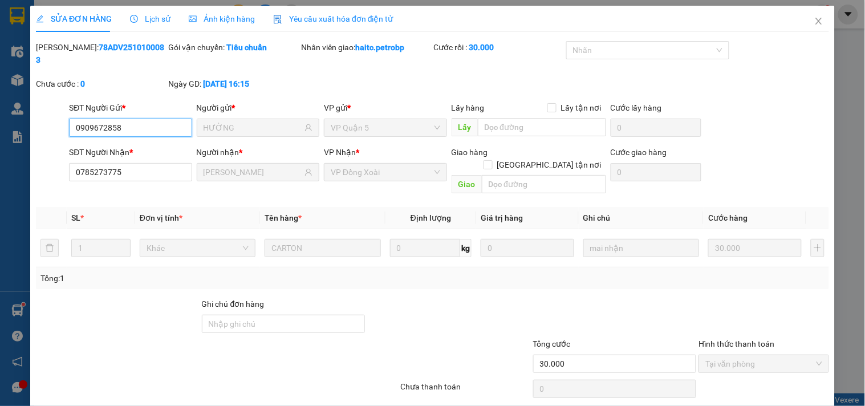
type input "0909672858"
type input "HƯỜNG"
click at [144, 19] on span "Lịch sử" at bounding box center [150, 18] width 40 height 9
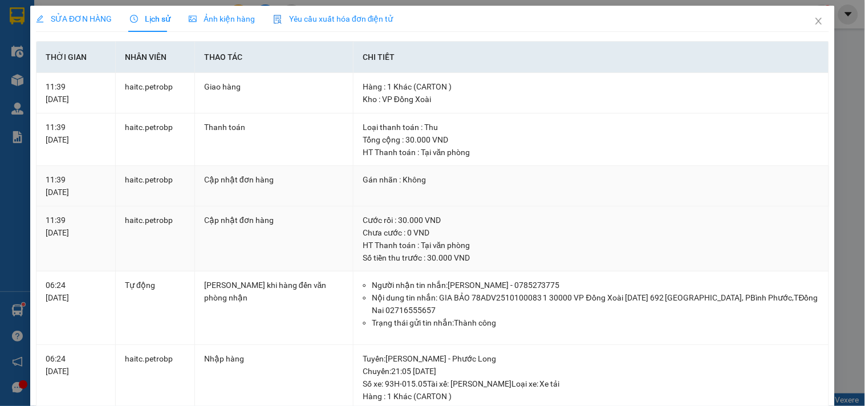
scroll to position [190, 0]
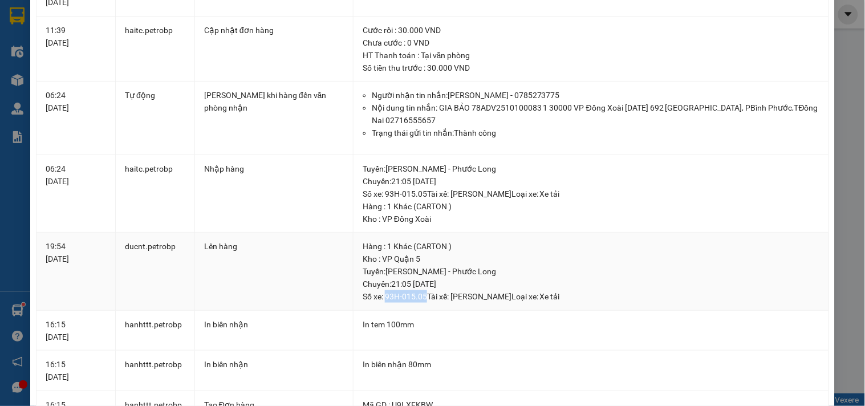
drag, startPoint x: 382, startPoint y: 298, endPoint x: 422, endPoint y: 299, distance: 40.5
click at [422, 299] on div "Tuyến : [PERSON_NAME] - Phước Long Chuyến: 21:05 [DATE] Số xe: 93H-015.05 Tài …" at bounding box center [591, 284] width 457 height 38
copy div "93H-015.05"
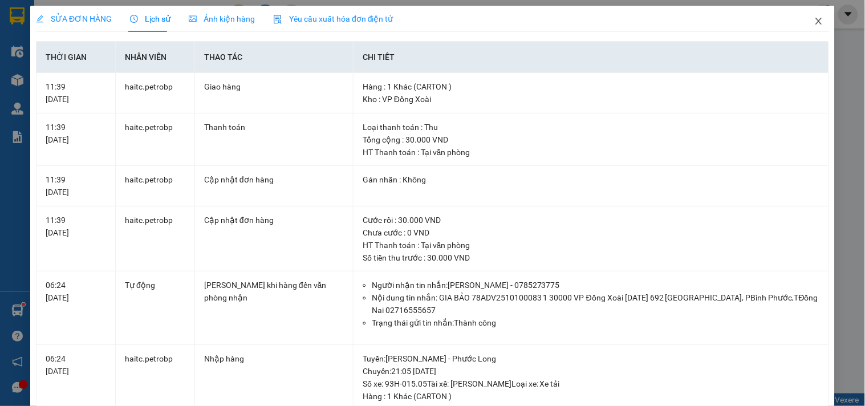
click at [814, 22] on icon "close" at bounding box center [818, 21] width 9 height 9
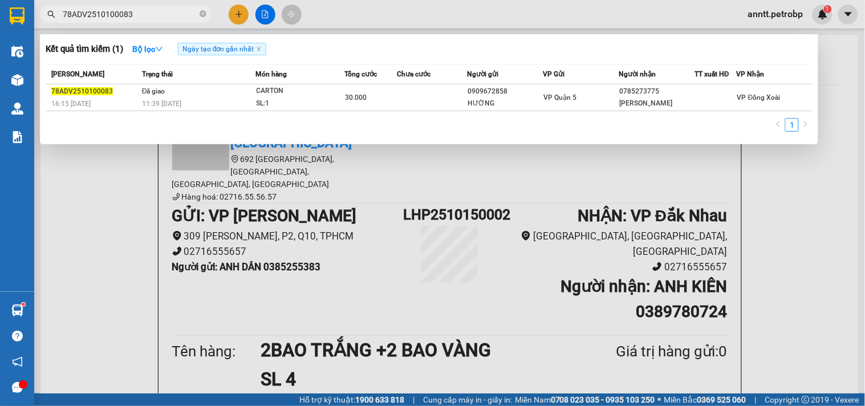
drag, startPoint x: 133, startPoint y: 15, endPoint x: 58, endPoint y: 10, distance: 74.8
click at [58, 10] on span "78ADV2510100083" at bounding box center [125, 14] width 171 height 17
paste input "7"
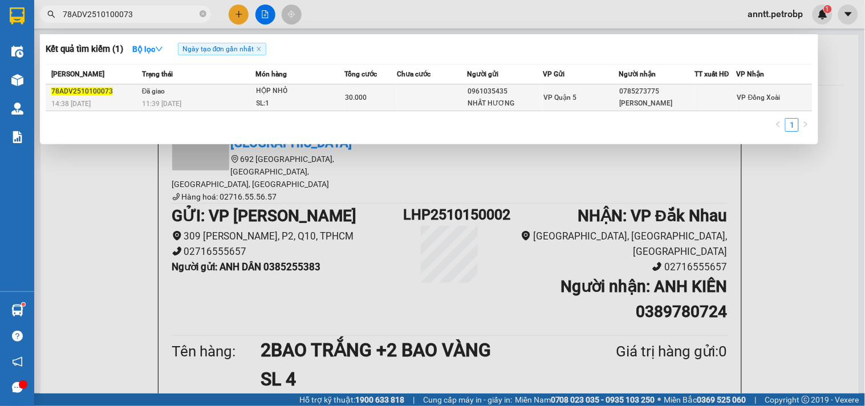
click at [123, 100] on div "14:38 [DATE]" at bounding box center [94, 103] width 87 height 13
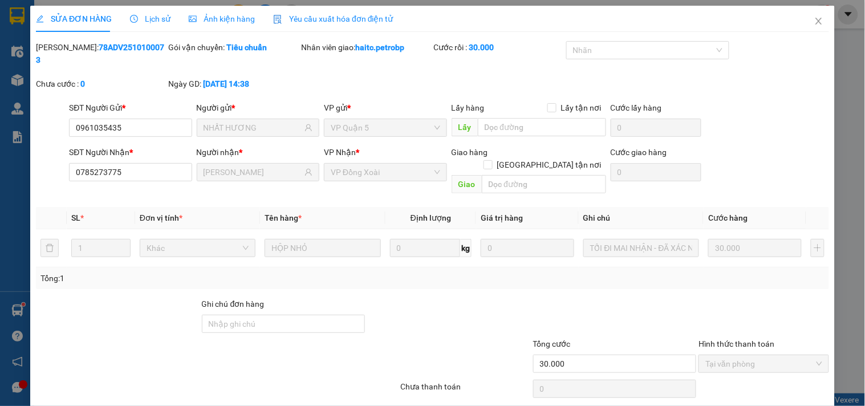
click at [147, 24] on div "Lịch sử" at bounding box center [150, 19] width 40 height 13
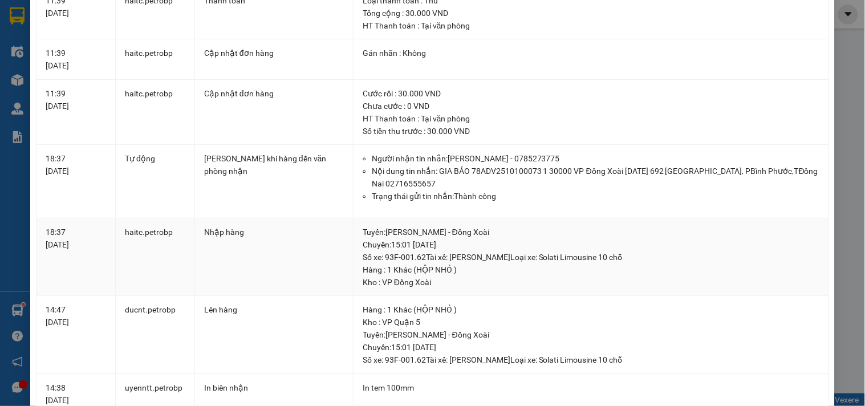
scroll to position [190, 0]
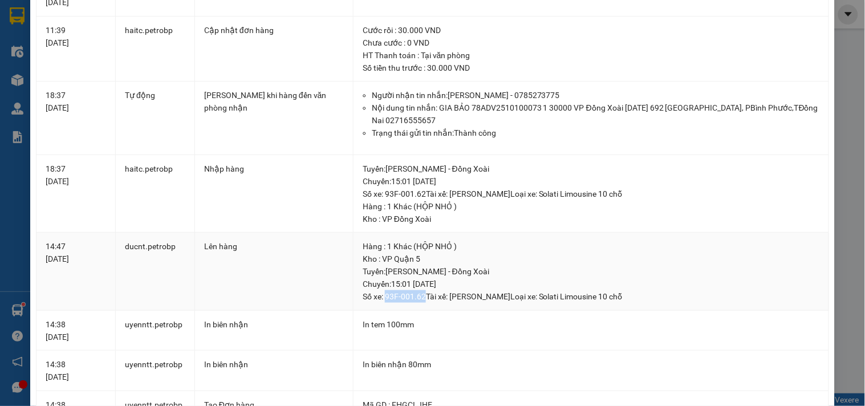
drag, startPoint x: 381, startPoint y: 300, endPoint x: 419, endPoint y: 300, distance: 38.2
click at [419, 300] on div "Tuyến : [PERSON_NAME] - Đồng Xoài Chuyến: 15:01 [DATE] Số xe: 93F-001.62 Tài xế…" at bounding box center [591, 284] width 457 height 38
copy div "93F-001.62"
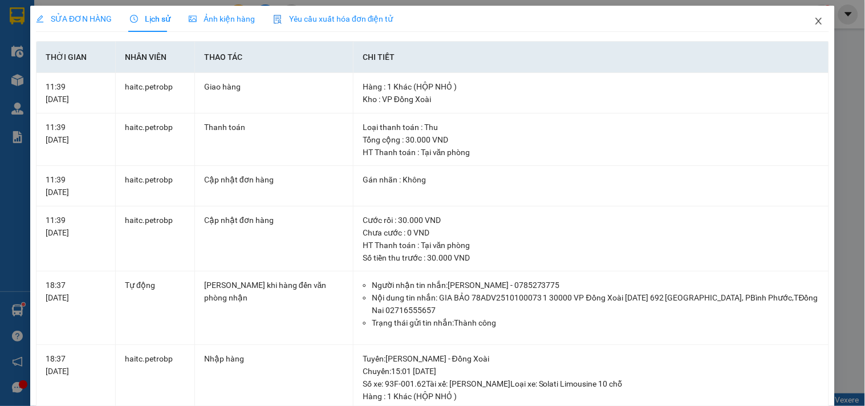
click at [814, 21] on icon "close" at bounding box center [818, 21] width 9 height 9
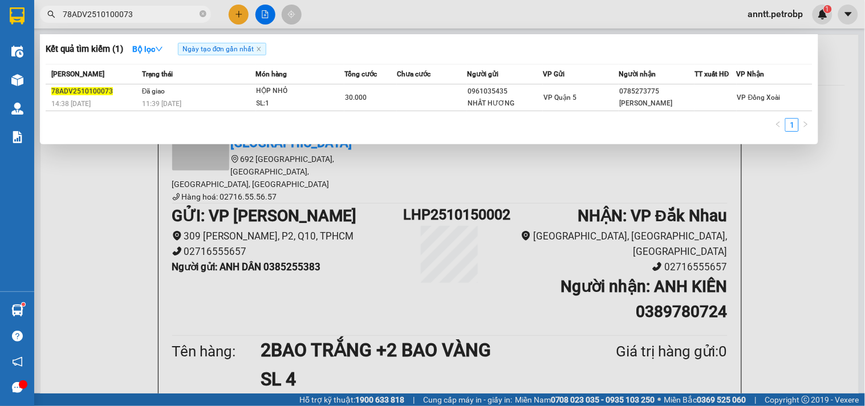
drag, startPoint x: 139, startPoint y: 17, endPoint x: 14, endPoint y: 7, distance: 124.7
click at [15, 7] on section "Kết quả tìm kiếm ( 1 ) Bộ lọc Ngày tạo đơn gần nhất Mã ĐH Trạng thái Món hàng T…" at bounding box center [432, 203] width 865 height 406
paste input "10106"
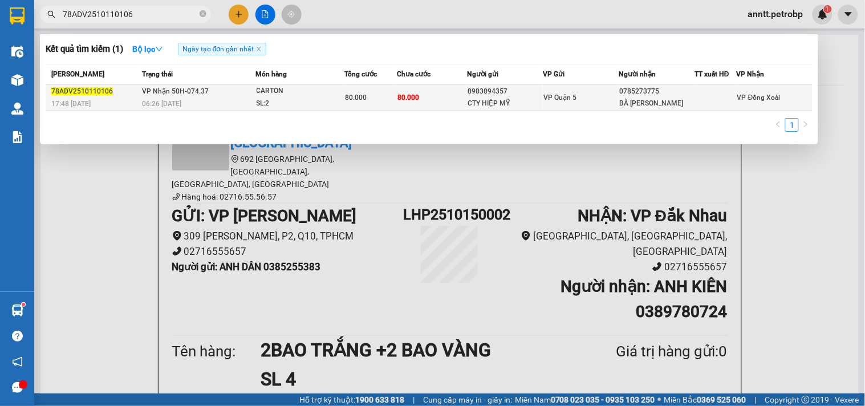
click at [294, 101] on div "SL: 2" at bounding box center [300, 103] width 86 height 13
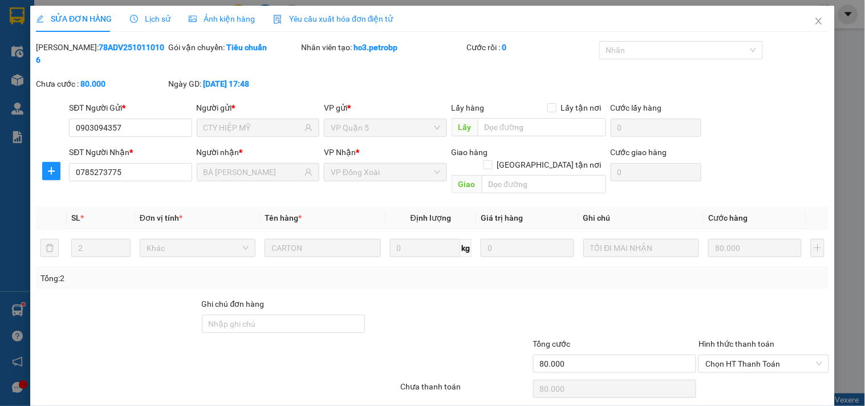
click at [161, 19] on span "Lịch sử" at bounding box center [150, 18] width 40 height 9
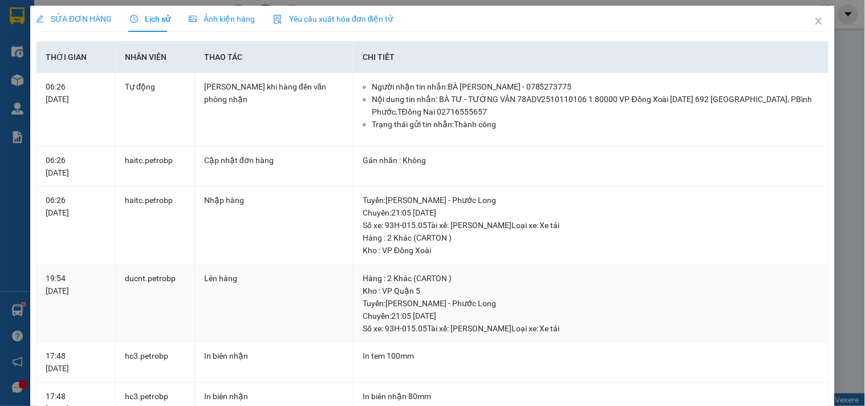
scroll to position [190, 0]
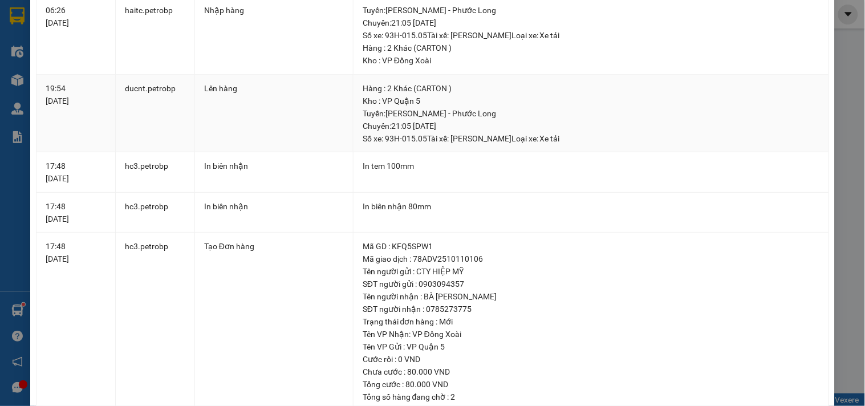
drag, startPoint x: 382, startPoint y: 138, endPoint x: 424, endPoint y: 140, distance: 42.2
click at [424, 140] on div "Tuyến : [PERSON_NAME] - Phước Long Chuyến: 21:05 [DATE] Số xe: 93H-015.05 Tài …" at bounding box center [591, 126] width 457 height 38
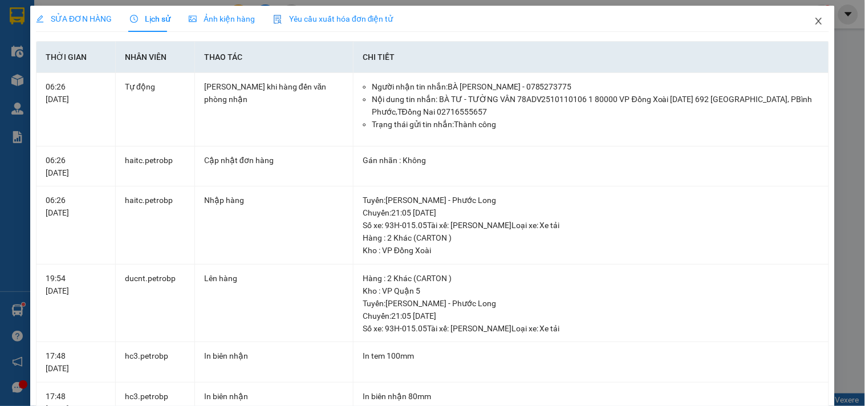
click at [814, 23] on icon "close" at bounding box center [818, 21] width 9 height 9
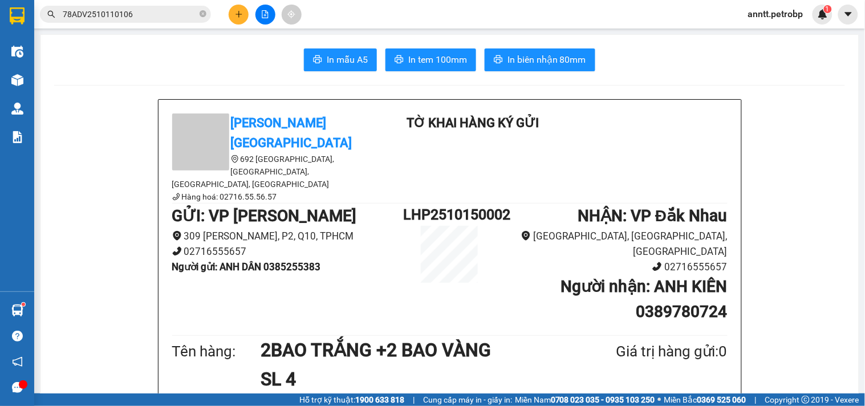
click at [107, 5] on div "Kết quả tìm kiếm ( 1 ) Bộ lọc Ngày tạo đơn gần nhất Mã ĐH Trạng thái Món hàng T…" at bounding box center [111, 15] width 222 height 20
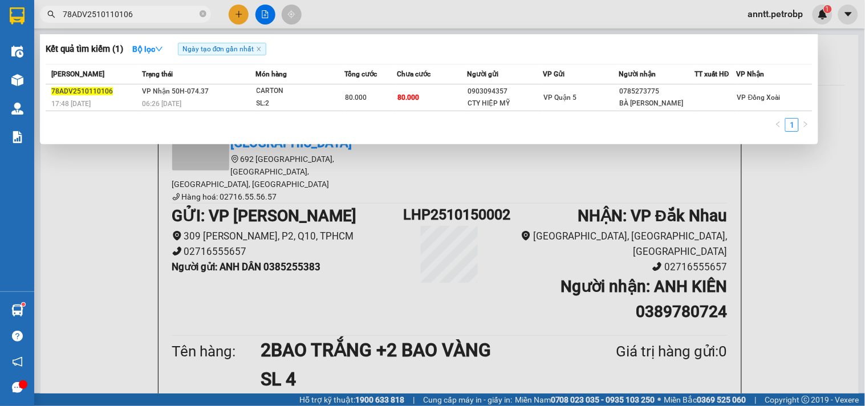
drag, startPoint x: 133, startPoint y: 13, endPoint x: 33, endPoint y: 13, distance: 99.8
click at [33, 13] on section "Kết quả tìm kiếm ( 1 ) Bộ lọc Ngày tạo đơn gần nhất Mã ĐH Trạng thái Món hàng T…" at bounding box center [432, 203] width 865 height 406
paste input "LHP2510110023"
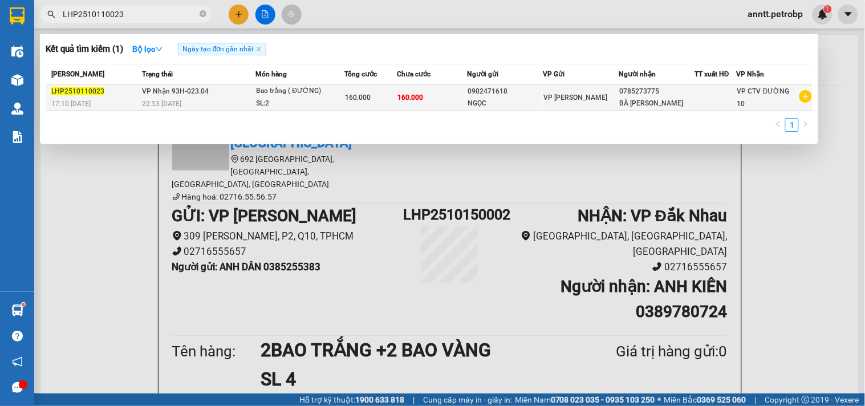
click at [291, 100] on div "SL: 2" at bounding box center [300, 103] width 86 height 13
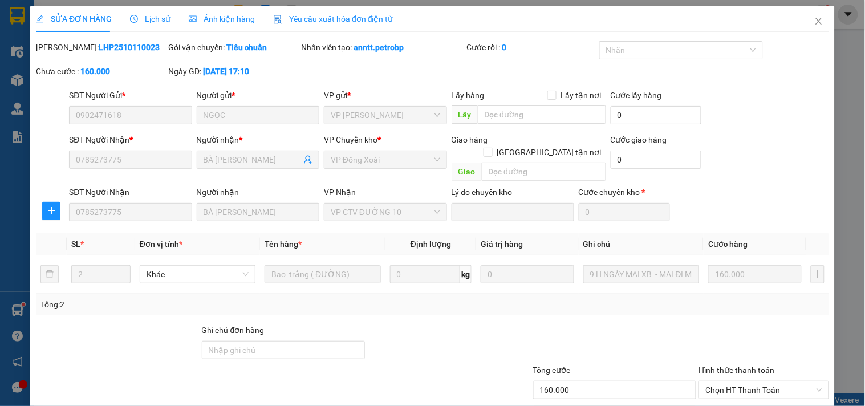
click at [151, 19] on span "Lịch sử" at bounding box center [150, 18] width 40 height 9
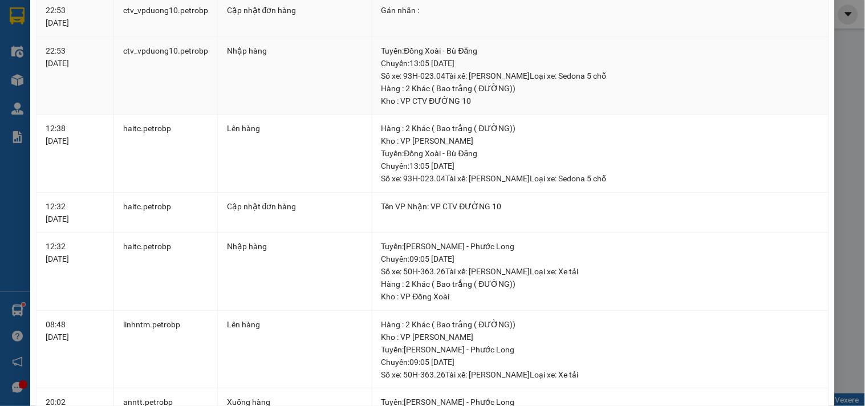
scroll to position [253, 0]
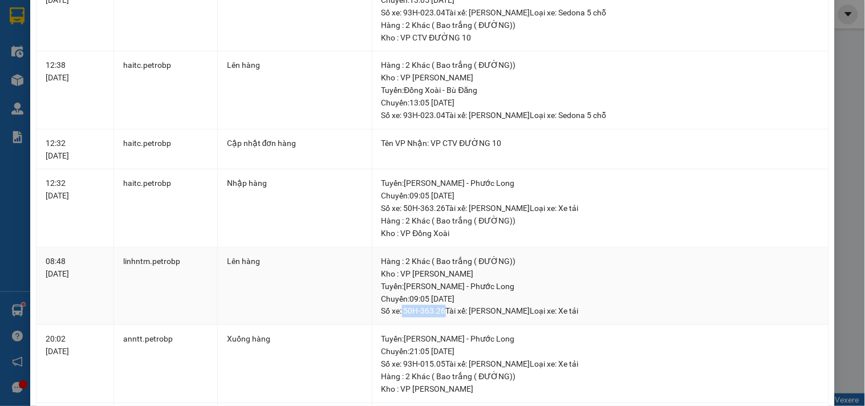
drag, startPoint x: 398, startPoint y: 312, endPoint x: 440, endPoint y: 314, distance: 42.2
click at [440, 314] on div "Tuyến : [PERSON_NAME] - Phước Long Chuyến: 09:05 [DATE] Số xe: 50H-363.26 Tài …" at bounding box center [600, 299] width 438 height 38
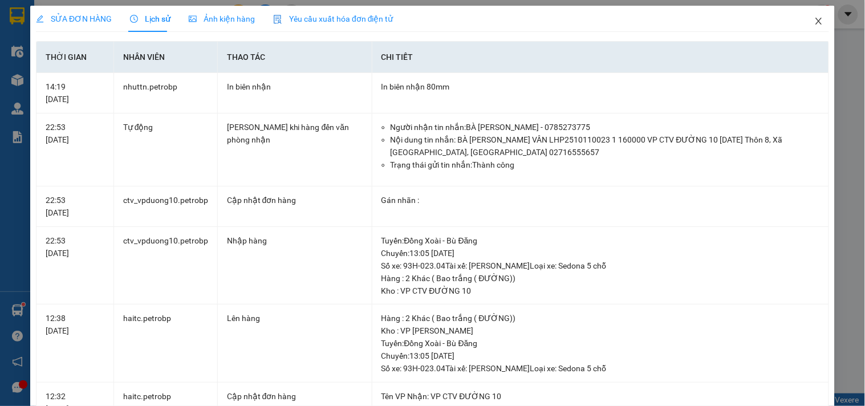
click at [806, 29] on span "Close" at bounding box center [819, 22] width 32 height 32
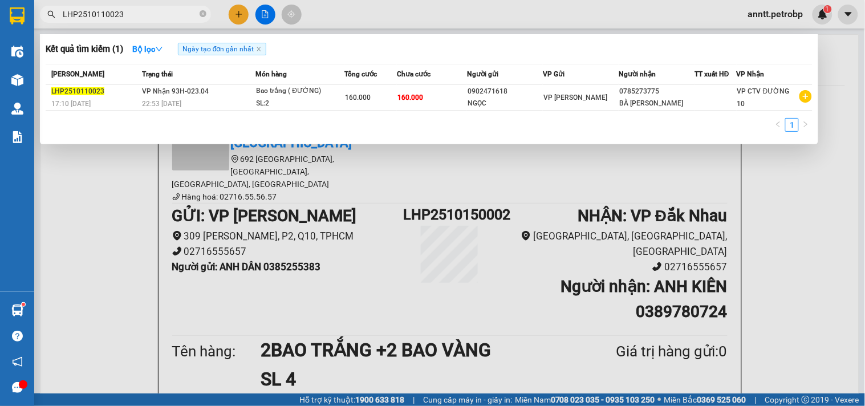
drag, startPoint x: 127, startPoint y: 10, endPoint x: 19, endPoint y: 23, distance: 109.1
click at [19, 21] on section "Kết quả tìm kiếm ( 1 ) Bộ lọc Ngày tạo đơn gần nhất Mã ĐH Trạng thái Món hàng T…" at bounding box center [432, 203] width 865 height 406
paste input "78ADV2510110039"
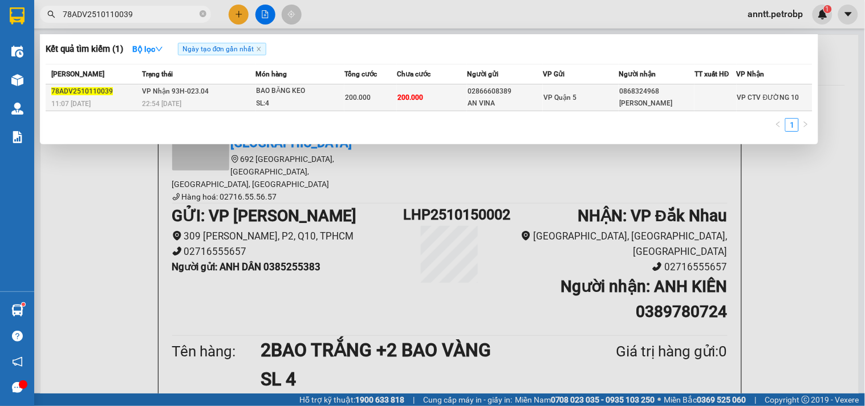
click at [430, 98] on td "200.000" at bounding box center [432, 97] width 70 height 27
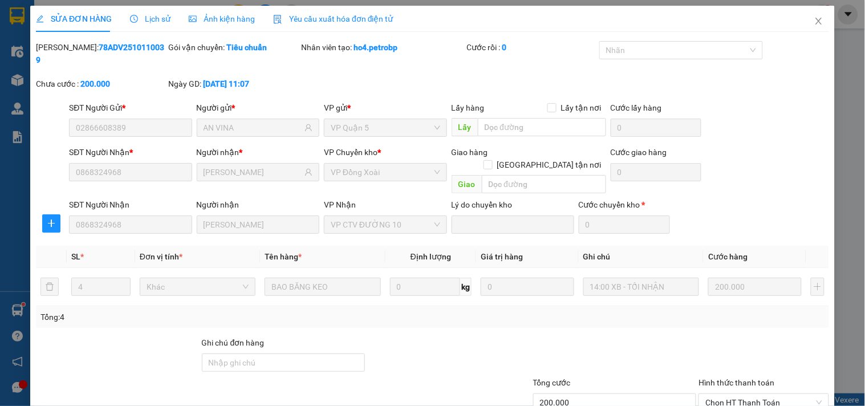
click at [145, 18] on span "Lịch sử" at bounding box center [150, 18] width 40 height 9
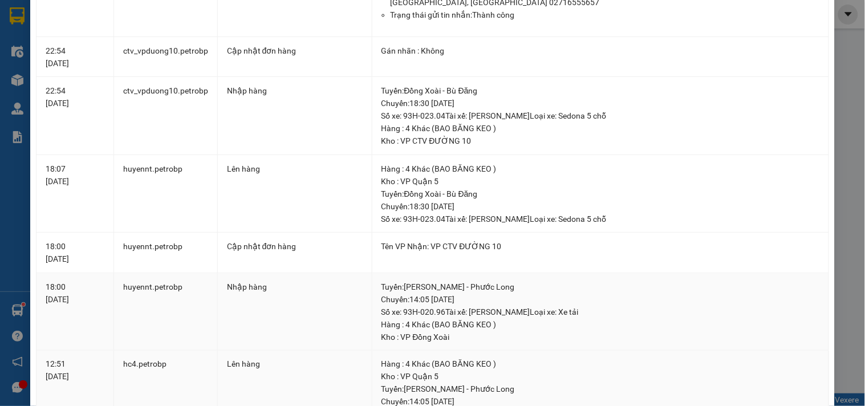
scroll to position [253, 0]
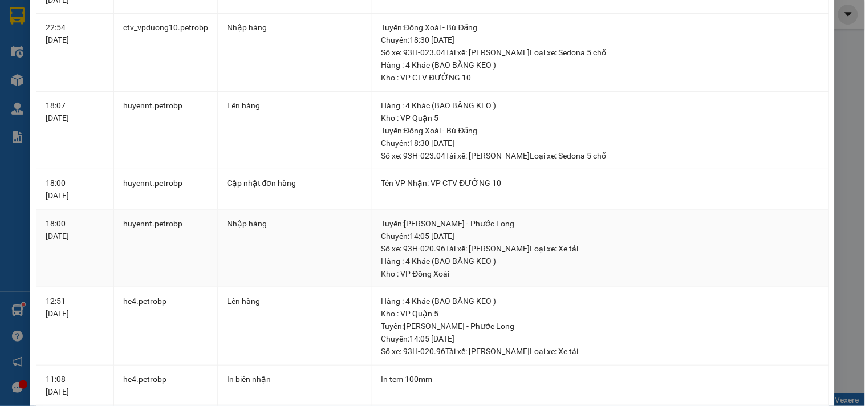
drag, startPoint x: 400, startPoint y: 249, endPoint x: 442, endPoint y: 249, distance: 41.6
click at [442, 249] on div "Tuyến : [PERSON_NAME] - Phước Long Chuyến: 14:05 [DATE] Số xe: 93H-020.96 Tài …" at bounding box center [600, 236] width 438 height 38
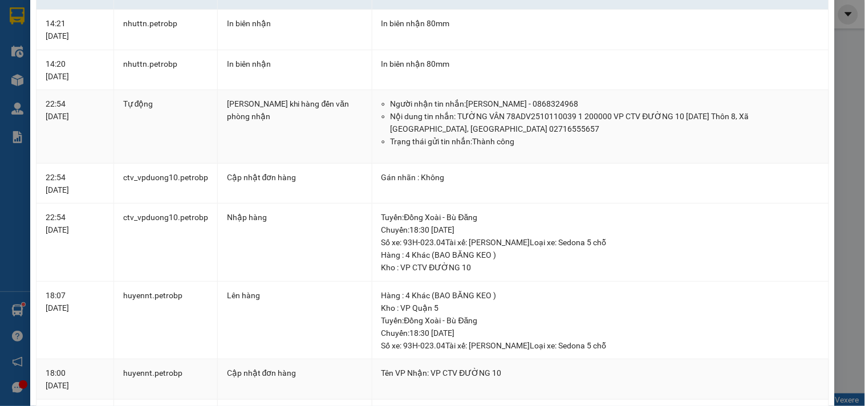
scroll to position [0, 0]
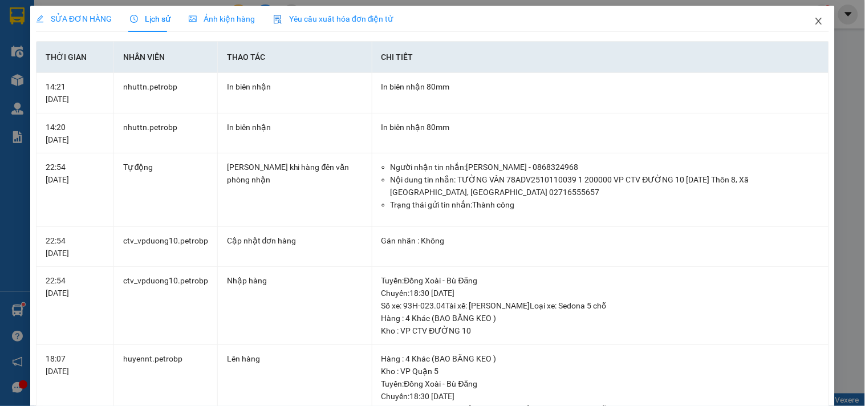
drag, startPoint x: 807, startPoint y: 20, endPoint x: 451, endPoint y: 39, distance: 356.3
click at [815, 19] on icon "close" at bounding box center [818, 21] width 6 height 7
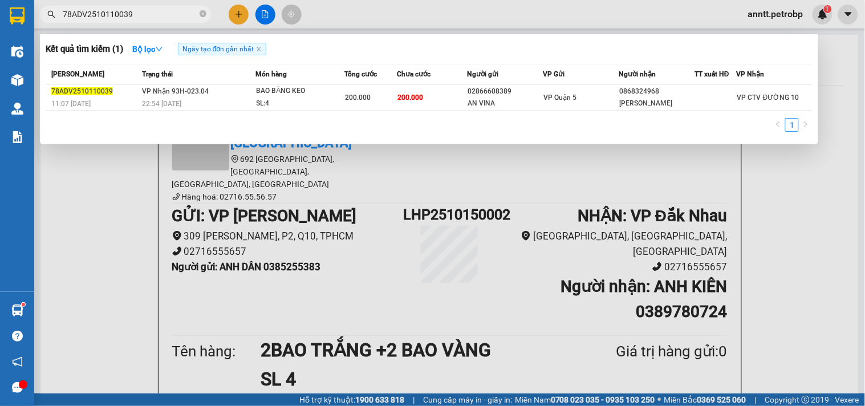
drag, startPoint x: 132, startPoint y: 12, endPoint x: 36, endPoint y: 17, distance: 95.9
click at [36, 17] on div "78ADV2510110039" at bounding box center [111, 14] width 222 height 17
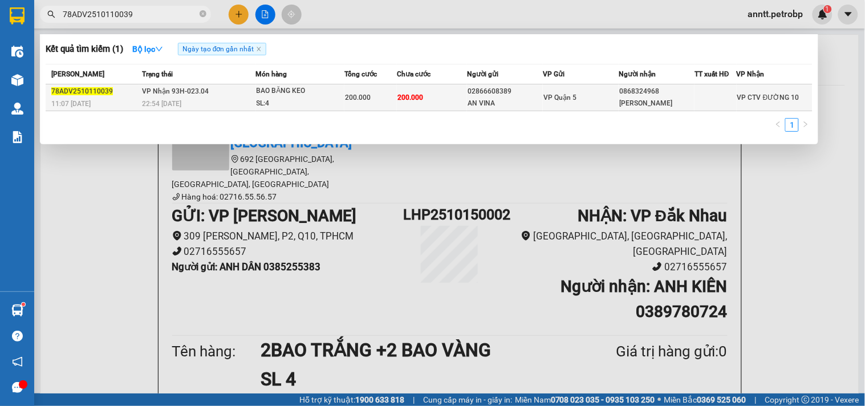
paste input "06007"
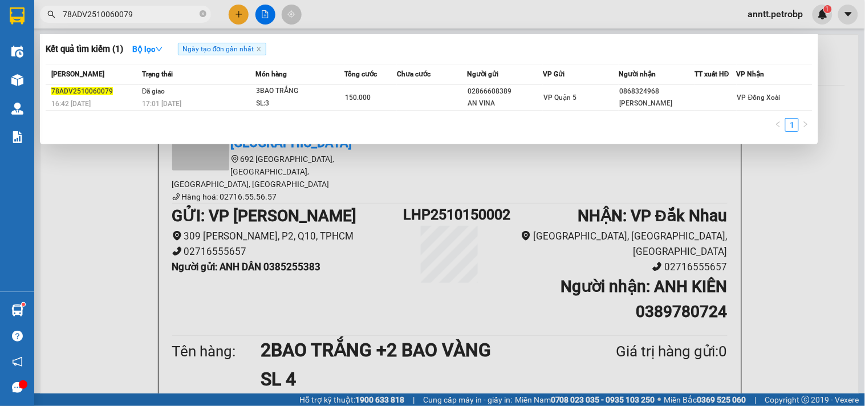
click at [280, 100] on div "SL: 3" at bounding box center [300, 103] width 86 height 13
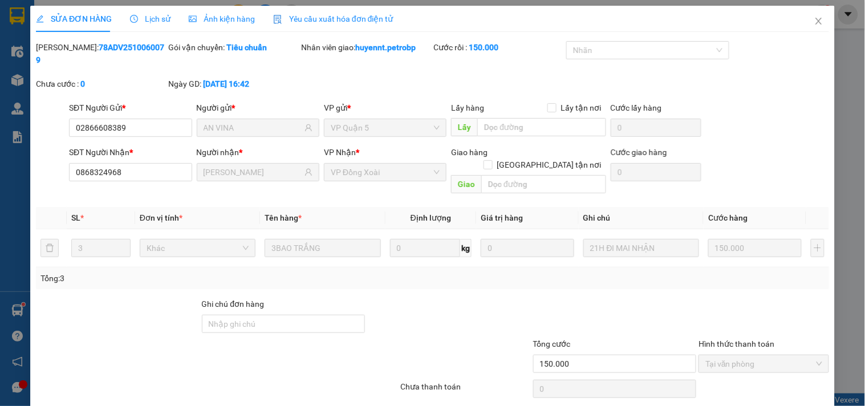
click at [150, 20] on span "Lịch sử" at bounding box center [150, 18] width 40 height 9
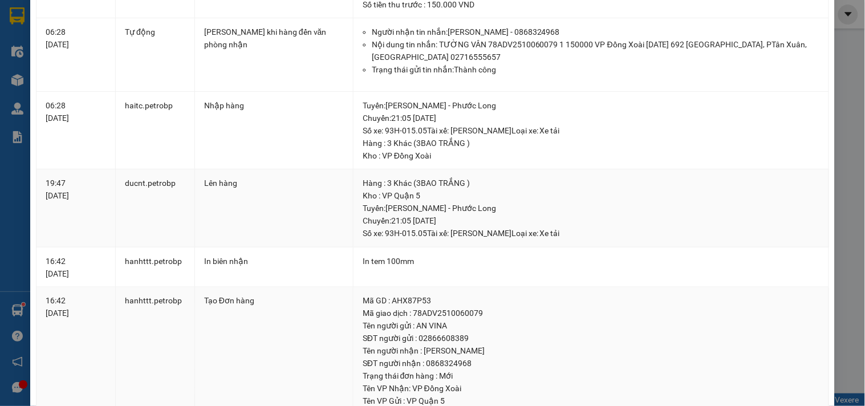
scroll to position [372, 0]
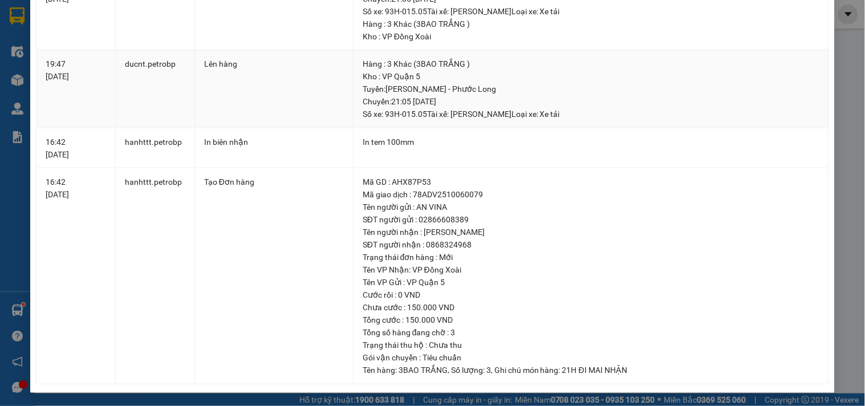
drag, startPoint x: 382, startPoint y: 115, endPoint x: 424, endPoint y: 117, distance: 41.7
click at [424, 117] on div "Tuyến : [PERSON_NAME] - Phước Long Chuyến: 21:05 [DATE] Số xe: 93H-015.05 Tài …" at bounding box center [591, 102] width 457 height 38
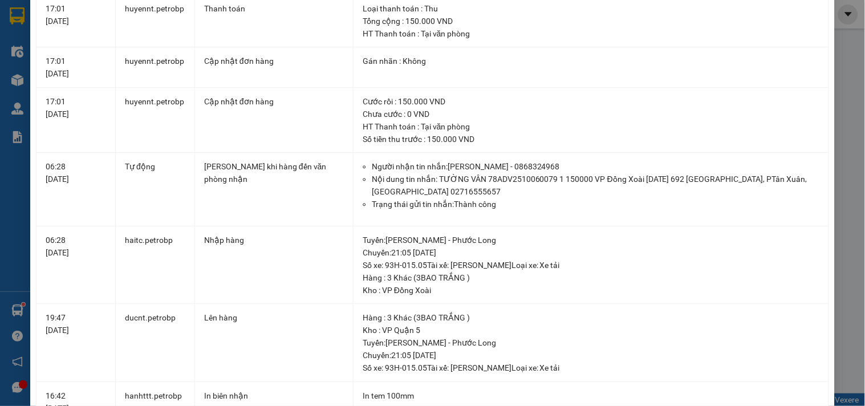
scroll to position [0, 0]
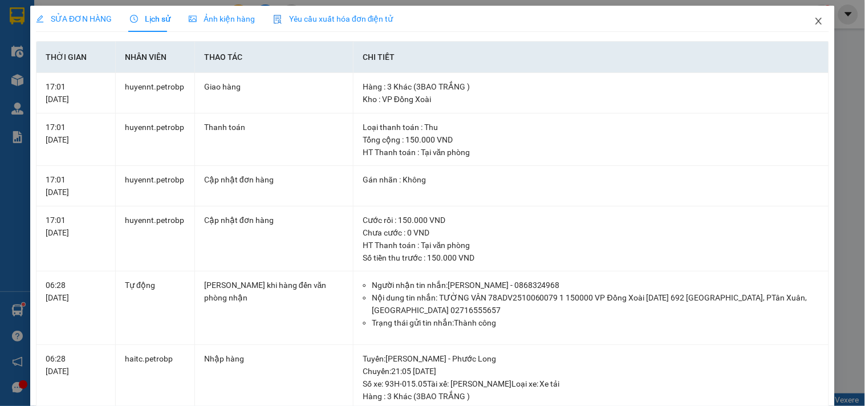
drag, startPoint x: 812, startPoint y: 22, endPoint x: 605, endPoint y: 19, distance: 206.4
click at [814, 22] on icon "close" at bounding box center [818, 21] width 9 height 9
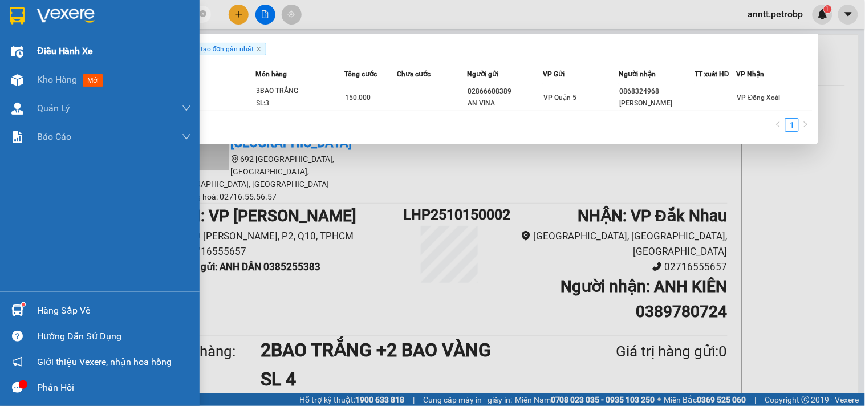
drag, startPoint x: 139, startPoint y: 14, endPoint x: 2, endPoint y: 40, distance: 139.8
click at [0, 47] on section "Kết quả tìm kiếm ( 1 ) Bộ lọc Ngày tạo đơn gần nhất Mã ĐH Trạng thái Món hàng T…" at bounding box center [432, 203] width 865 height 406
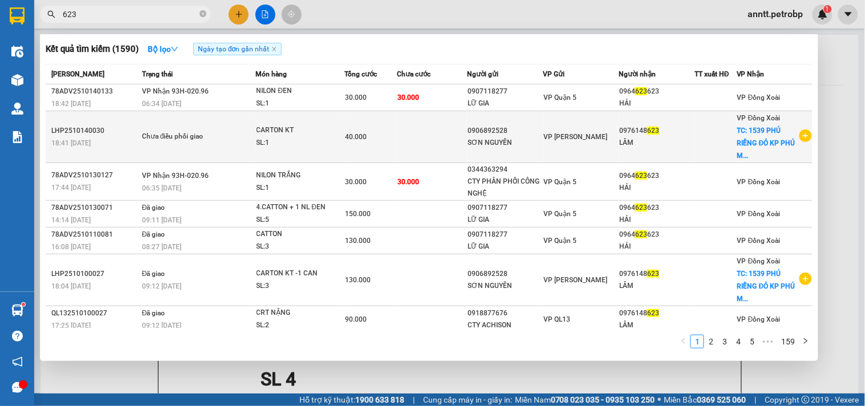
click at [270, 149] on div "SL: 1" at bounding box center [300, 143] width 86 height 13
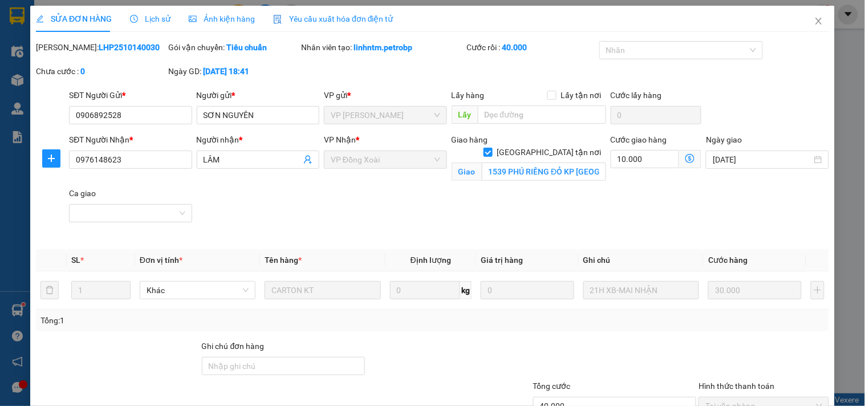
click at [153, 19] on span "Lịch sử" at bounding box center [150, 18] width 40 height 9
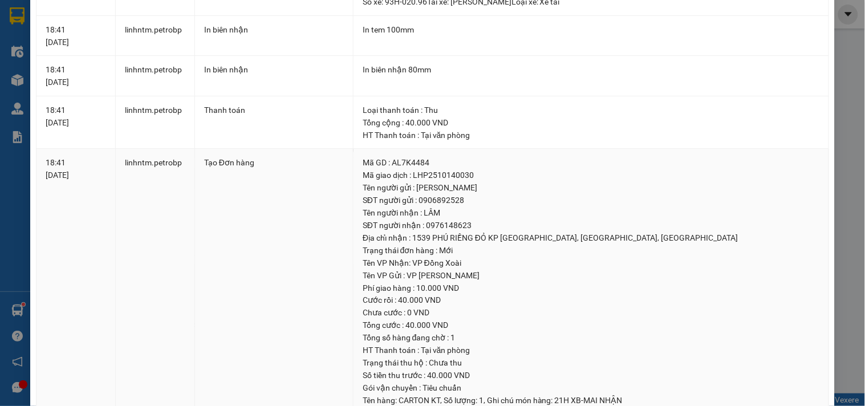
scroll to position [127, 0]
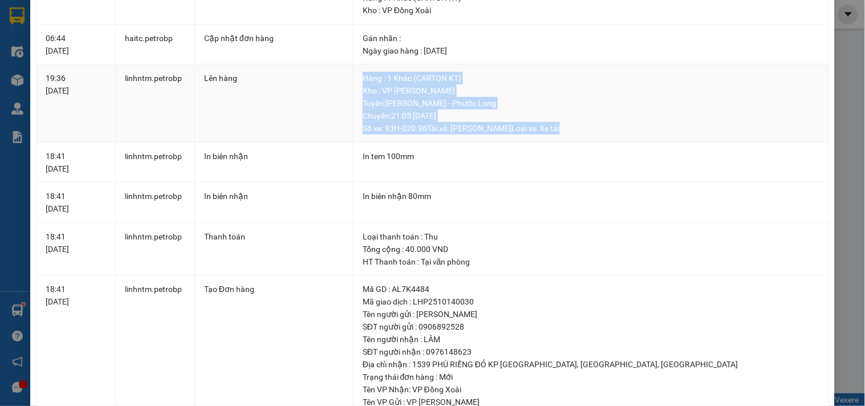
drag, startPoint x: 355, startPoint y: 75, endPoint x: 580, endPoint y: 128, distance: 230.9
click at [580, 128] on td "Hàng : 1 Khác (CARTON KT) Kho : VP [PERSON_NAME] : [PERSON_NAME] - Phước Long …" at bounding box center [590, 103] width 475 height 78
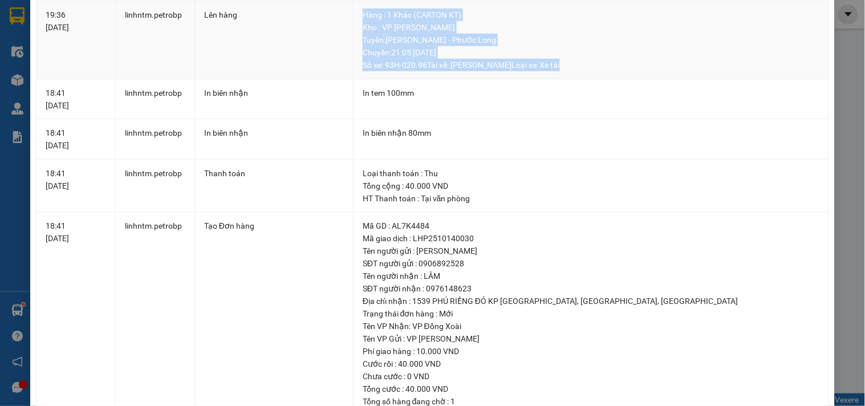
scroll to position [0, 0]
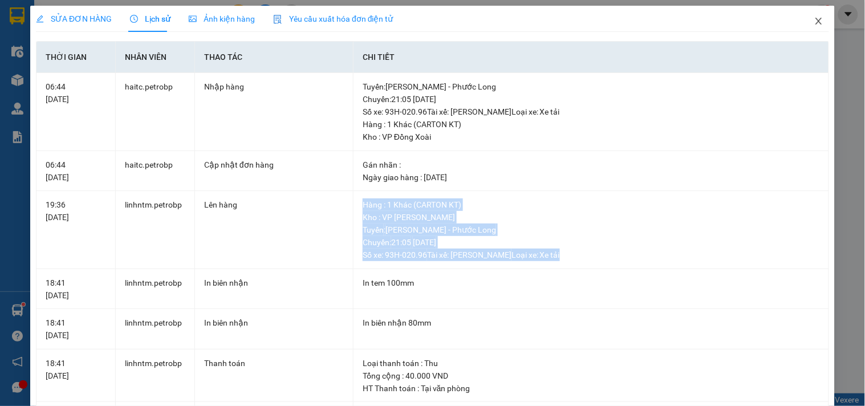
click at [814, 18] on icon "close" at bounding box center [818, 21] width 9 height 9
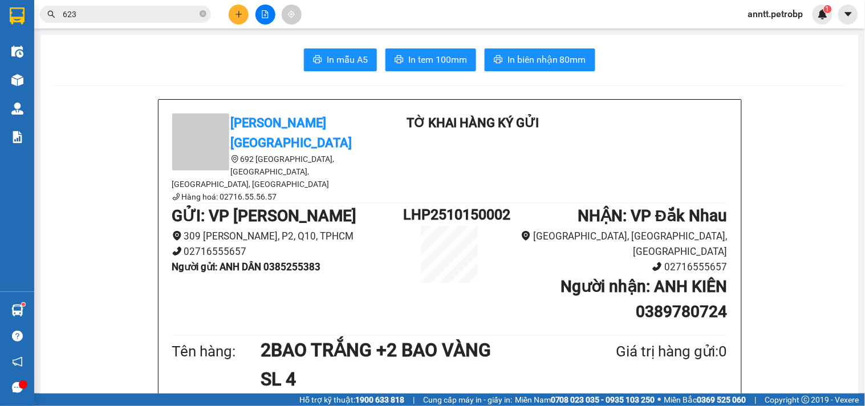
click at [86, 16] on input "623" at bounding box center [130, 14] width 135 height 13
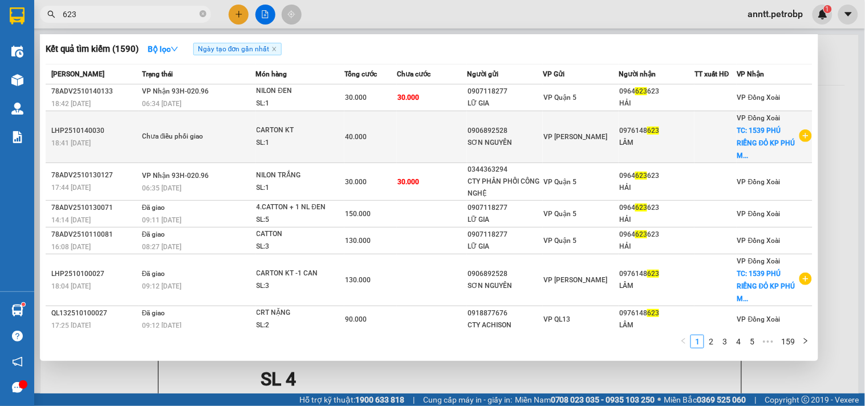
click at [217, 149] on td "Chưa điều phối giao" at bounding box center [197, 137] width 117 height 52
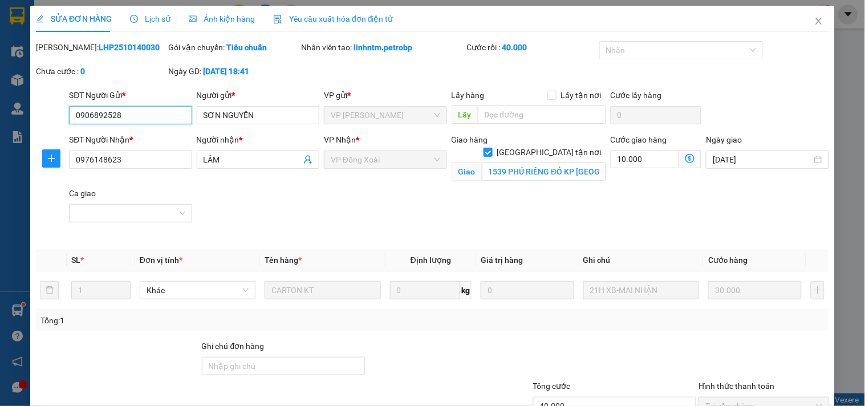
scroll to position [76, 0]
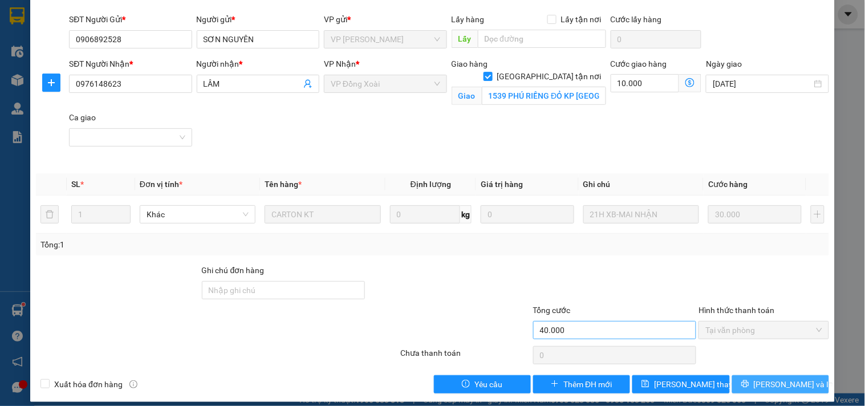
drag, startPoint x: 759, startPoint y: 385, endPoint x: 680, endPoint y: 335, distance: 93.0
click at [754, 381] on button "[PERSON_NAME] và In" at bounding box center [780, 384] width 97 height 18
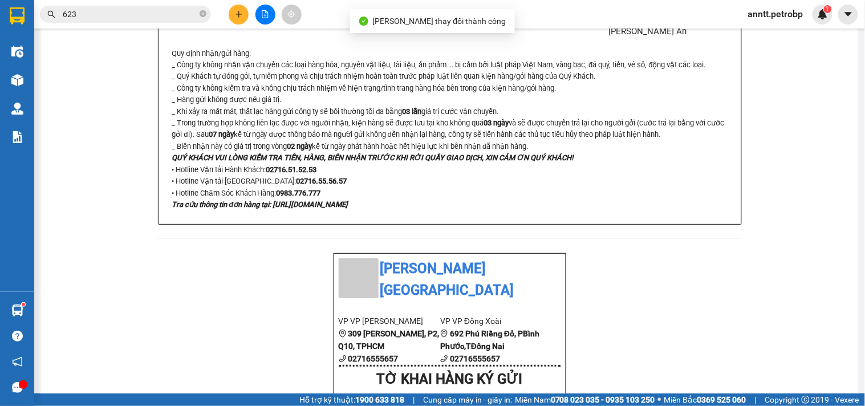
scroll to position [760, 0]
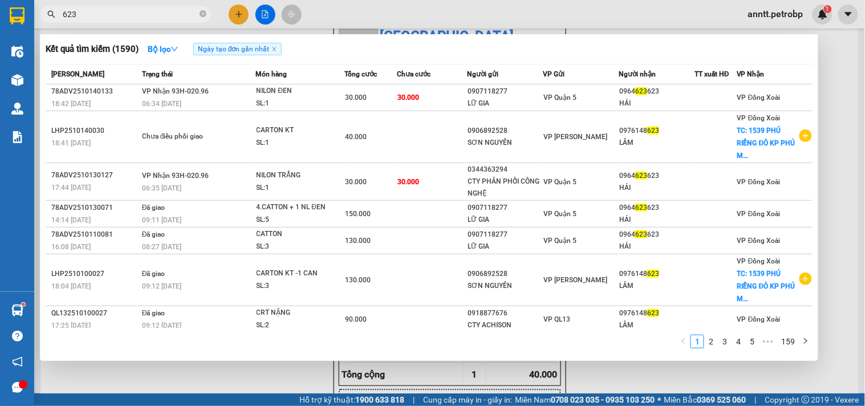
drag, startPoint x: 137, startPoint y: 10, endPoint x: 62, endPoint y: 11, distance: 75.8
click at [41, 10] on span "623" at bounding box center [125, 14] width 171 height 17
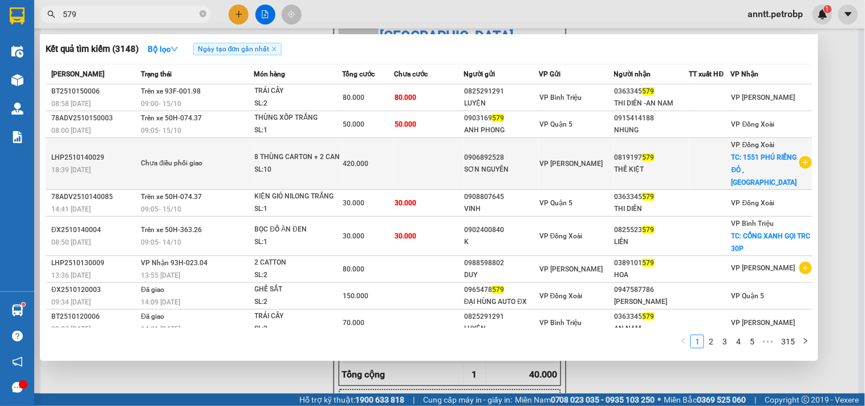
click at [187, 161] on div "Chưa điều phối giao" at bounding box center [184, 163] width 86 height 13
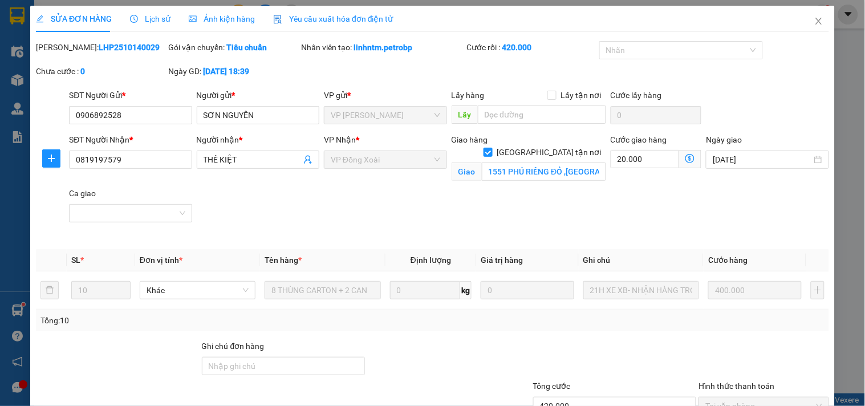
click at [143, 16] on span "Lịch sử" at bounding box center [150, 18] width 40 height 9
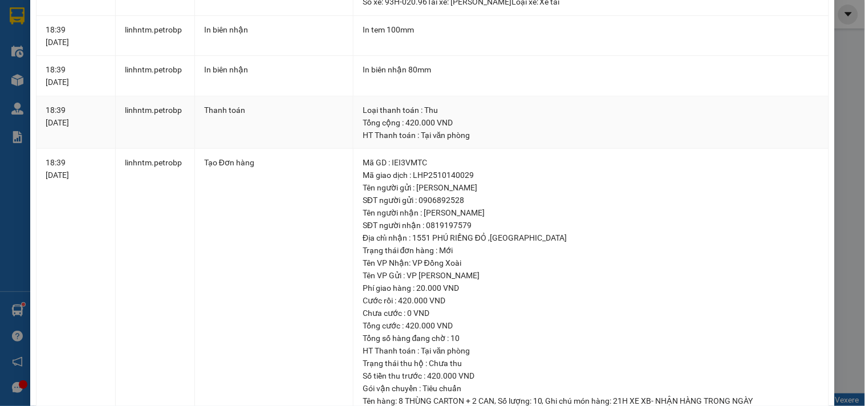
scroll to position [63, 0]
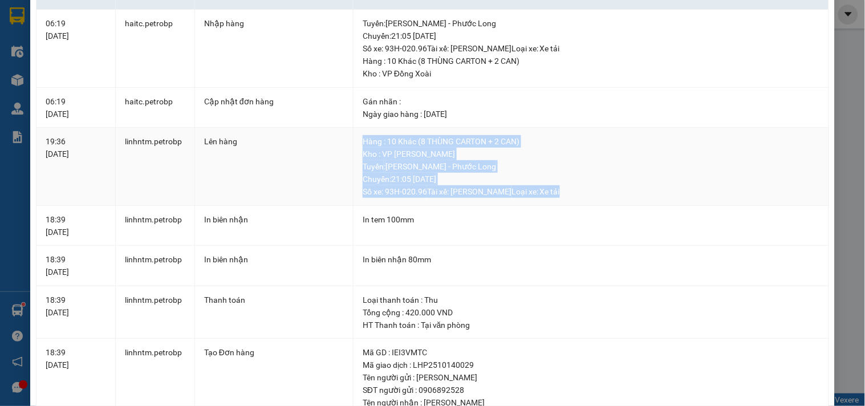
drag, startPoint x: 360, startPoint y: 141, endPoint x: 590, endPoint y: 194, distance: 236.2
click at [590, 194] on div "Hàng : 10 Khác (8 [PERSON_NAME] + 2 CAN) Kho : VP [PERSON_NAME] : [PERSON_NAME]…" at bounding box center [591, 166] width 457 height 63
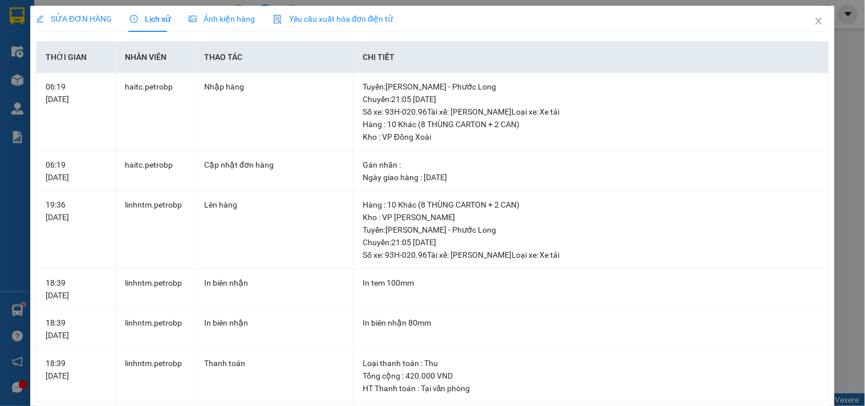
click at [71, 14] on span "SỬA ĐƠN HÀNG" at bounding box center [74, 18] width 76 height 9
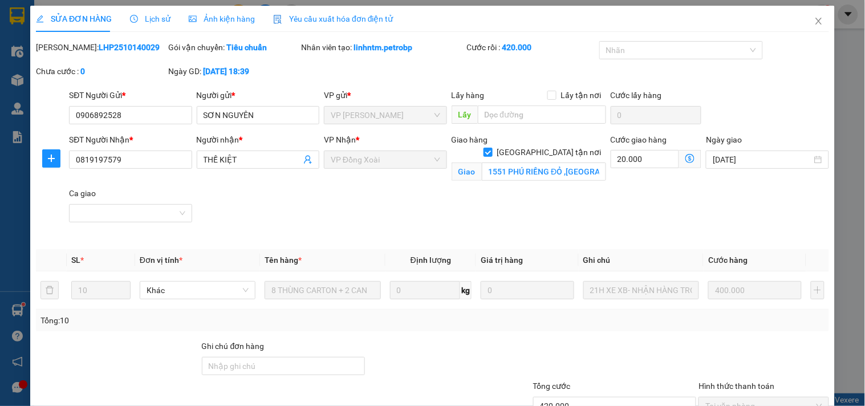
scroll to position [86, 0]
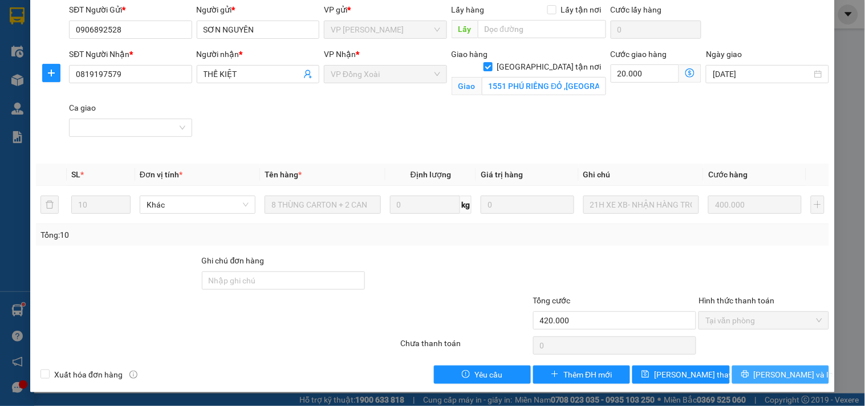
drag, startPoint x: 757, startPoint y: 373, endPoint x: 657, endPoint y: 349, distance: 103.2
click at [749, 373] on icon "printer" at bounding box center [745, 374] width 8 height 8
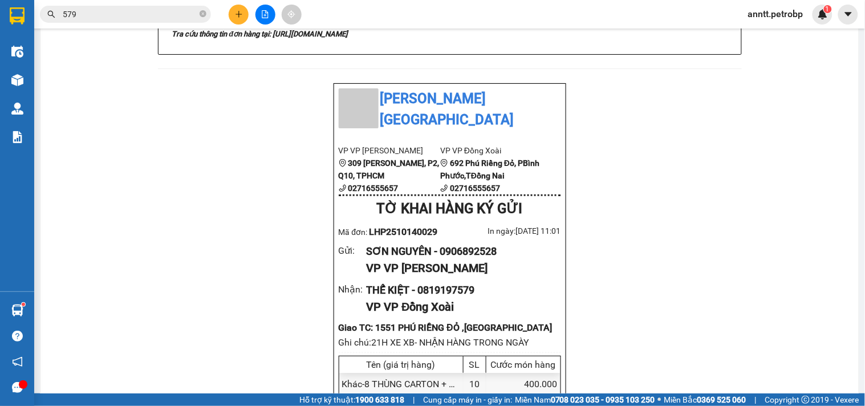
scroll to position [750, 0]
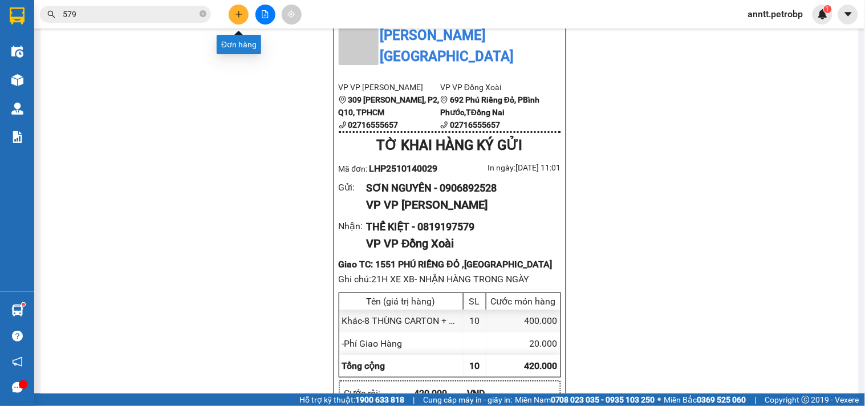
drag, startPoint x: 236, startPoint y: 15, endPoint x: 172, endPoint y: 103, distance: 108.4
click at [226, 20] on div at bounding box center [265, 15] width 86 height 20
drag, startPoint x: 239, startPoint y: 16, endPoint x: 201, endPoint y: 46, distance: 48.7
click at [229, 22] on div at bounding box center [265, 15] width 86 height 20
click at [242, 13] on button at bounding box center [239, 15] width 20 height 20
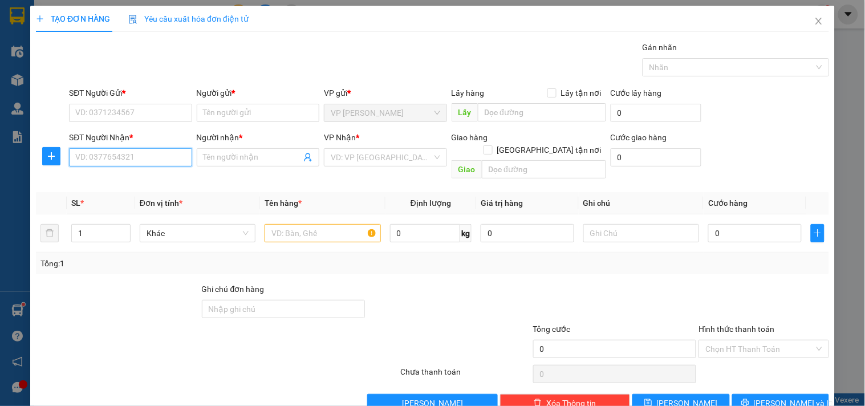
click at [121, 160] on input "SĐT Người Nhận *" at bounding box center [130, 157] width 123 height 18
click at [115, 183] on div "0989506048 - ANH VIỆT" at bounding box center [129, 180] width 108 height 13
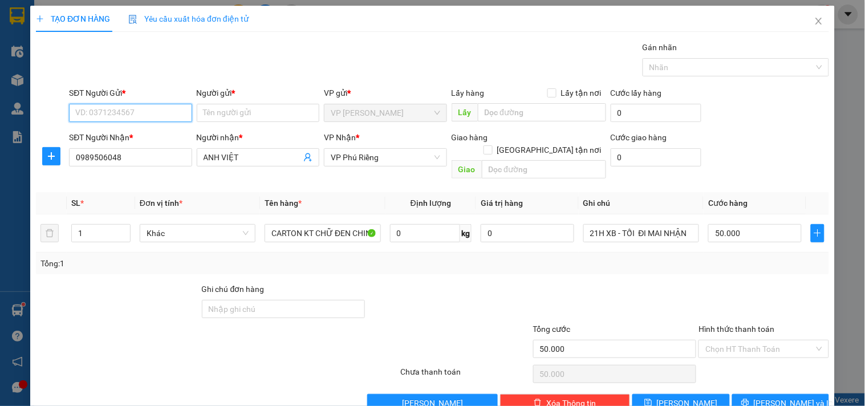
click at [116, 113] on input "SĐT Người Gửi *" at bounding box center [130, 113] width 123 height 18
click at [120, 135] on div "0845890777 - KHO TRÂM ANH" at bounding box center [129, 135] width 109 height 13
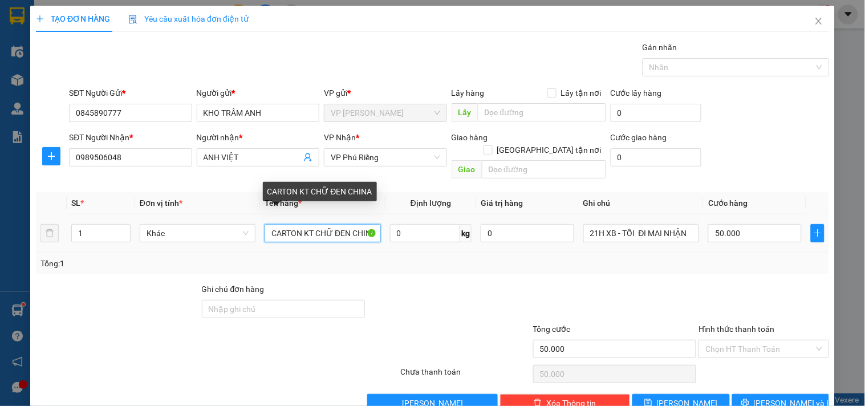
click at [303, 224] on input "CARTON KT CHỮ ĐEN CHINA" at bounding box center [323, 233] width 116 height 18
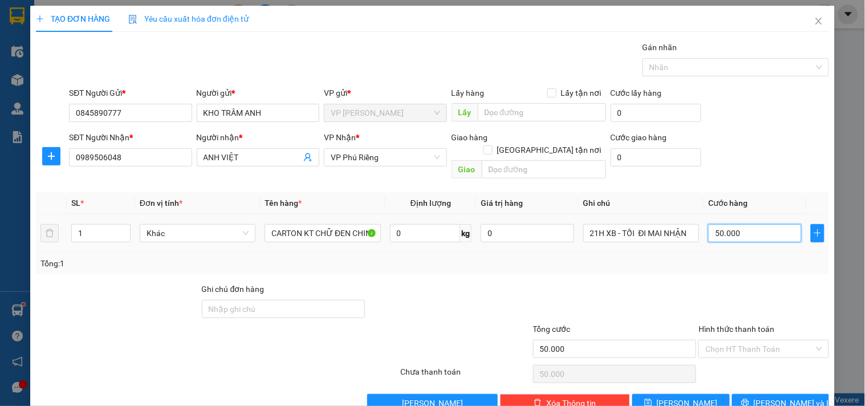
click at [768, 226] on input "50.000" at bounding box center [754, 233] width 93 height 18
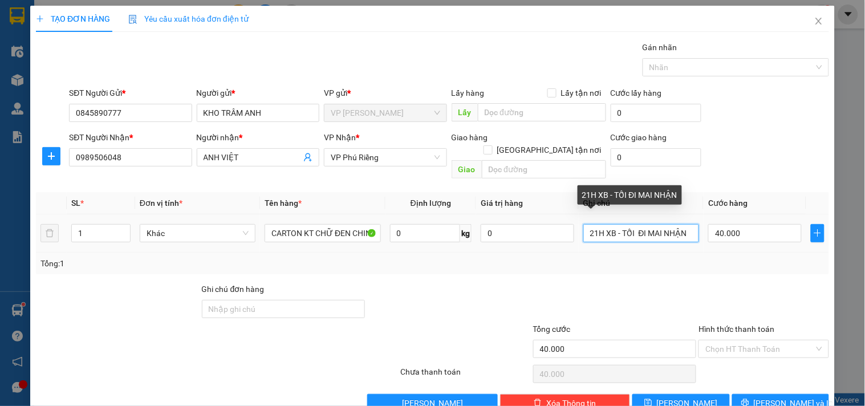
click at [591, 224] on input "21H XB - TỐI ĐI MAI NHẬN" at bounding box center [641, 233] width 116 height 18
drag, startPoint x: 617, startPoint y: 221, endPoint x: 739, endPoint y: 239, distance: 123.4
click at [739, 239] on tr "1 Khác CARTON KT CHỮ ĐEN CHINA 0 kg 0 14H XB - TỐI ĐI MAI NHẬN 40.000" at bounding box center [432, 233] width 793 height 38
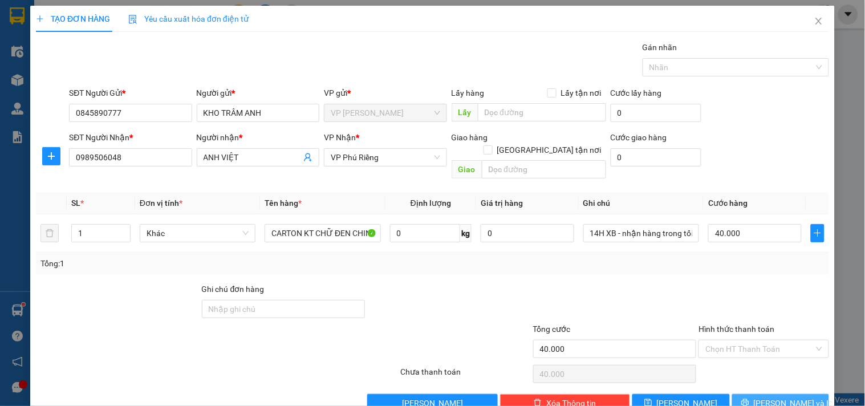
click at [766, 397] on span "[PERSON_NAME] và In" at bounding box center [794, 403] width 80 height 13
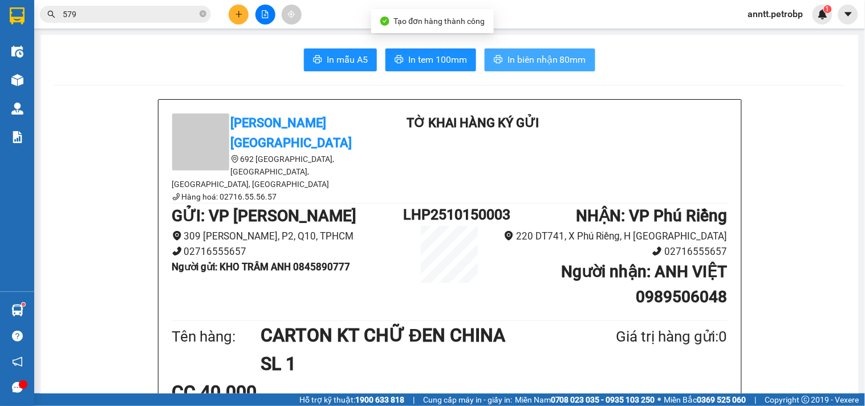
click at [533, 58] on span "In biên nhận 80mm" at bounding box center [546, 59] width 79 height 14
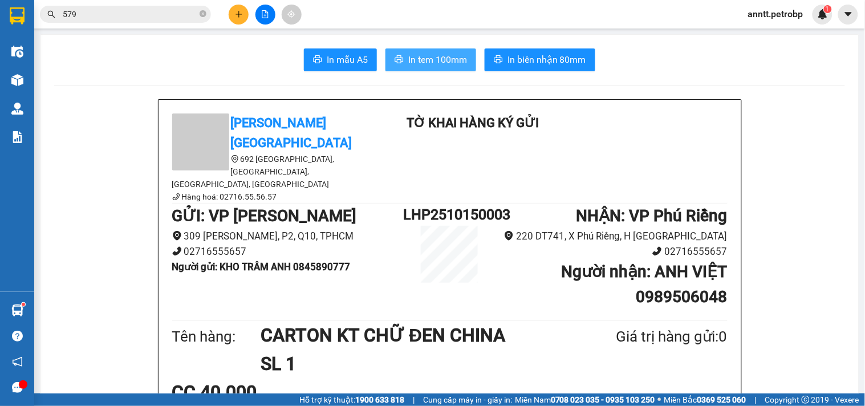
click at [429, 57] on span "In tem 100mm" at bounding box center [437, 59] width 59 height 14
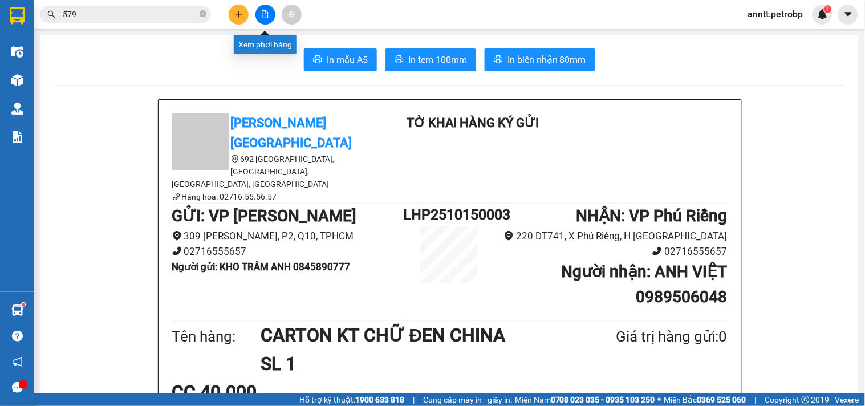
click at [271, 19] on button at bounding box center [265, 15] width 20 height 20
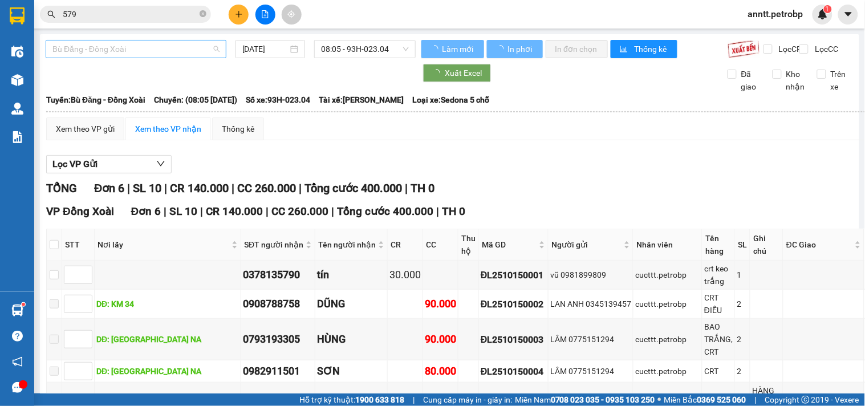
click at [178, 51] on span "Bù Đăng - Đồng Xoài" at bounding box center [135, 48] width 167 height 17
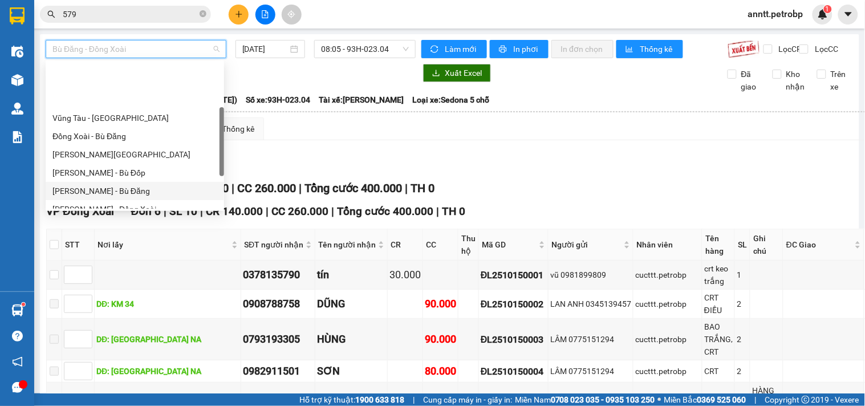
scroll to position [127, 0]
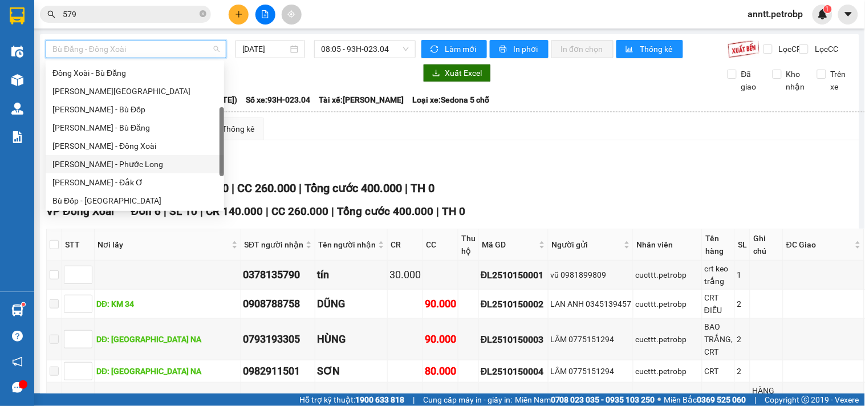
click at [117, 168] on div "[PERSON_NAME] - Phước Long" at bounding box center [134, 164] width 165 height 13
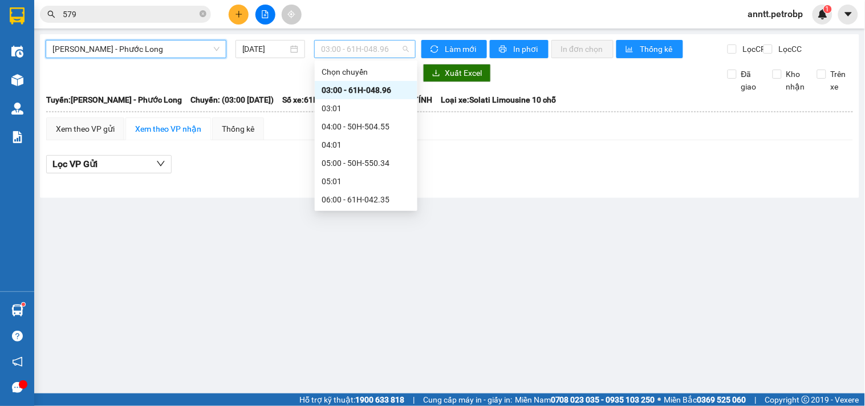
click at [364, 54] on span "03:00 - 61H-048.96" at bounding box center [365, 48] width 88 height 17
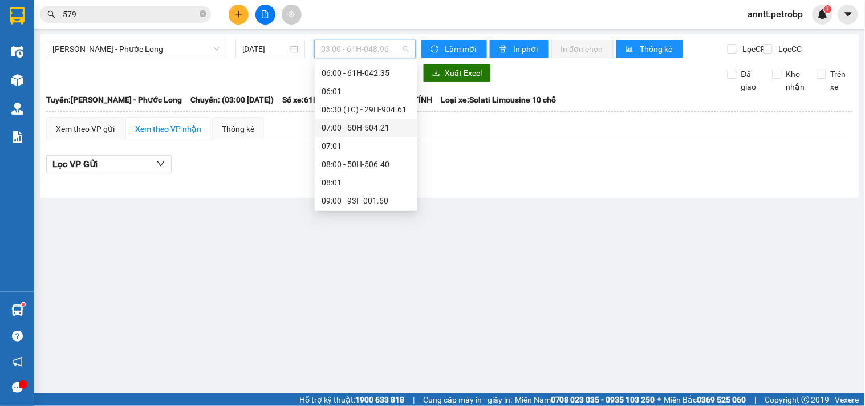
scroll to position [190, 0]
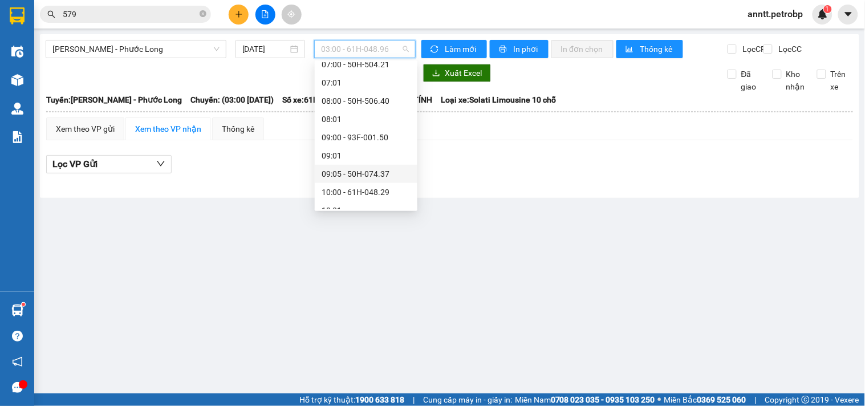
click at [373, 180] on div "09:05 - 50H-074.37" at bounding box center [366, 174] width 103 height 18
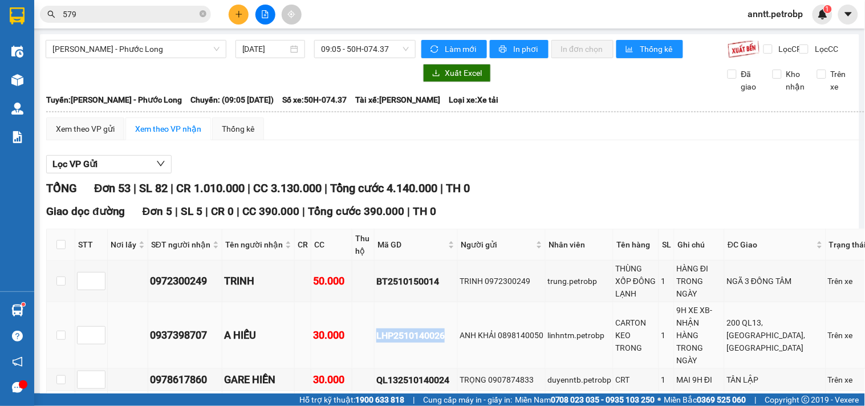
drag, startPoint x: 371, startPoint y: 317, endPoint x: 457, endPoint y: 325, distance: 87.0
click at [457, 325] on tr "0937398707 A HIẾU 30.000 LHP2510140026 ANH KHẢI 0898140050 linhntm.petrobp CART…" at bounding box center [463, 335] width 832 height 67
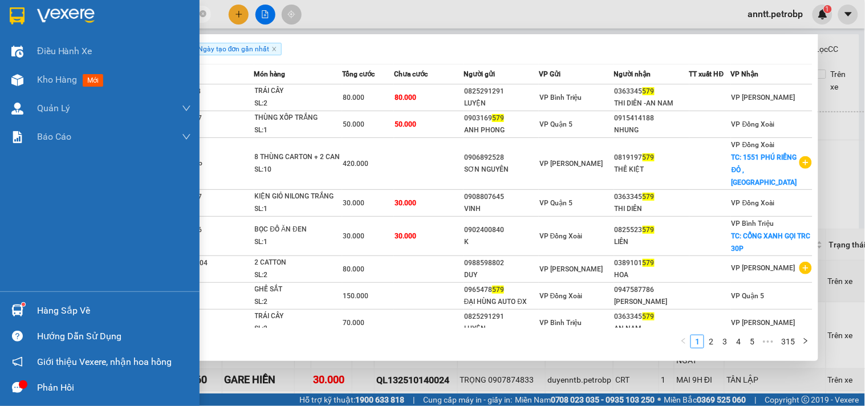
drag, startPoint x: 161, startPoint y: 9, endPoint x: 26, endPoint y: 5, distance: 135.2
click at [26, 5] on section "Kết quả tìm kiếm ( 3148 ) Bộ lọc Ngày tạo đơn gần nhất Mã ĐH Trạng thái Món hàn…" at bounding box center [432, 203] width 865 height 406
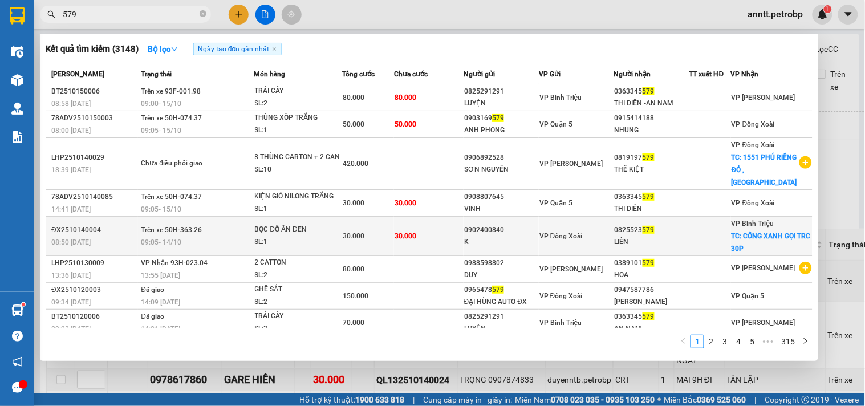
paste input "LHP2510140026"
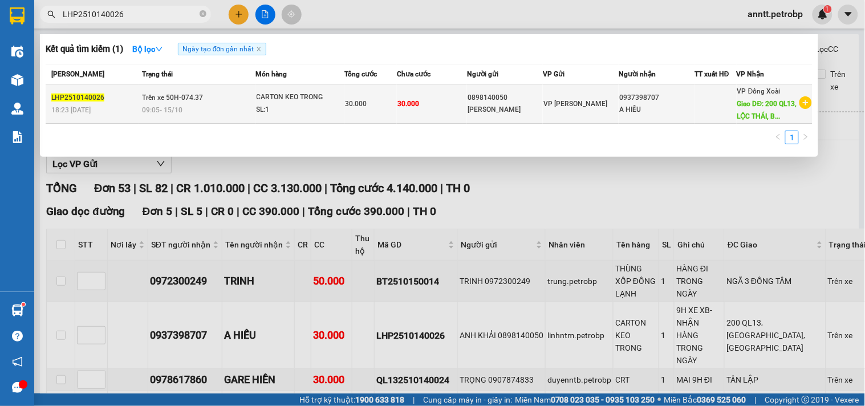
click at [408, 103] on span "30.000" at bounding box center [408, 104] width 22 height 8
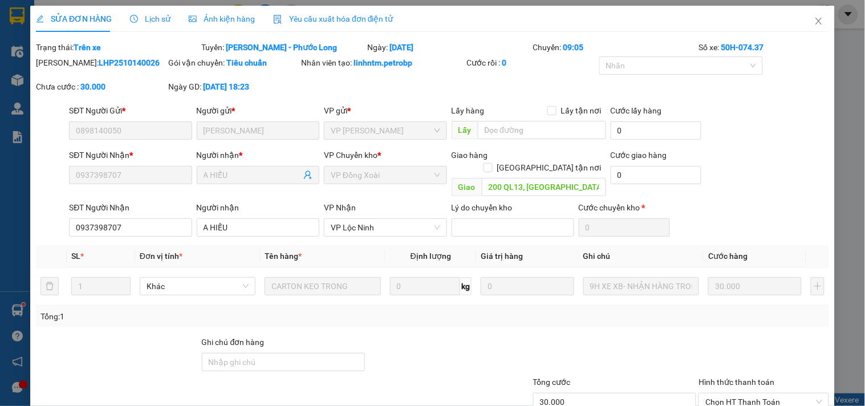
click at [144, 18] on span "Lịch sử" at bounding box center [150, 18] width 40 height 9
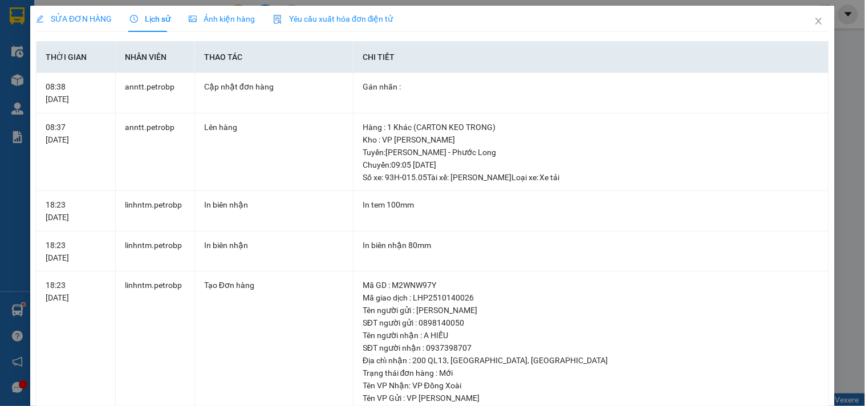
click at [228, 17] on span "Ảnh kiện hàng" at bounding box center [222, 18] width 66 height 9
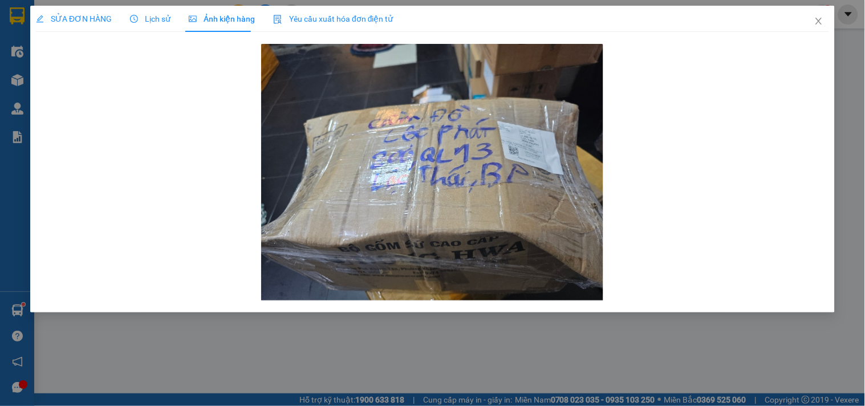
click at [50, 19] on span "SỬA ĐƠN HÀNG" at bounding box center [74, 18] width 76 height 9
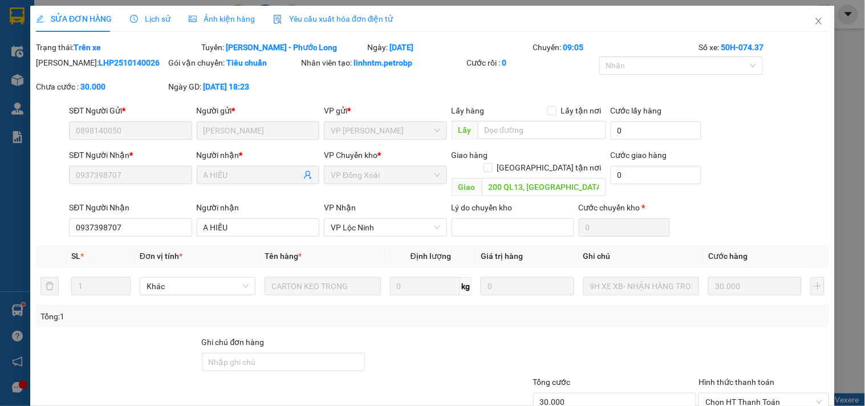
scroll to position [69, 0]
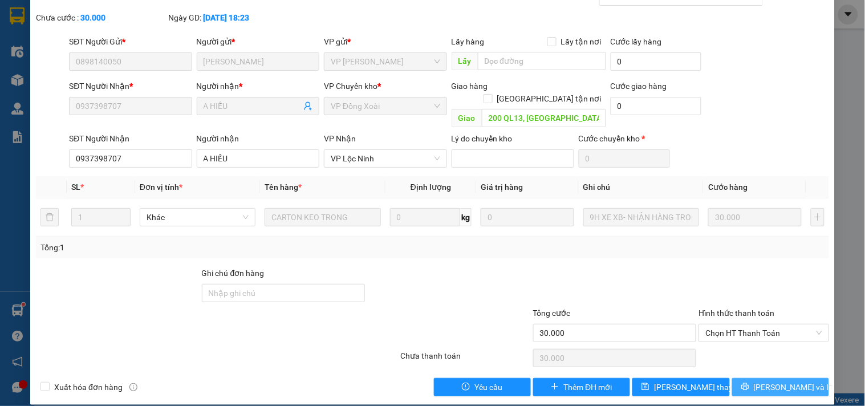
click at [783, 381] on span "[PERSON_NAME] và In" at bounding box center [794, 387] width 80 height 13
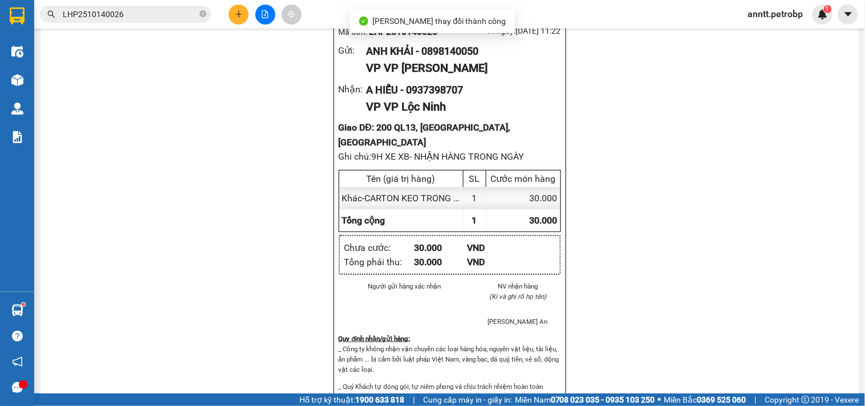
scroll to position [760, 0]
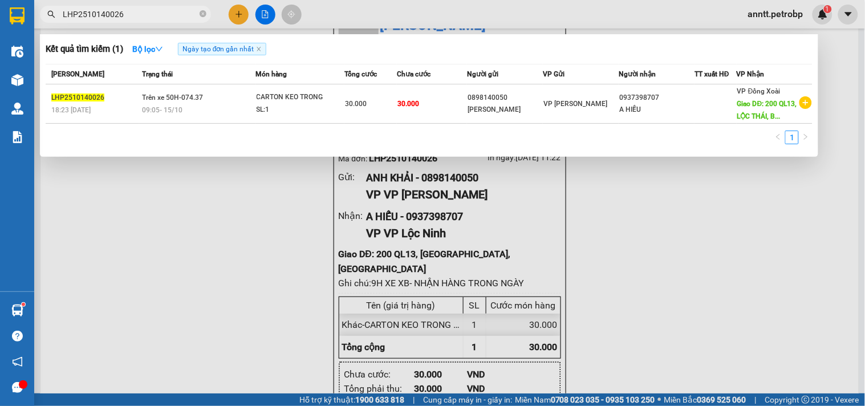
drag, startPoint x: 162, startPoint y: 10, endPoint x: 0, endPoint y: -38, distance: 169.2
click at [0, 0] on html "Kết quả tìm kiếm ( 1 ) Bộ lọc Ngày tạo đơn gần nhất Mã ĐH Trạng thái Món hàng T…" at bounding box center [432, 203] width 865 height 406
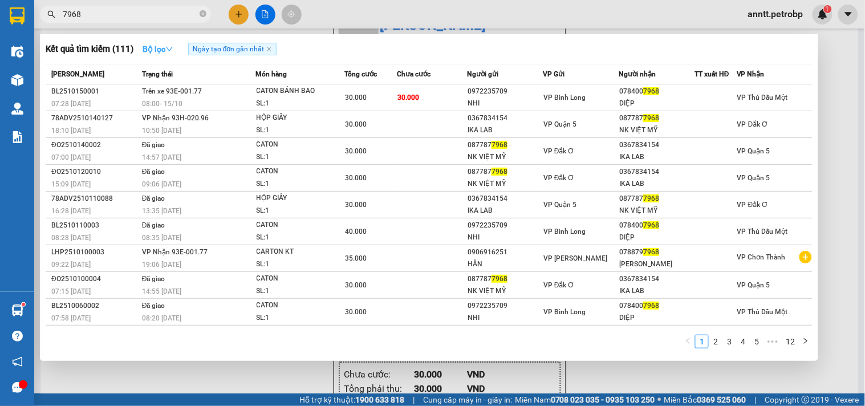
click at [151, 46] on strong "Bộ lọc" at bounding box center [158, 48] width 31 height 9
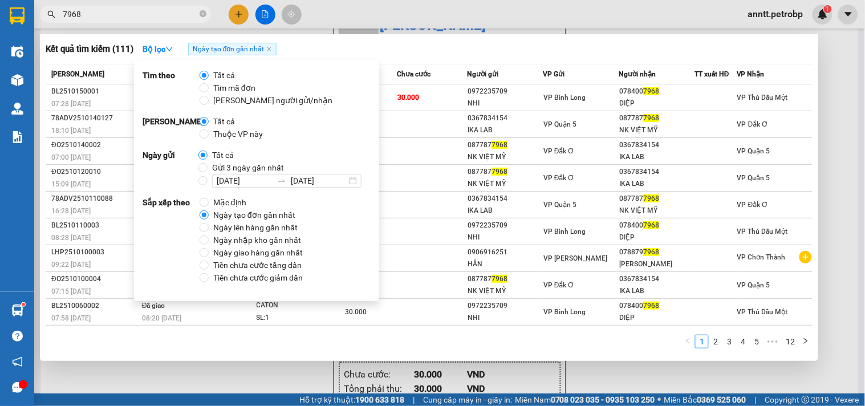
click at [239, 214] on span "Ngày tạo đơn gần nhất" at bounding box center [254, 215] width 91 height 13
click at [209, 214] on input "Ngày tạo đơn gần nhất" at bounding box center [204, 214] width 9 height 9
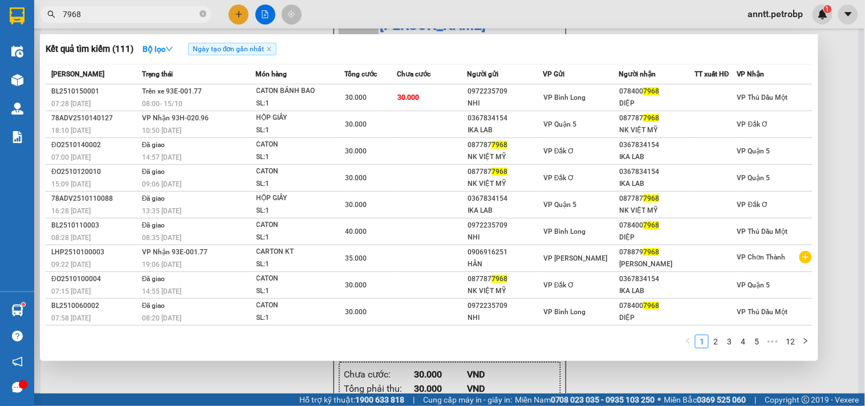
click at [423, 56] on div "Kết quả tìm kiếm ( 111 ) Bộ lọc Ngày tạo đơn gần nhất" at bounding box center [429, 49] width 767 height 18
click at [182, 52] on button "Bộ lọc" at bounding box center [157, 49] width 49 height 18
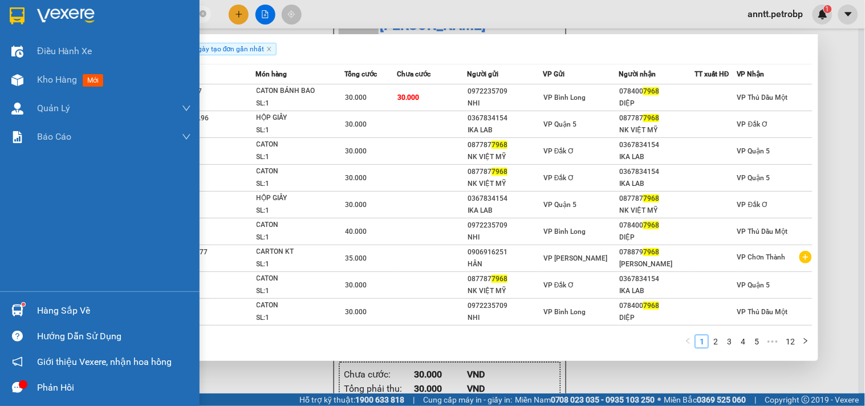
drag, startPoint x: 57, startPoint y: 12, endPoint x: 0, endPoint y: 9, distance: 57.1
click at [0, 9] on section "Kết quả tìm kiếm ( 111 ) Bộ lọc Ngày tạo đơn gần nhất Mã ĐH Trạng thái Món hàng…" at bounding box center [432, 203] width 865 height 406
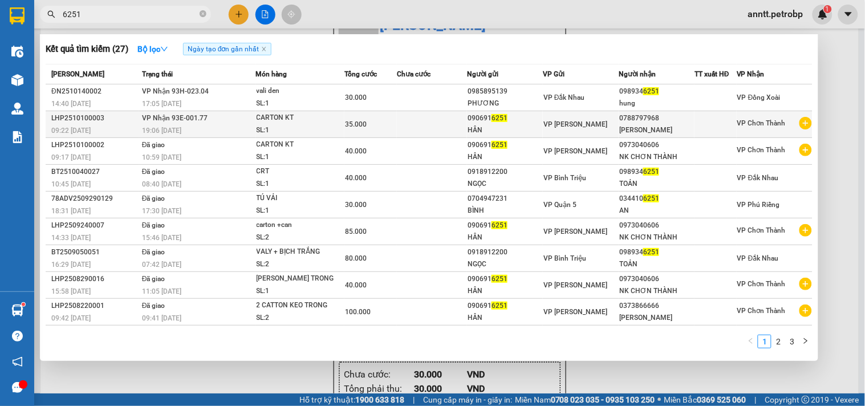
click at [659, 124] on div "[PERSON_NAME]" at bounding box center [656, 130] width 75 height 12
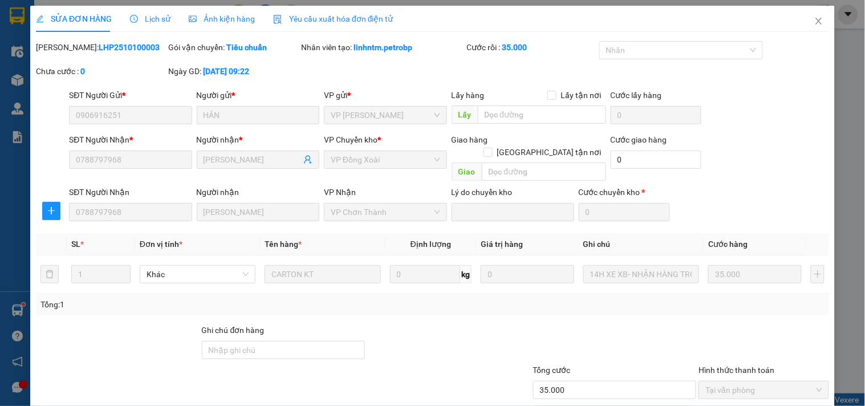
click at [153, 20] on span "Lịch sử" at bounding box center [150, 18] width 40 height 9
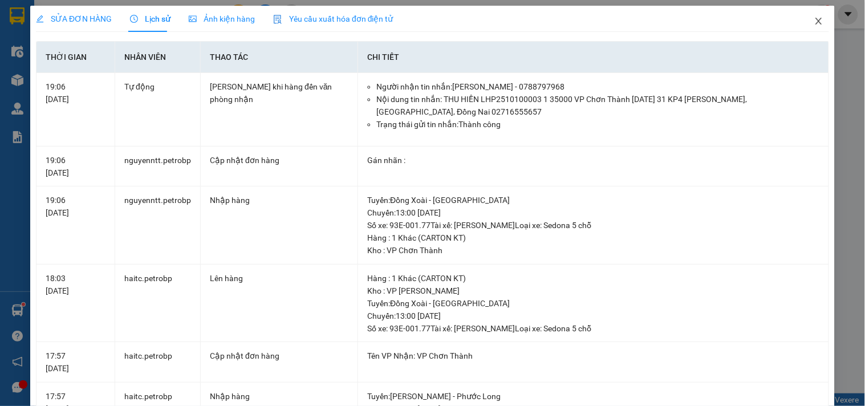
click at [814, 15] on span "Close" at bounding box center [819, 22] width 32 height 32
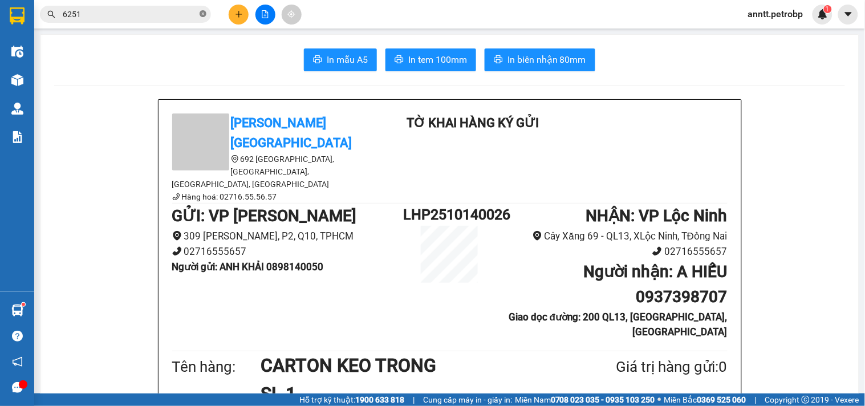
click at [202, 14] on icon "close-circle" at bounding box center [203, 13] width 7 height 7
click at [239, 9] on button at bounding box center [239, 15] width 20 height 20
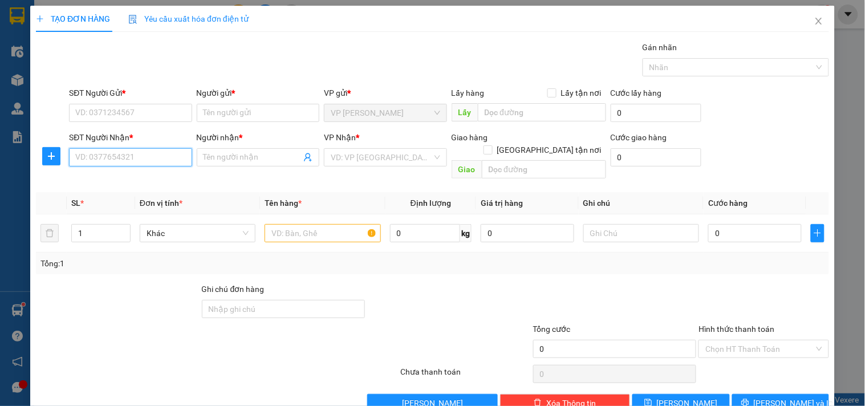
click at [115, 164] on input "SĐT Người Nhận *" at bounding box center [130, 157] width 123 height 18
drag, startPoint x: 118, startPoint y: 178, endPoint x: 120, endPoint y: 131, distance: 47.4
click at [117, 174] on div "0358173546 - LUÂN" at bounding box center [129, 180] width 108 height 13
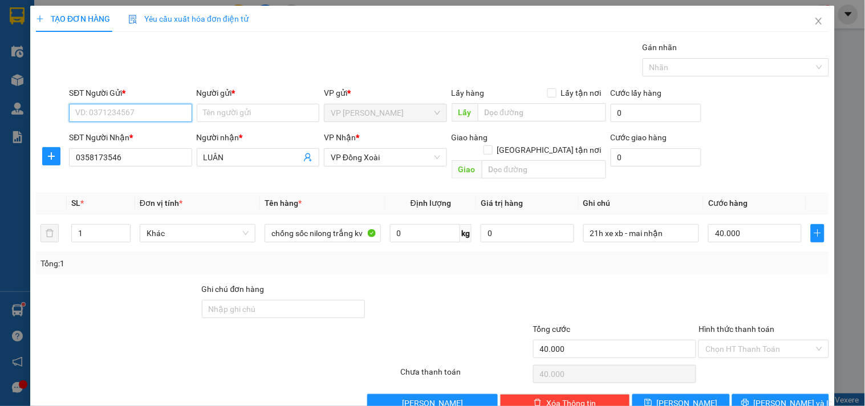
click at [126, 109] on input "SĐT Người Gửi *" at bounding box center [130, 113] width 123 height 18
click at [119, 139] on div "0852515555 - CHÚ CƯỜNG" at bounding box center [129, 135] width 108 height 13
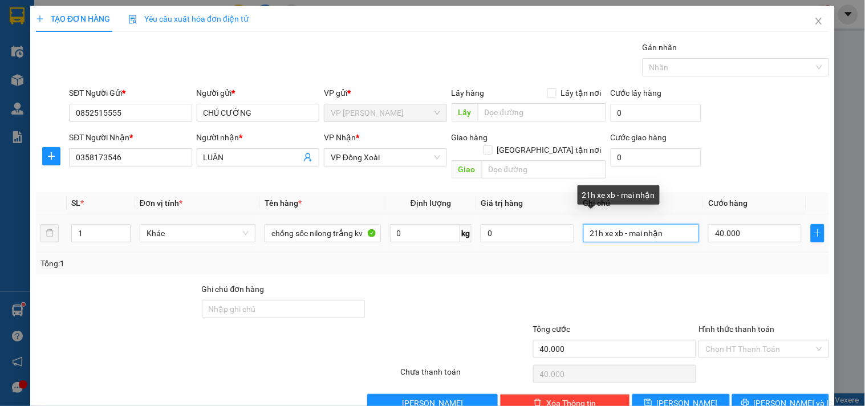
drag, startPoint x: 593, startPoint y: 224, endPoint x: 571, endPoint y: 222, distance: 22.3
click at [571, 222] on tr "1 Khác chống sốc nilong trắng kv 0 kg 0 21h xe xb - mai nhận 40.000" at bounding box center [432, 233] width 793 height 38
drag, startPoint x: 673, startPoint y: 219, endPoint x: 625, endPoint y: 218, distance: 47.9
click at [625, 224] on input "14h xe xb - mai nhận" at bounding box center [641, 233] width 116 height 18
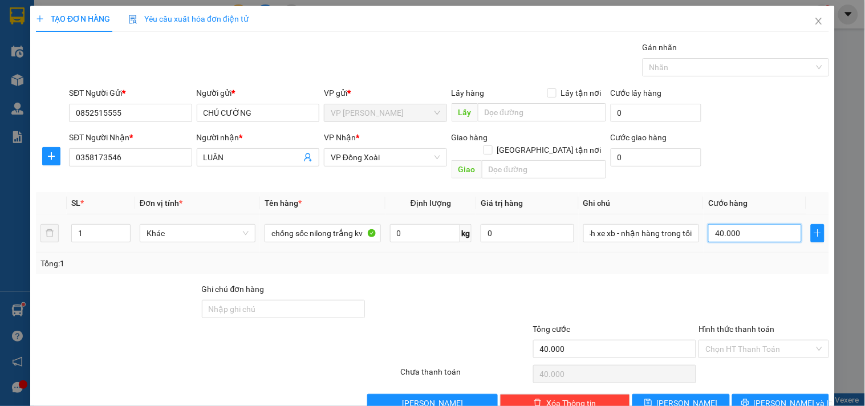
click at [762, 224] on input "40.000" at bounding box center [754, 233] width 93 height 18
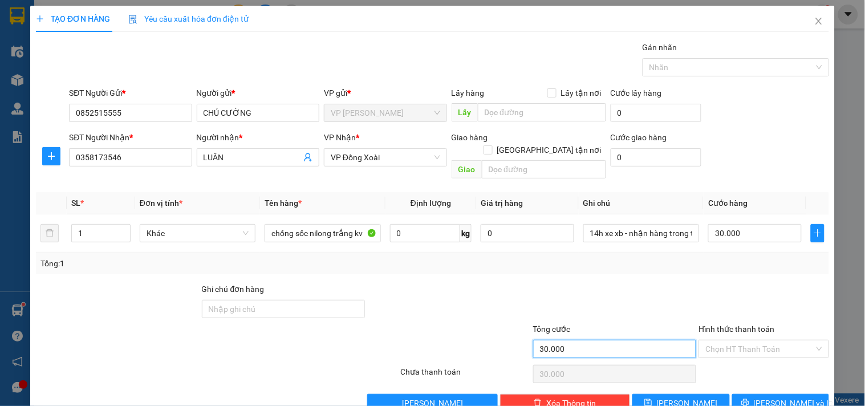
click at [574, 340] on input "30.000" at bounding box center [615, 349] width 164 height 18
click at [736, 394] on button "[PERSON_NAME] và In" at bounding box center [780, 403] width 97 height 18
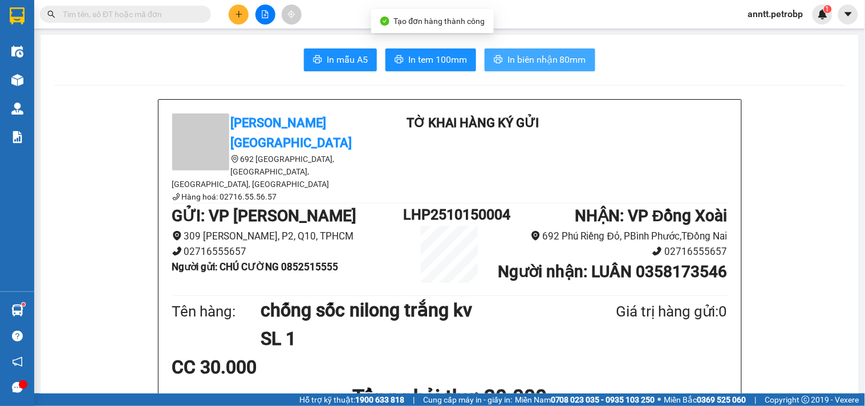
click at [585, 64] on button "In biên nhận 80mm" at bounding box center [540, 59] width 111 height 23
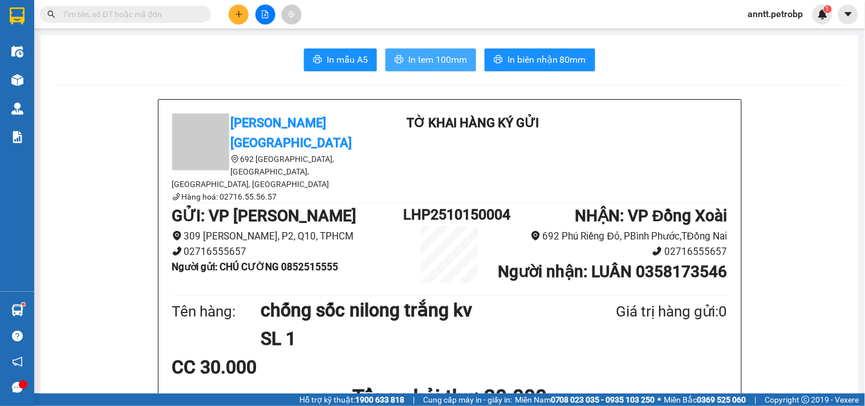
click at [408, 62] on span "In tem 100mm" at bounding box center [437, 59] width 59 height 14
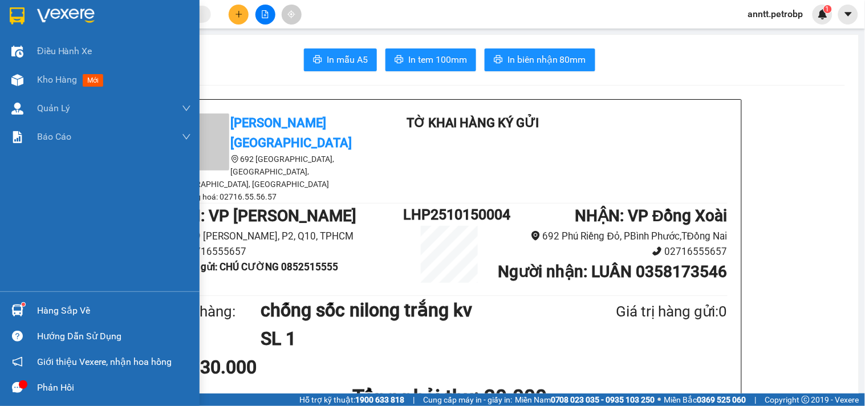
click at [22, 310] on img at bounding box center [17, 310] width 12 height 12
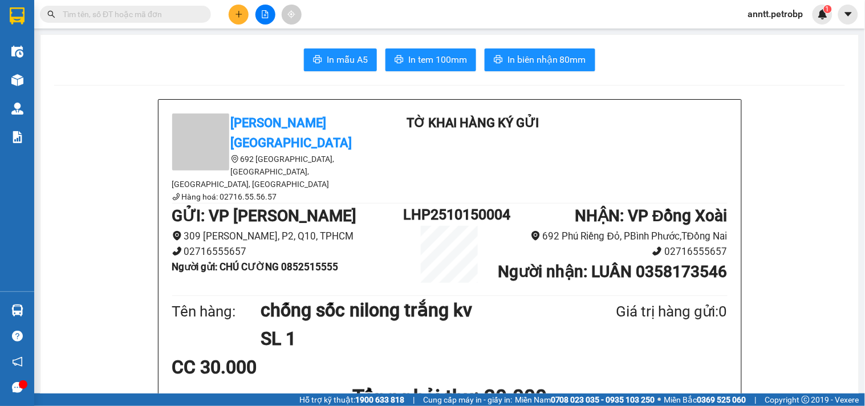
click at [802, 265] on section "Kết quả tìm kiếm ( 27 ) Bộ lọc Ngày tạo đơn gần nhất Mã ĐH Trạng thái Món hàng …" at bounding box center [432, 203] width 865 height 406
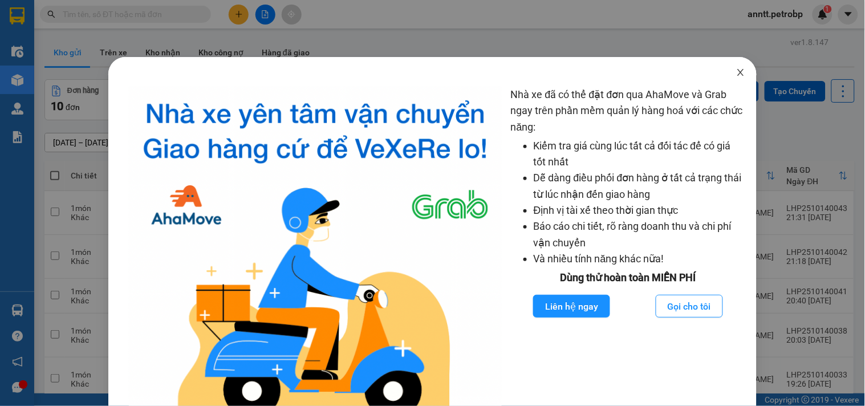
drag, startPoint x: 731, startPoint y: 71, endPoint x: 625, endPoint y: 64, distance: 105.7
click at [736, 72] on icon "close" at bounding box center [740, 72] width 9 height 9
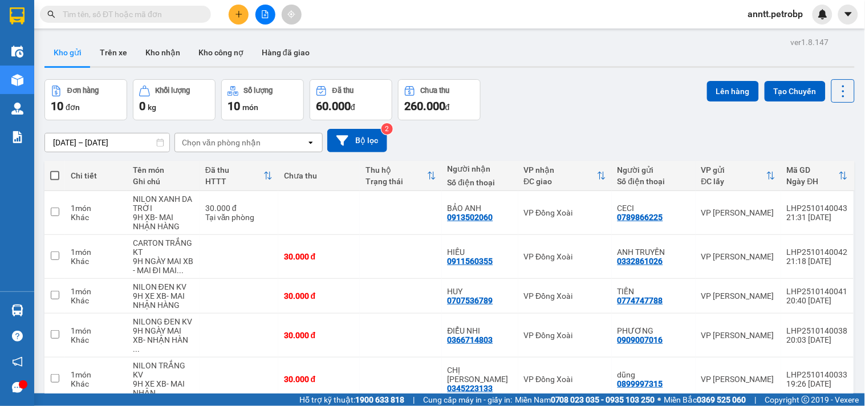
click at [148, 13] on input "text" at bounding box center [130, 14] width 135 height 13
paste input "LHP2510140026"
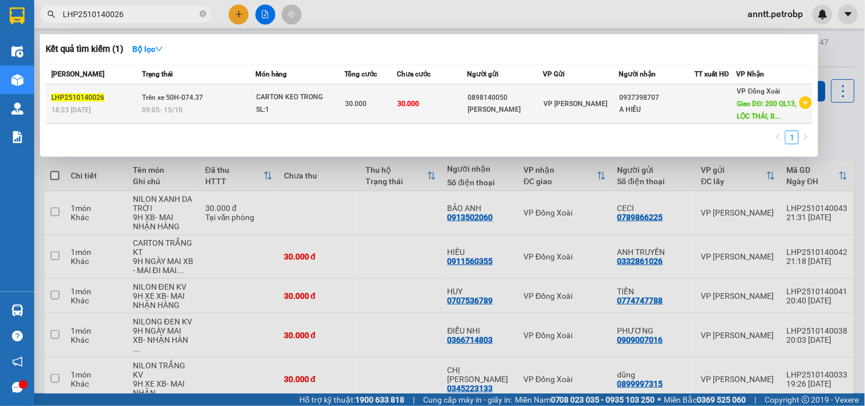
type input "LHP2510140026"
click at [389, 104] on div "30.000" at bounding box center [370, 103] width 51 height 13
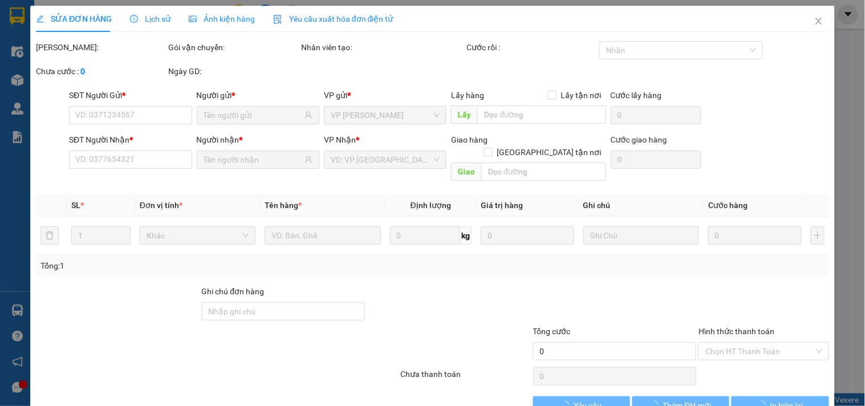
type input "0898140050"
type input "0937398707"
type input "200 QL13, [GEOGRAPHIC_DATA], [GEOGRAPHIC_DATA]"
type input "30.000"
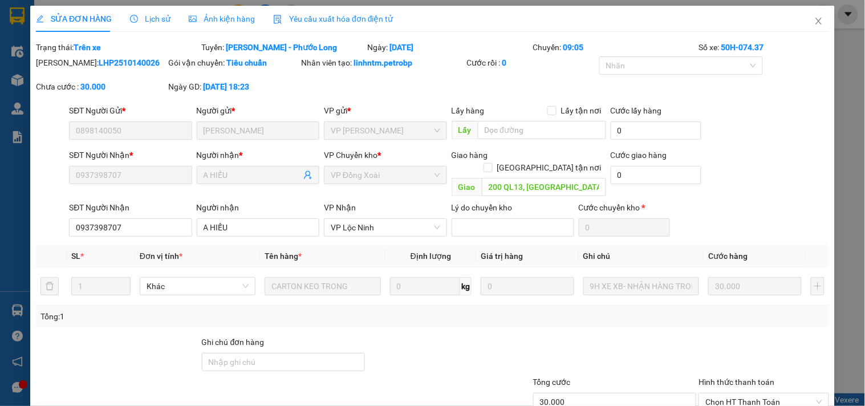
scroll to position [69, 0]
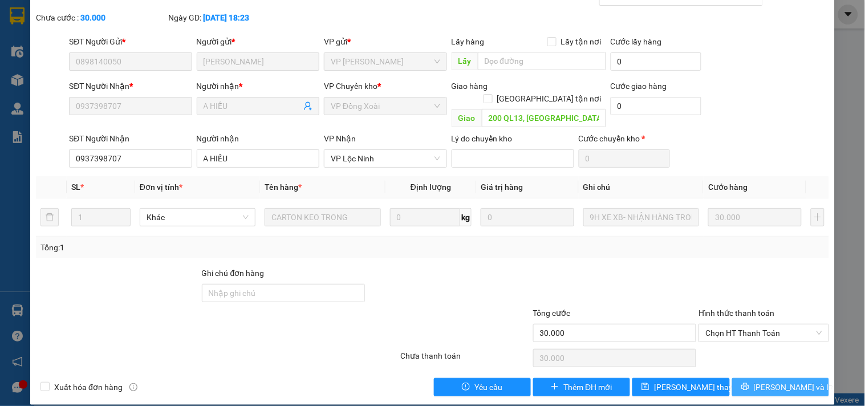
drag, startPoint x: 768, startPoint y: 369, endPoint x: 736, endPoint y: 335, distance: 46.8
click at [763, 378] on button "[PERSON_NAME] và In" at bounding box center [780, 387] width 97 height 18
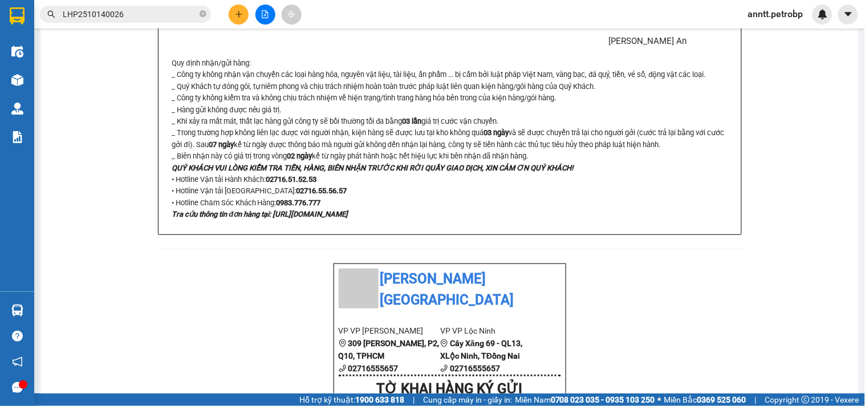
scroll to position [760, 0]
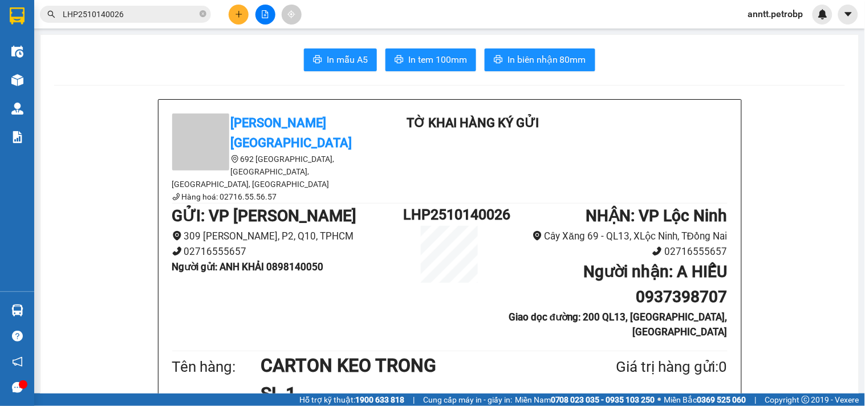
scroll to position [760, 0]
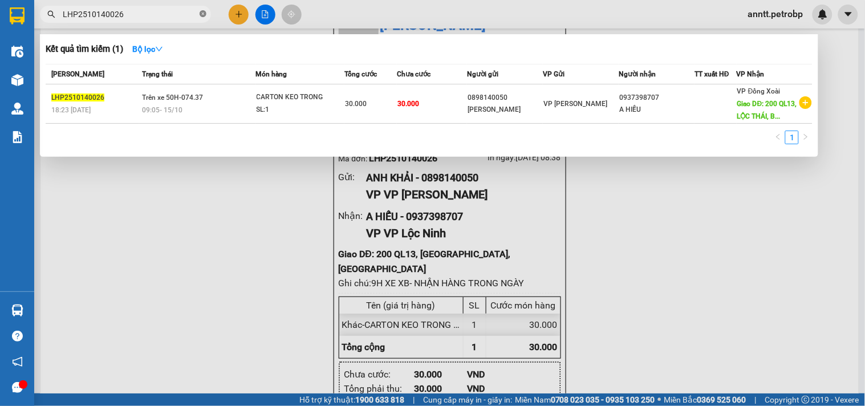
click at [201, 15] on icon "close-circle" at bounding box center [203, 13] width 7 height 7
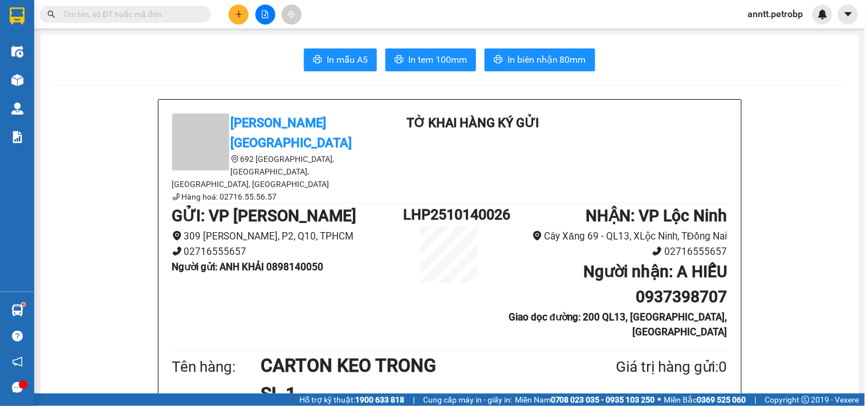
scroll to position [760, 0]
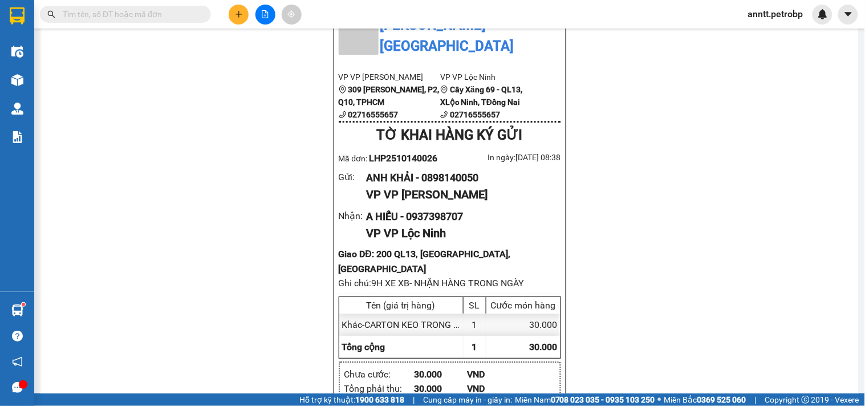
click at [123, 20] on input "text" at bounding box center [130, 14] width 135 height 13
click at [123, 16] on input "text" at bounding box center [130, 14] width 135 height 13
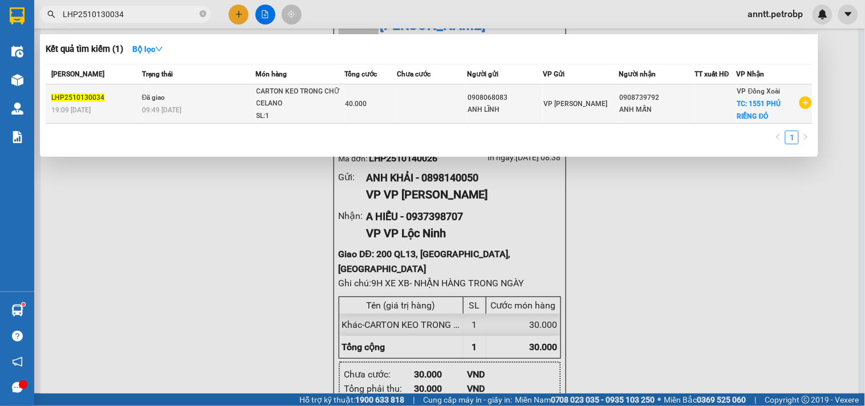
type input "LHP2510130034"
click at [418, 115] on td at bounding box center [432, 103] width 70 height 39
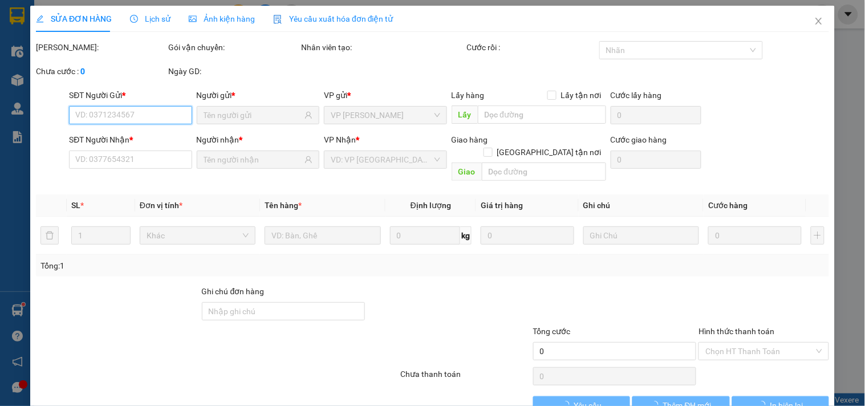
type input "0908068083"
type input "0908739792"
checkbox input "true"
type input "1551 PHÚ RIỀNG ĐỎ"
type input "40.000"
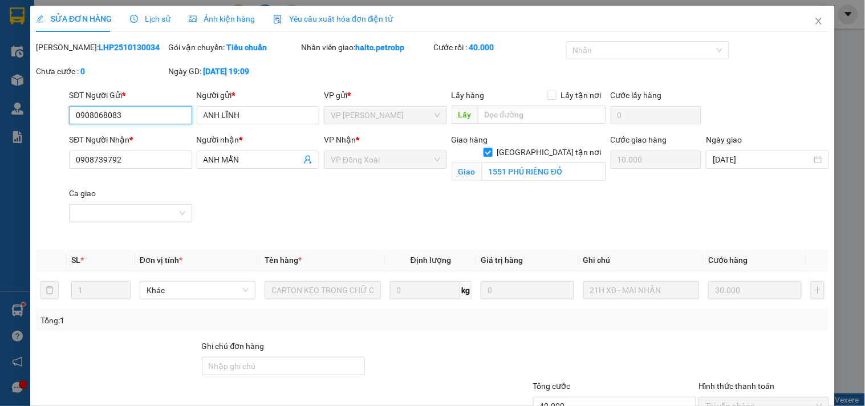
scroll to position [86, 0]
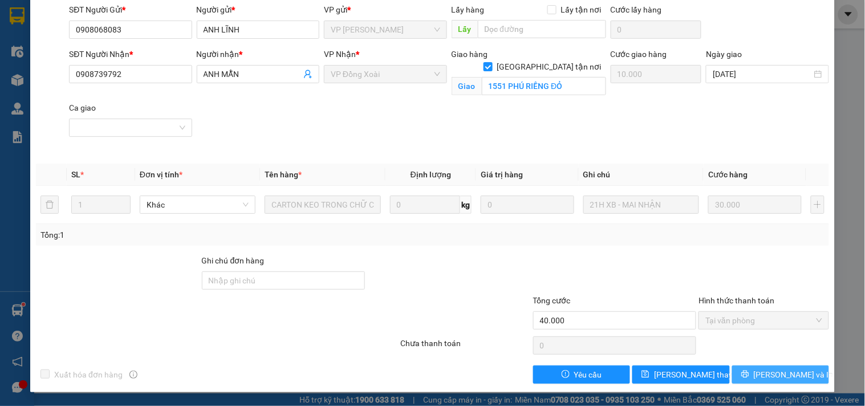
click at [770, 369] on span "[PERSON_NAME] và In" at bounding box center [794, 374] width 80 height 13
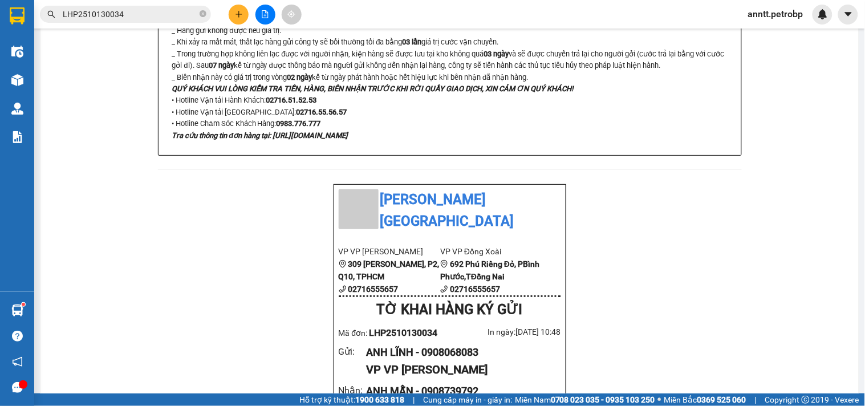
scroll to position [253, 0]
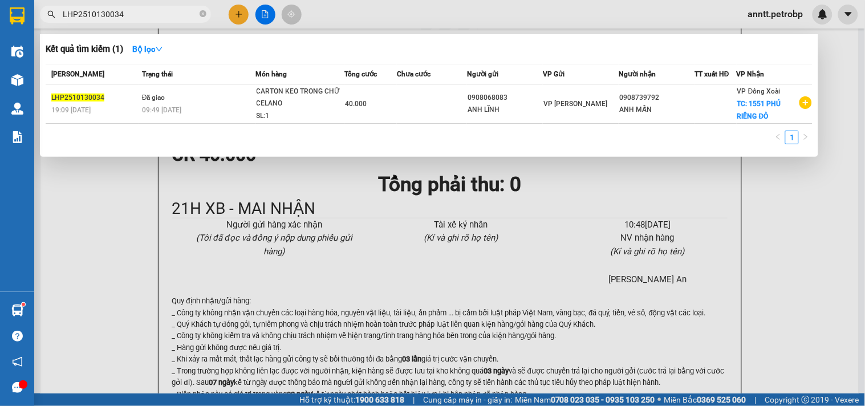
click at [135, 8] on input "LHP2510130034" at bounding box center [130, 14] width 135 height 13
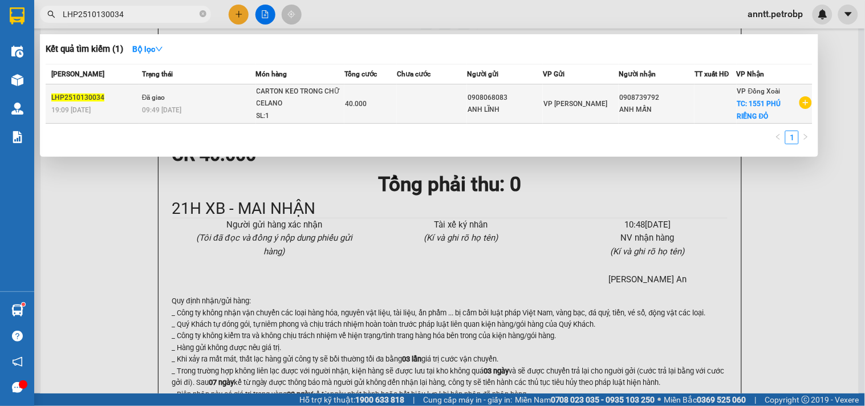
click at [167, 107] on span "09:49 - 14/10" at bounding box center [161, 110] width 39 height 8
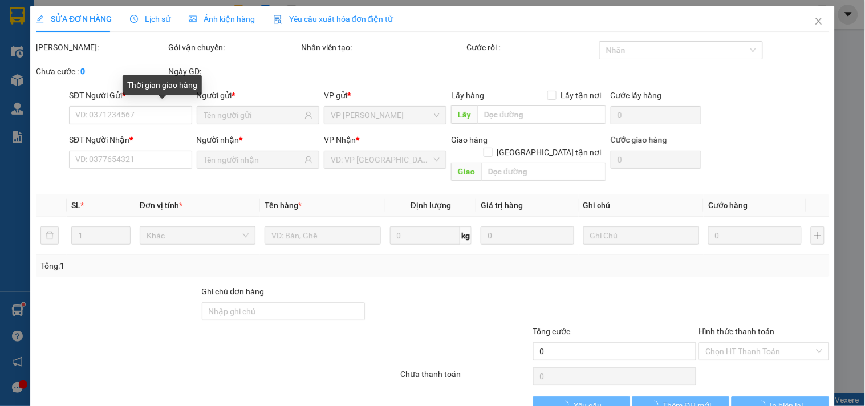
type input "0908068083"
type input "0908739792"
checkbox input "true"
type input "1551 PHÚ RIỀNG ĐỎ"
type input "40.000"
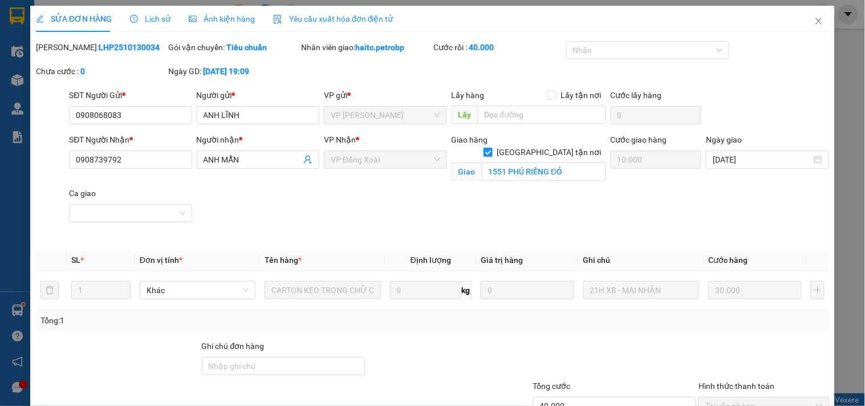
click at [147, 19] on span "Lịch sử" at bounding box center [150, 18] width 40 height 9
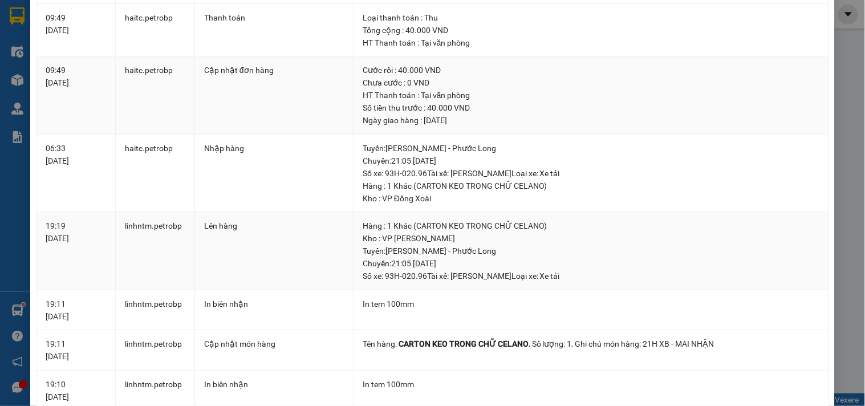
scroll to position [380, 0]
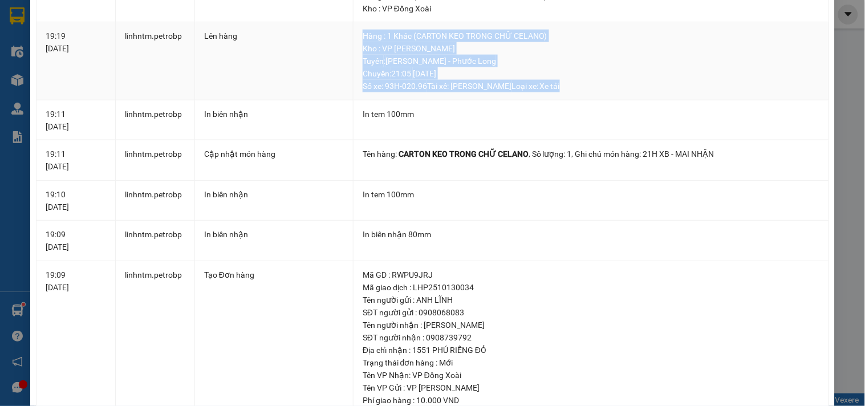
drag, startPoint x: 356, startPoint y: 26, endPoint x: 604, endPoint y: 86, distance: 255.5
click at [604, 86] on td "Hàng : 1 Khác (CARTON KEO TRONG CHỮ CELANO) Kho : VP Lê Hồng Phong Tuyến : Hồ C…" at bounding box center [590, 61] width 475 height 78
copy div "Hàng : 1 Khác (CARTON KEO TRONG CHỮ CELANO) Kho : VP Lê Hồng Phong Tuyến : Hồ C…"
